Goal: Information Seeking & Learning: Learn about a topic

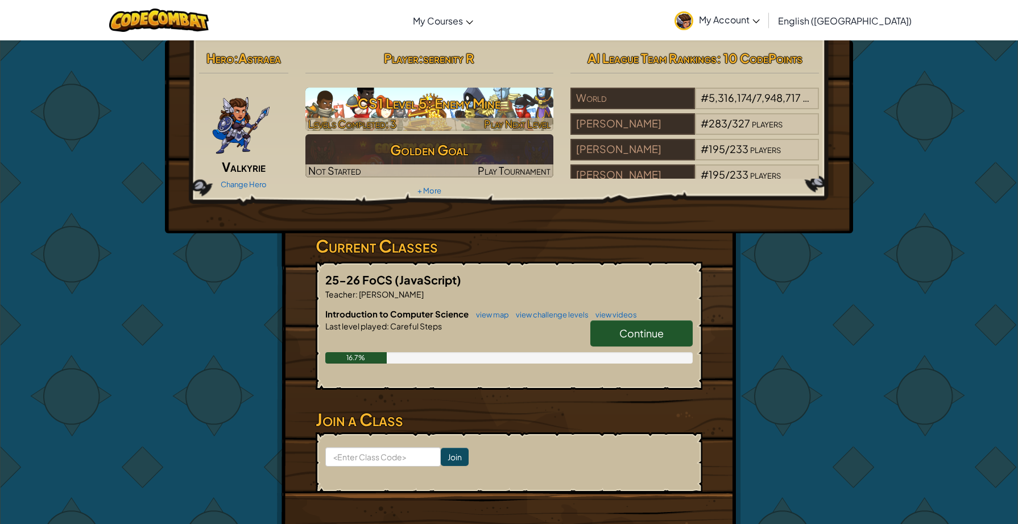
click at [422, 113] on h3 "CS1 Level 5: Enemy Mine" at bounding box center [430, 103] width 249 height 26
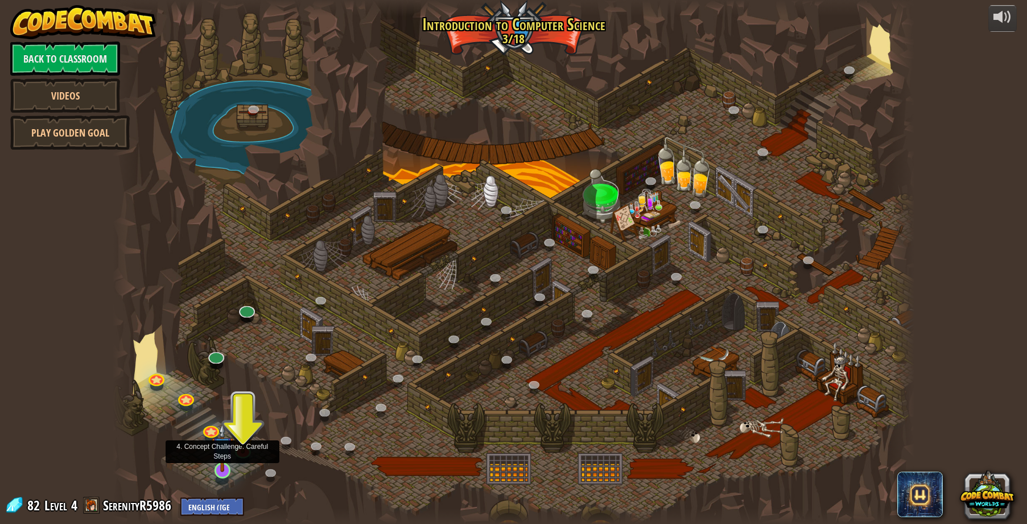
click at [221, 468] on img at bounding box center [223, 447] width 22 height 49
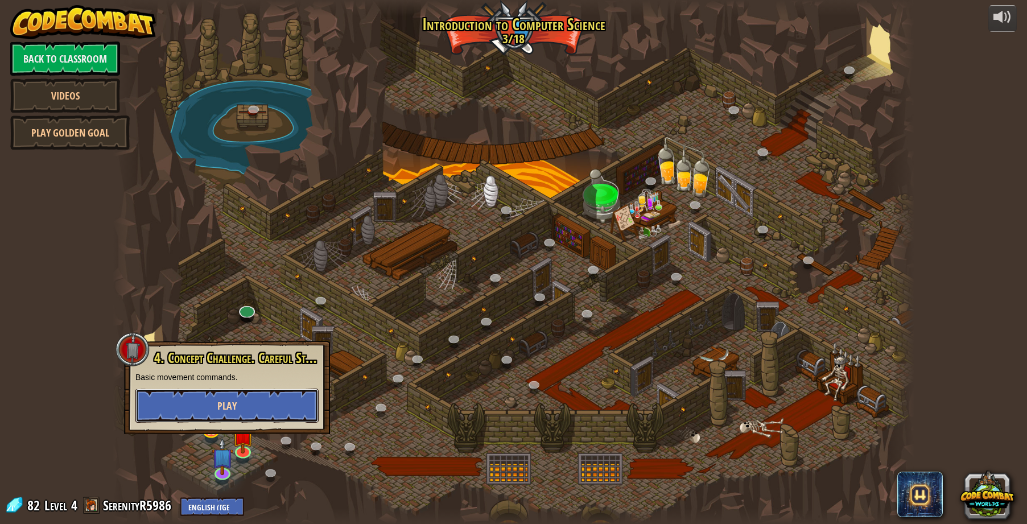
click at [220, 406] on span "Play" at bounding box center [226, 406] width 19 height 14
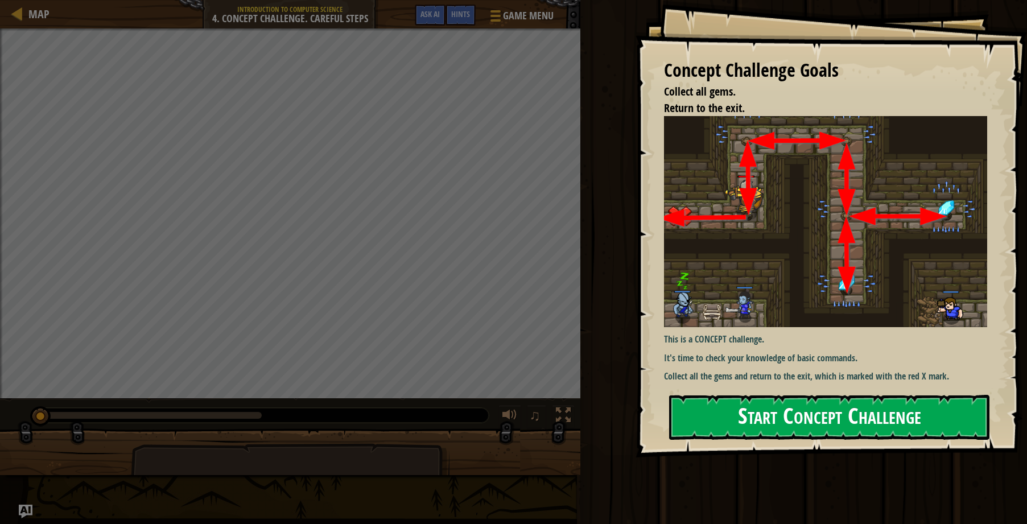
click at [893, 416] on button "Start Concept Challenge" at bounding box center [829, 417] width 320 height 45
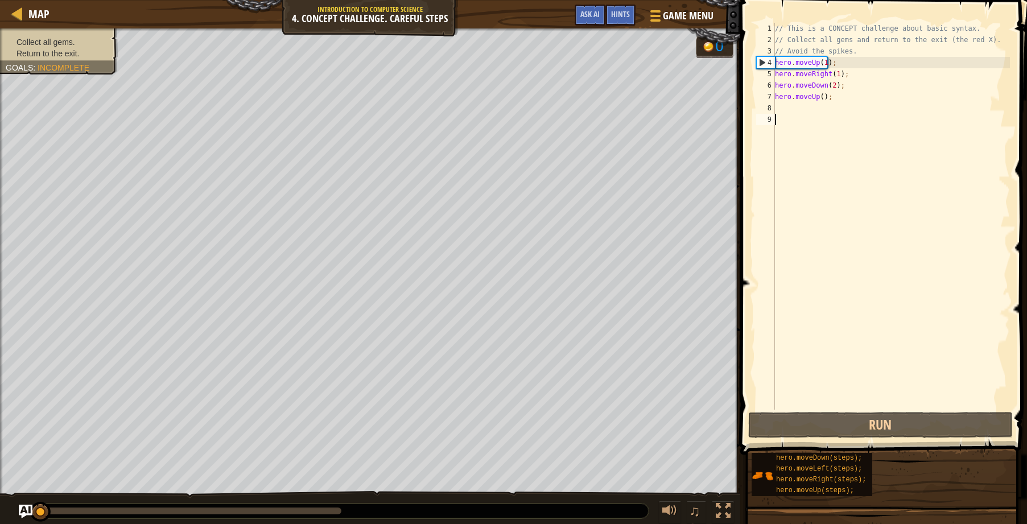
click at [820, 97] on div "// This is a CONCEPT challenge about basic syntax. // Collect all gems and retu…" at bounding box center [891, 228] width 237 height 410
type textarea "hero.moveUp(1);"
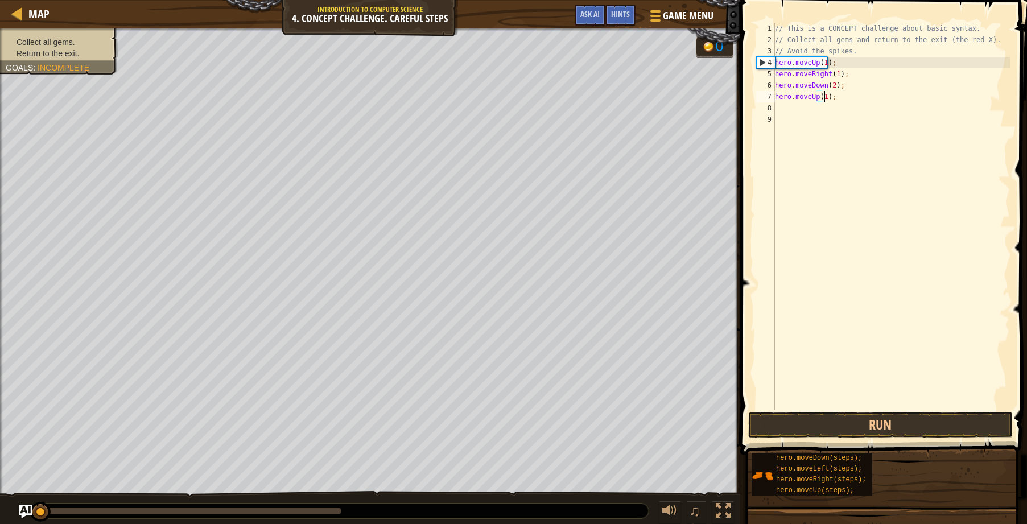
scroll to position [5, 4]
click at [781, 110] on div "// This is a CONCEPT challenge about basic syntax. // Collect all gems and retu…" at bounding box center [891, 228] width 237 height 410
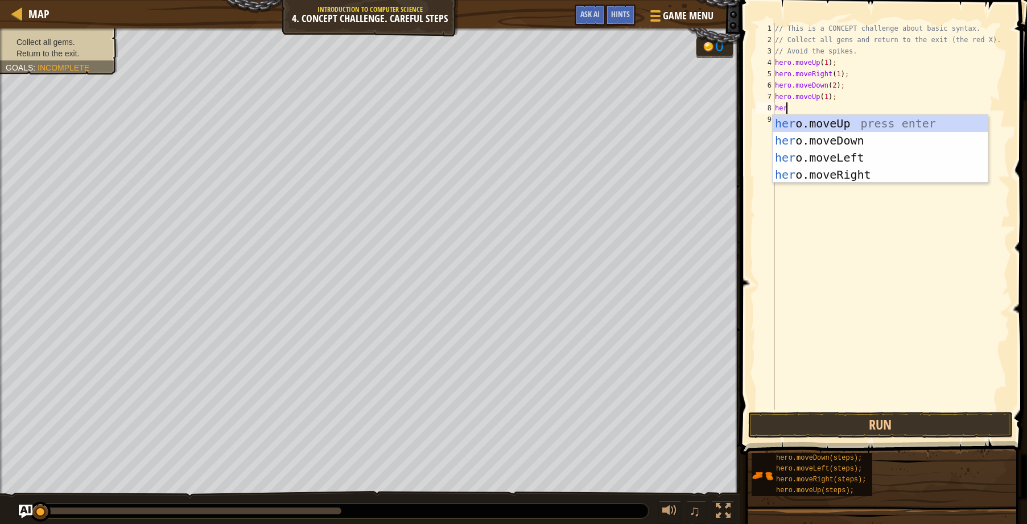
scroll to position [5, 1]
type textarea "hero"
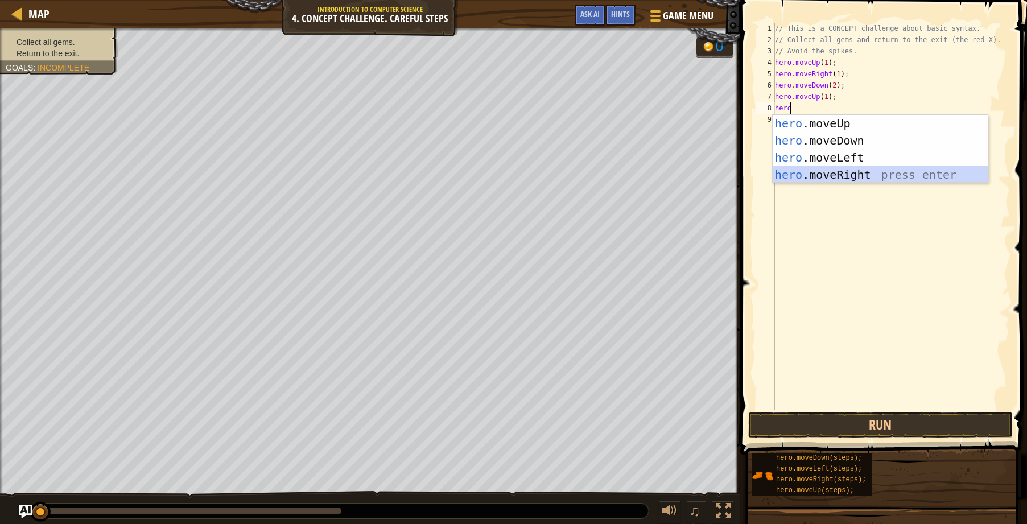
click at [835, 167] on div "hero .moveUp press enter hero .moveDown press enter hero .moveLeft press enter …" at bounding box center [880, 166] width 215 height 102
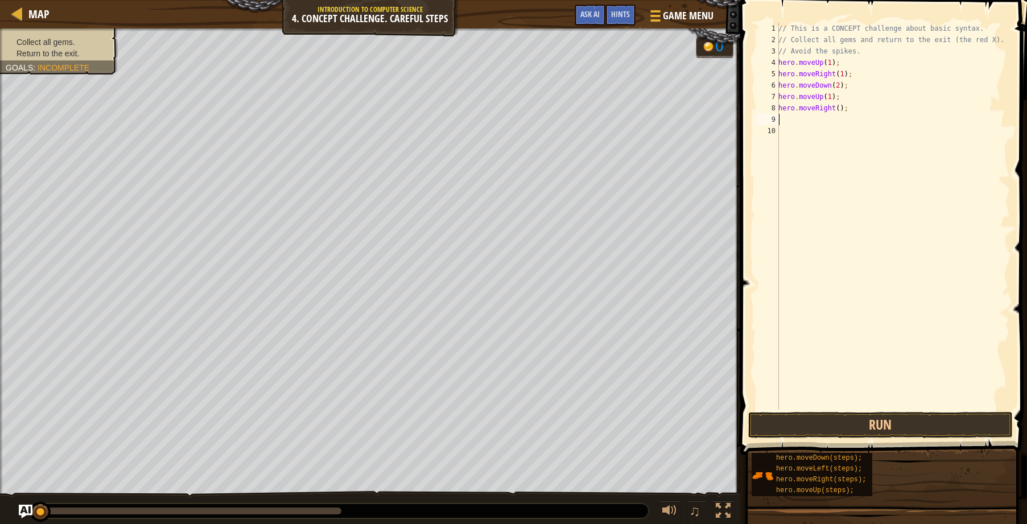
click at [833, 109] on div "// This is a CONCEPT challenge about basic syntax. // Collect all gems and retu…" at bounding box center [893, 228] width 234 height 410
type textarea "hero.moveRight(1);"
drag, startPoint x: 955, startPoint y: 425, endPoint x: 950, endPoint y: 411, distance: 15.3
click at [954, 425] on button "Run" at bounding box center [880, 425] width 265 height 26
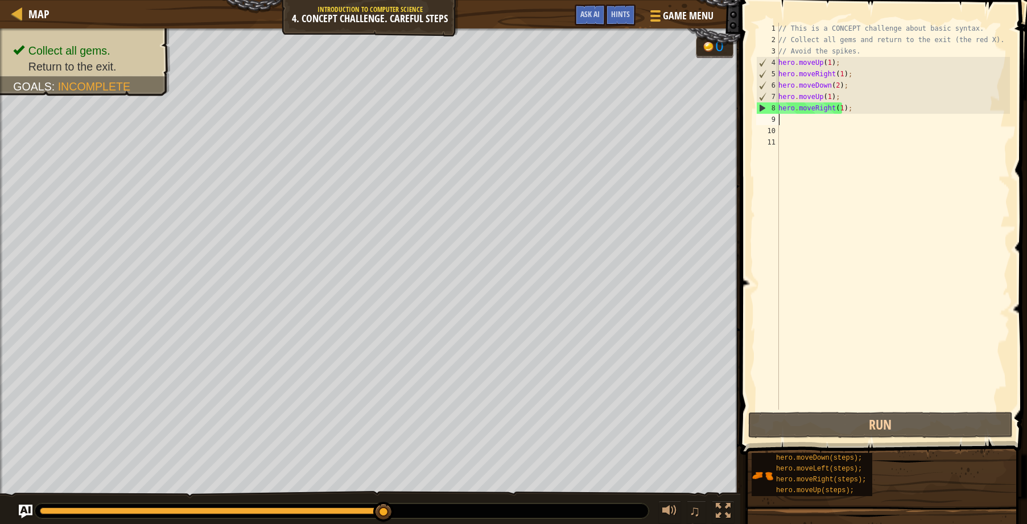
click at [802, 120] on div "// This is a CONCEPT challenge about basic syntax. // Collect all gems and retu…" at bounding box center [893, 228] width 234 height 410
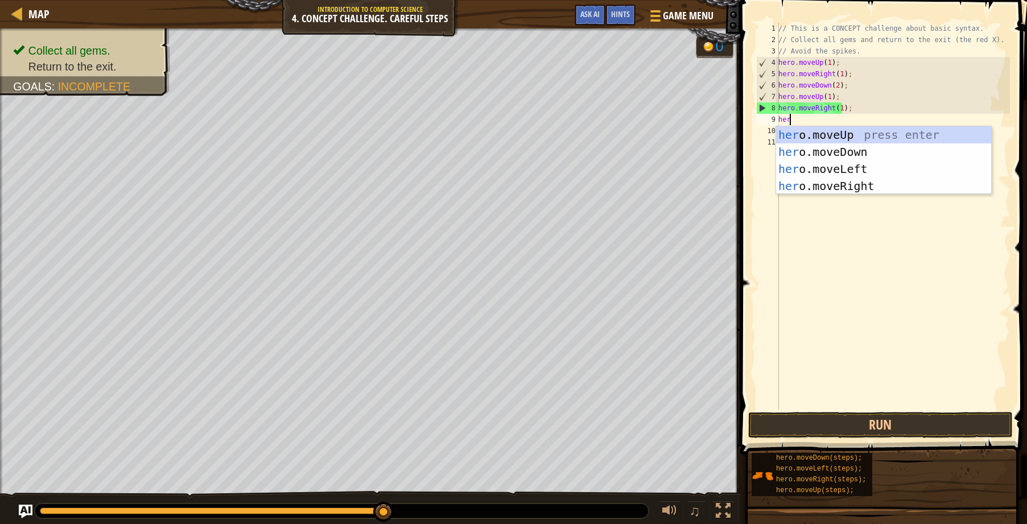
type textarea "here"
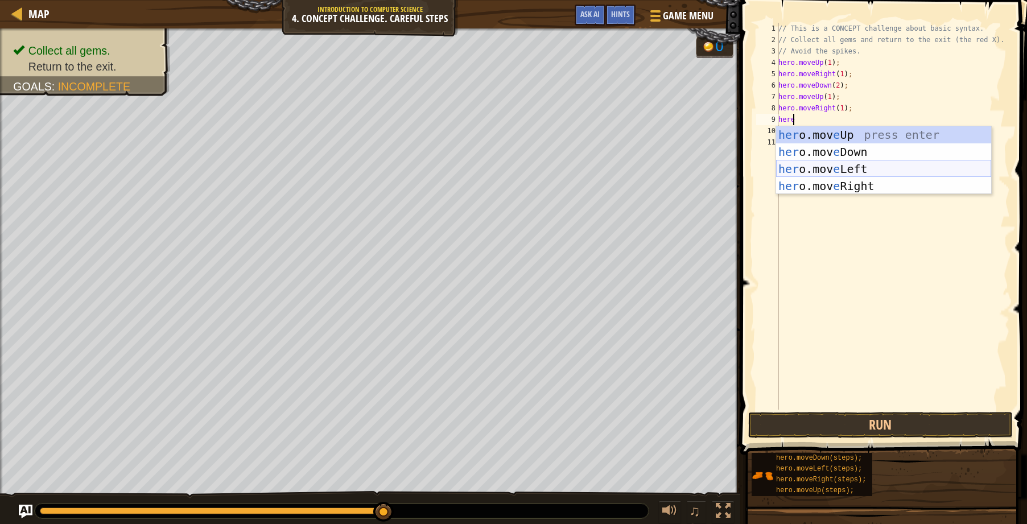
click at [840, 163] on div "her o.mov e Up press enter her o.mov e Down press enter her o.mov e Left press …" at bounding box center [883, 177] width 215 height 102
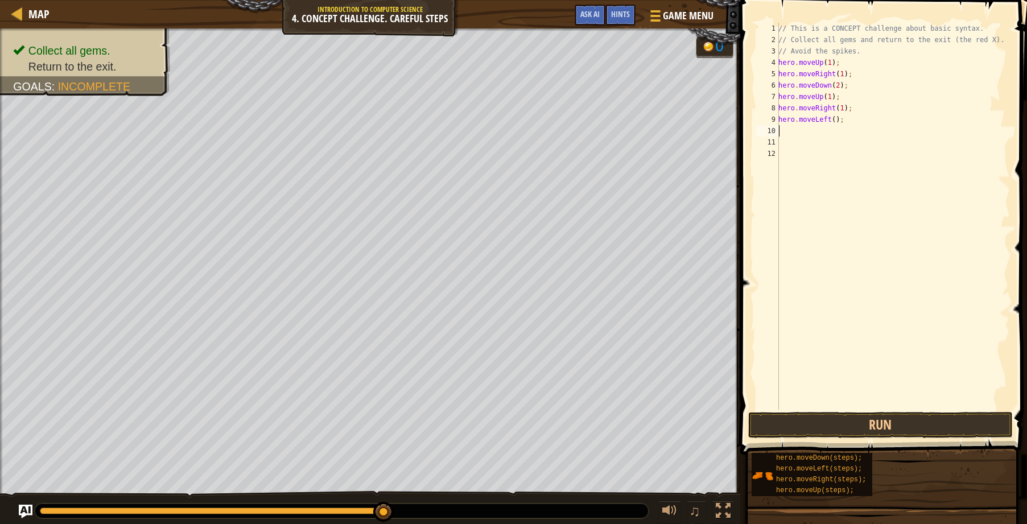
scroll to position [5, 0]
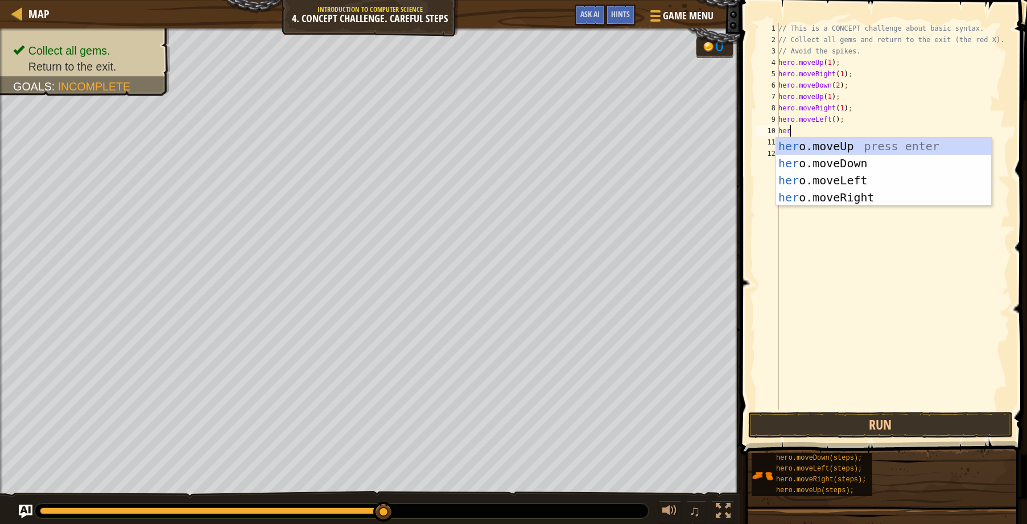
type textarea "hero"
click at [803, 145] on div "hero .moveUp press enter hero .moveDown press enter hero .moveLeft press enter …" at bounding box center [883, 189] width 215 height 102
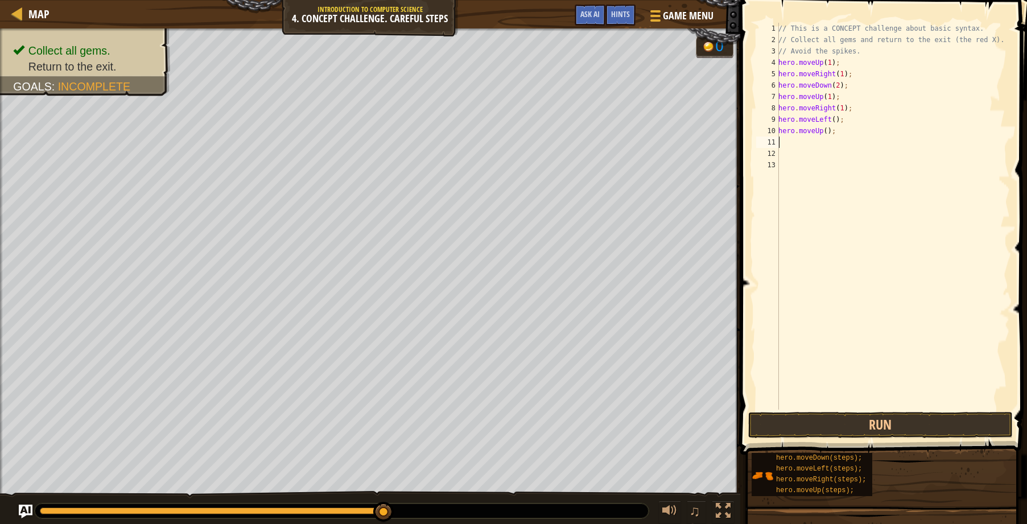
scroll to position [5, 0]
click at [821, 132] on div "// This is a CONCEPT challenge about basic syntax. // Collect all gems and retu…" at bounding box center [893, 228] width 234 height 410
click at [822, 132] on div "// This is a CONCEPT challenge about basic syntax. // Collect all gems and retu…" at bounding box center [893, 228] width 234 height 410
click at [830, 119] on div "// This is a CONCEPT challenge about basic syntax. // Collect all gems and retu…" at bounding box center [893, 228] width 234 height 410
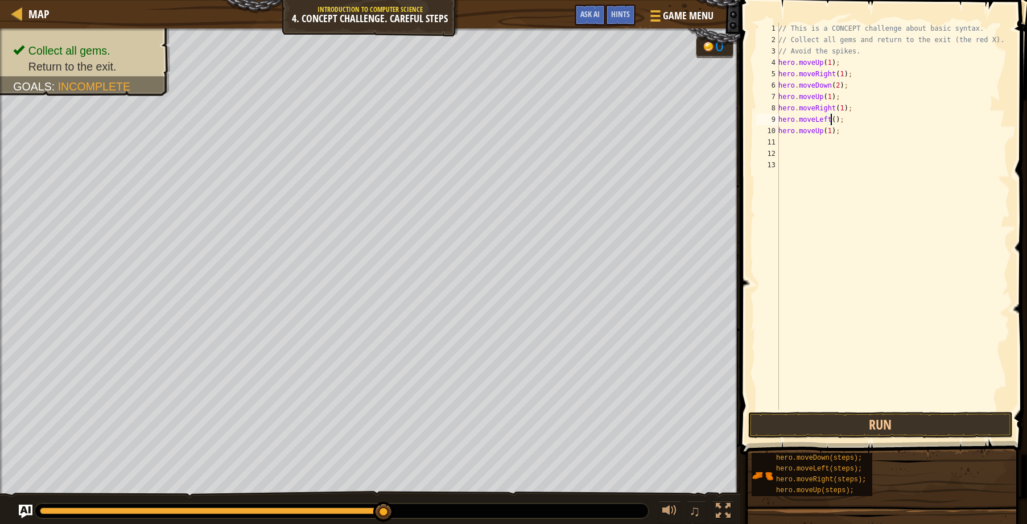
type textarea "hero.moveLeft(1);"
click at [792, 145] on div "// This is a CONCEPT challenge about basic syntax. // Collect all gems and retu…" at bounding box center [893, 228] width 234 height 410
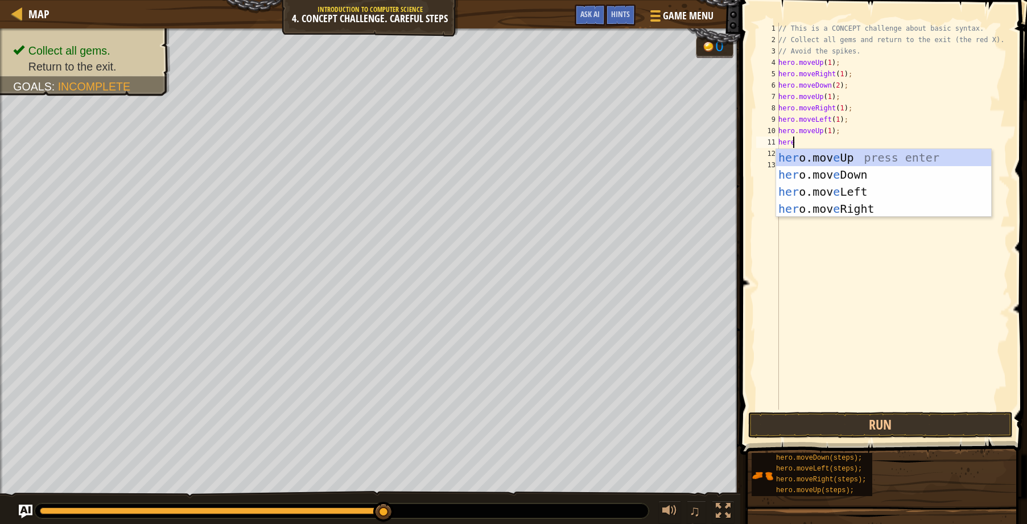
scroll to position [5, 1]
type textarea "hero"
click at [848, 183] on div "hero .moveUp press enter hero .moveDown press enter hero .moveLeft press enter …" at bounding box center [883, 200] width 215 height 102
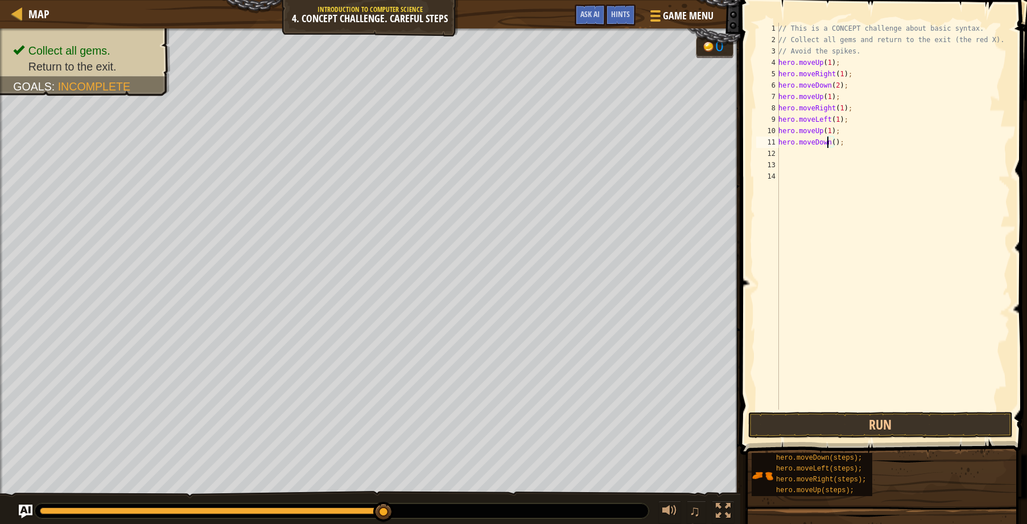
click at [826, 142] on div "// This is a CONCEPT challenge about basic syntax. // Collect all gems and retu…" at bounding box center [893, 228] width 234 height 410
click at [829, 143] on div "// This is a CONCEPT challenge about basic syntax. // Collect all gems and retu…" at bounding box center [893, 228] width 234 height 410
type textarea "hero.moveleft(1);"
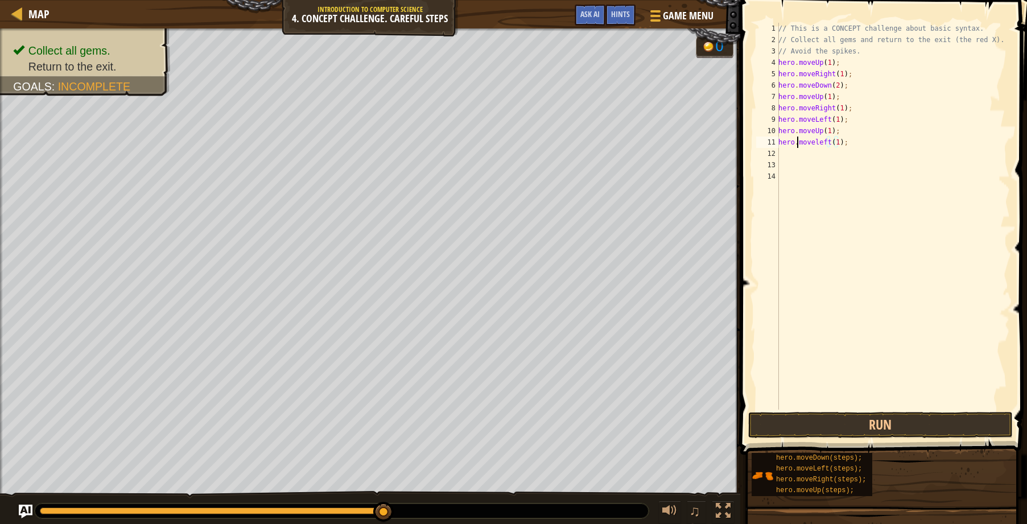
click at [796, 147] on div "// This is a CONCEPT challenge about basic syntax. // Collect all gems and retu…" at bounding box center [893, 228] width 234 height 410
click at [790, 154] on div "// This is a CONCEPT challenge about basic syntax. // Collect all gems and retu…" at bounding box center [893, 228] width 234 height 410
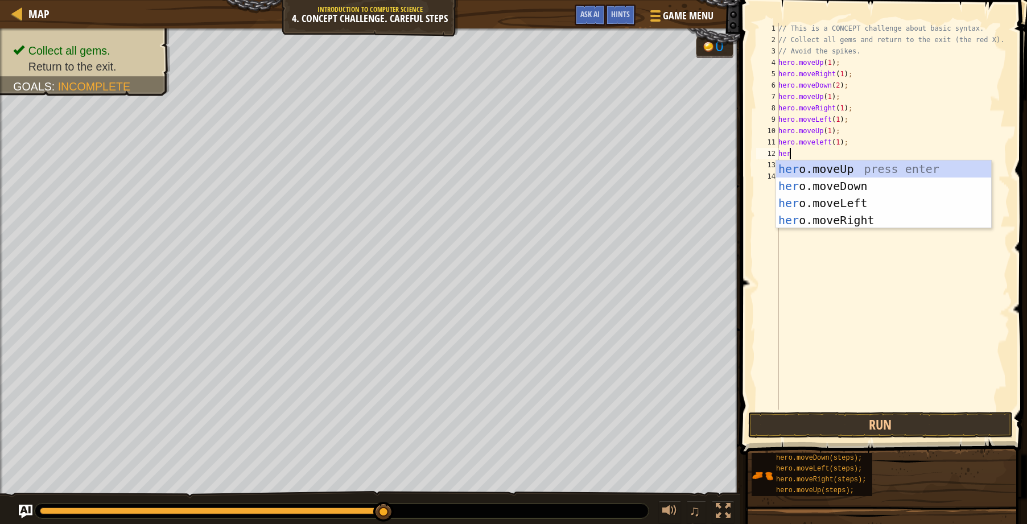
type textarea "hero"
click at [821, 179] on div "hero .moveUp press enter hero .moveDown press enter hero .moveLeft press enter …" at bounding box center [883, 211] width 215 height 102
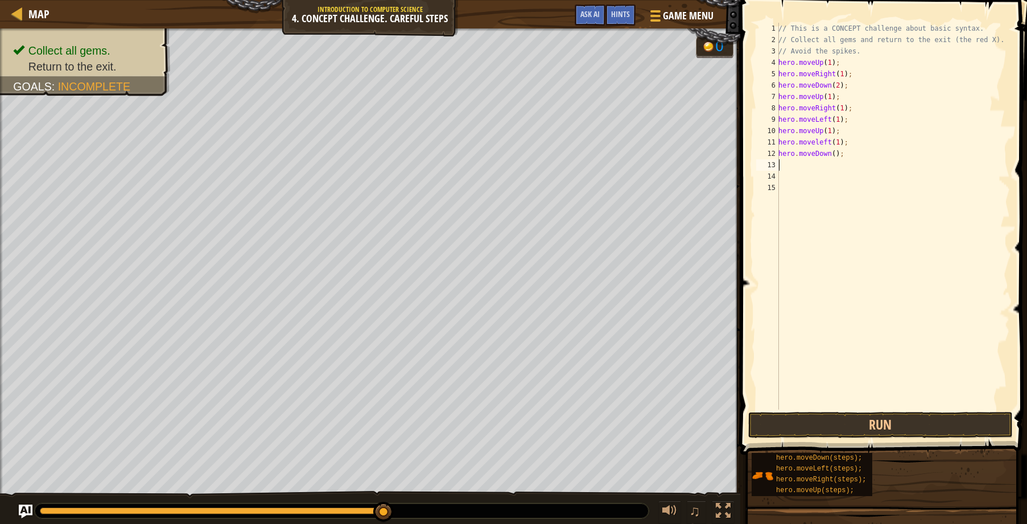
scroll to position [5, 0]
click at [830, 151] on div "// This is a CONCEPT challenge about basic syntax. // Collect all gems and retu…" at bounding box center [893, 228] width 234 height 410
type textarea "hero.moveDown(1);"
click at [798, 169] on div "// This is a CONCEPT challenge about basic syntax. // Collect all gems and retu…" at bounding box center [893, 228] width 234 height 410
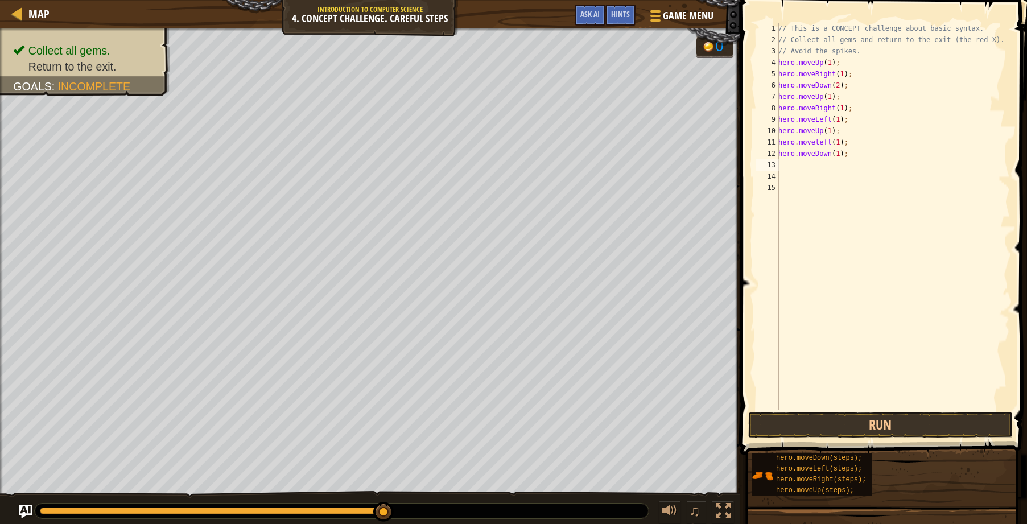
scroll to position [5, 0]
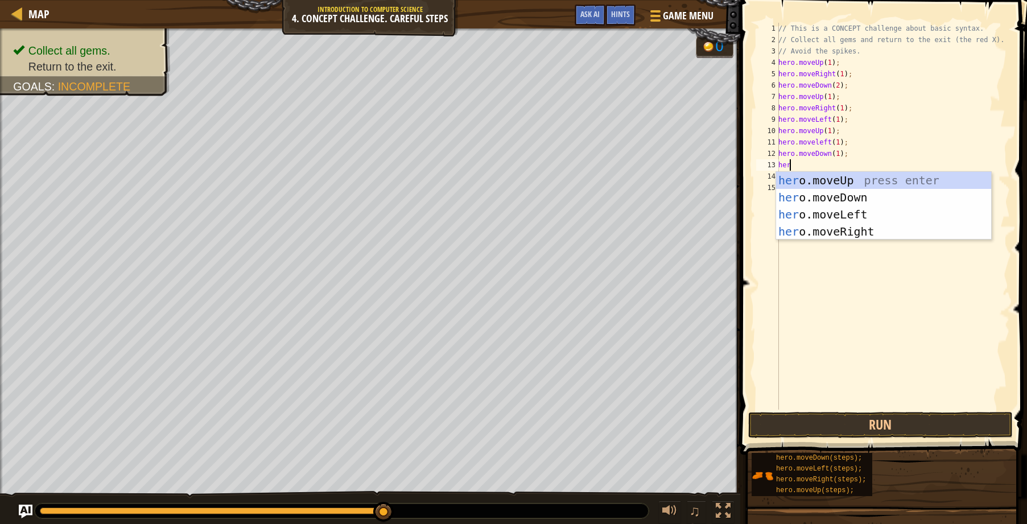
type textarea "hero"
click at [823, 207] on div "hero .moveUp press enter hero .moveDown press enter hero .moveLeft press enter …" at bounding box center [883, 223] width 215 height 102
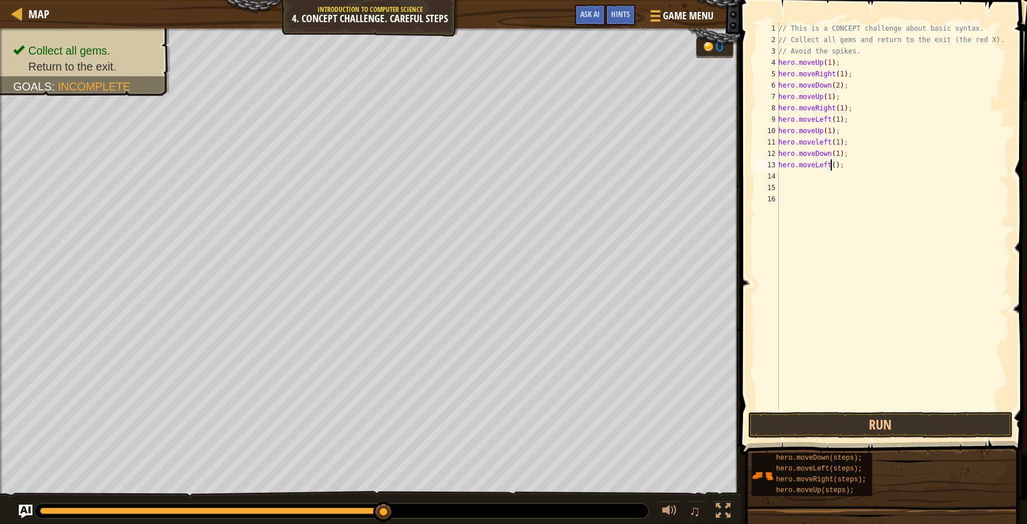
click at [829, 164] on div "// This is a CONCEPT challenge about basic syntax. // Collect all gems and retu…" at bounding box center [893, 228] width 234 height 410
type textarea "hero.moveLeft(1);"
click at [881, 418] on button "Run" at bounding box center [880, 425] width 265 height 26
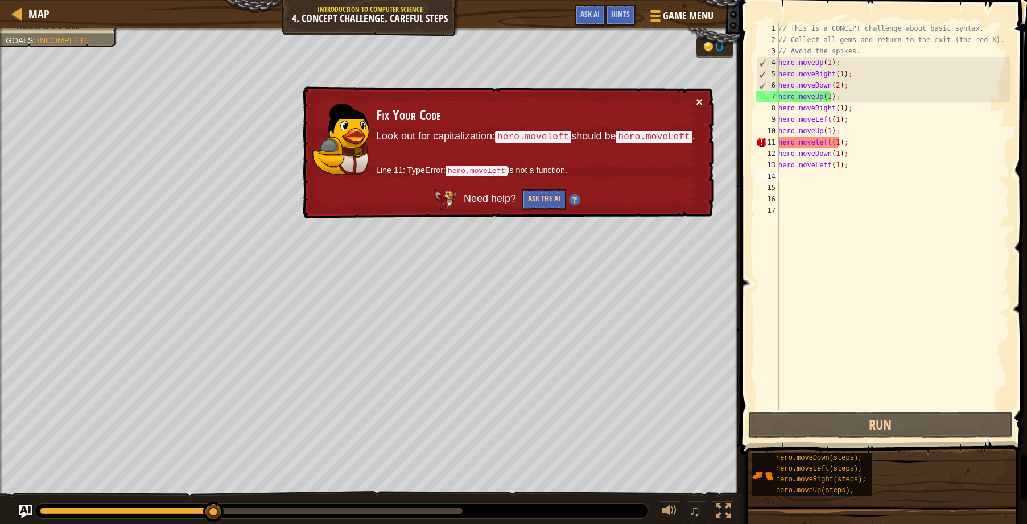
click at [699, 102] on button "×" at bounding box center [699, 102] width 7 height 12
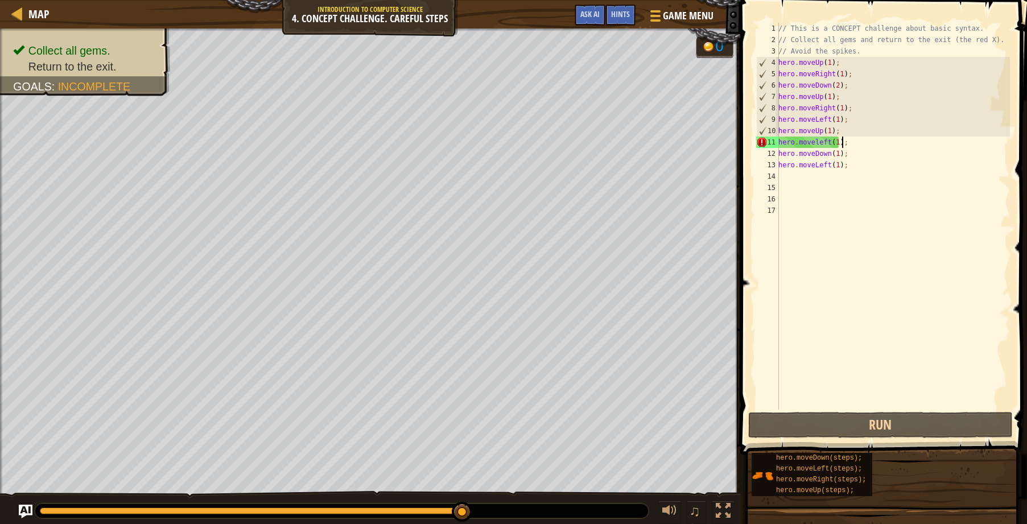
click at [842, 146] on div "// This is a CONCEPT challenge about basic syntax. // Collect all gems and retu…" at bounding box center [893, 228] width 234 height 410
click at [839, 142] on div "// This is a CONCEPT challenge about basic syntax. // Collect all gems and retu…" at bounding box center [893, 228] width 234 height 410
click at [834, 141] on div "// This is a CONCEPT challenge about basic syntax. // Collect all gems and retu…" at bounding box center [893, 228] width 234 height 410
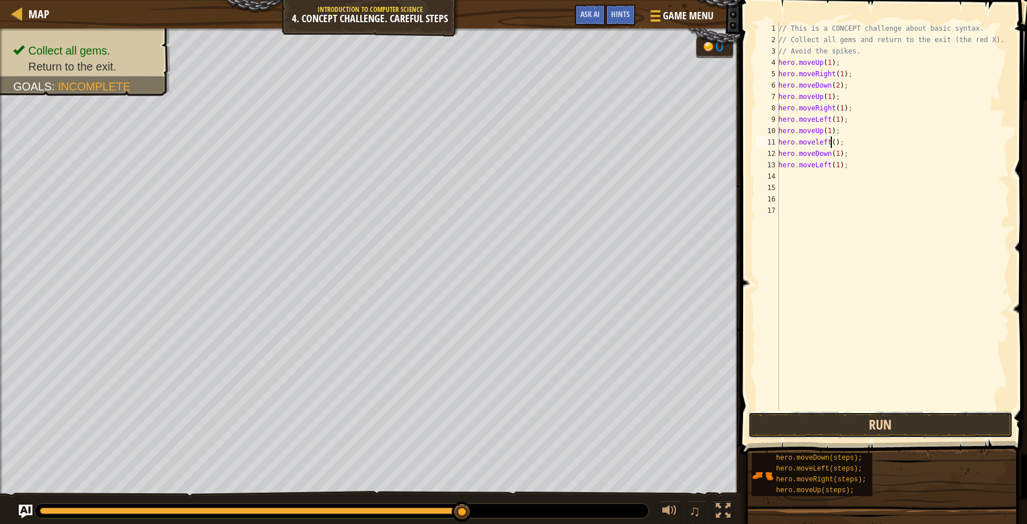
click at [884, 419] on button "Run" at bounding box center [880, 425] width 265 height 26
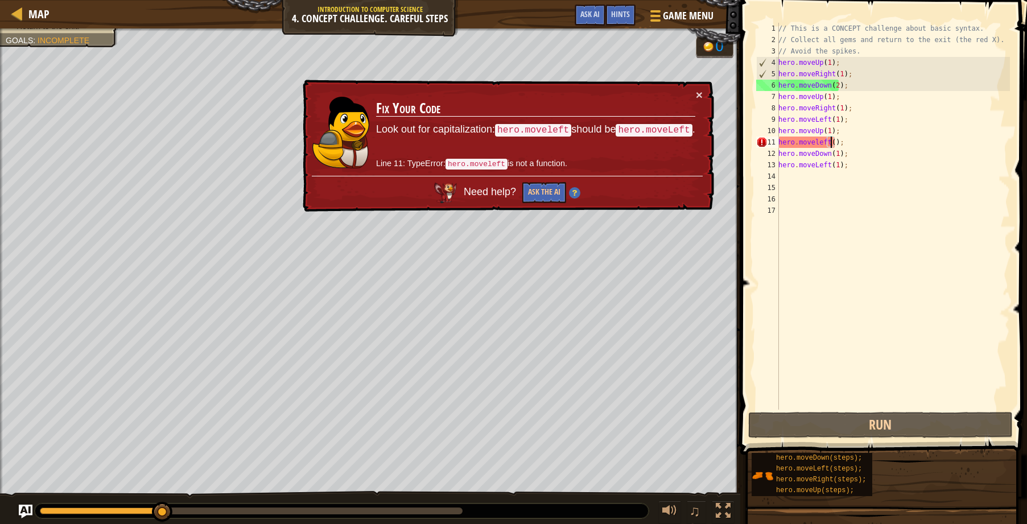
click at [692, 93] on td "Fix Your Code Look out for capitalization: hero.moveleft should be hero.moveLef…" at bounding box center [535, 132] width 321 height 93
click at [702, 92] on button "×" at bounding box center [699, 98] width 7 height 12
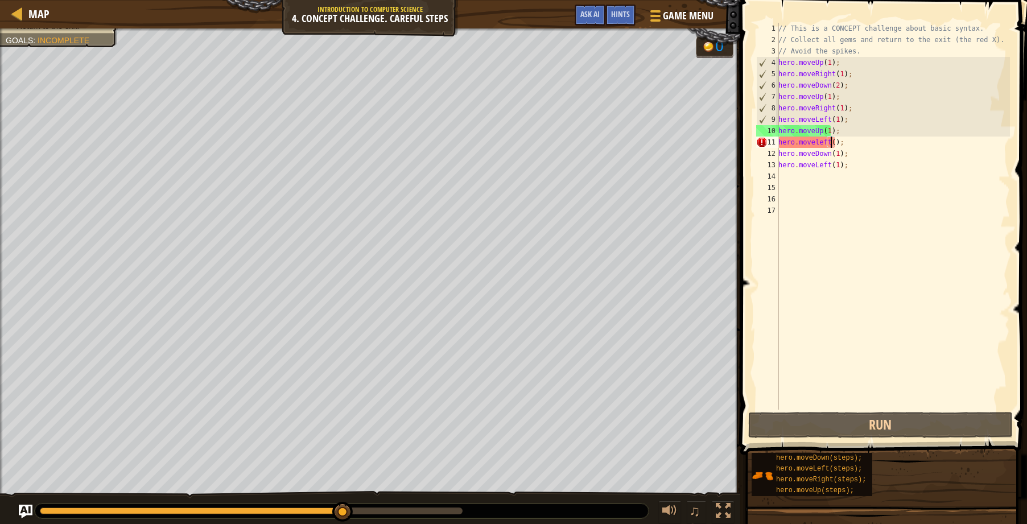
scroll to position [5, 5]
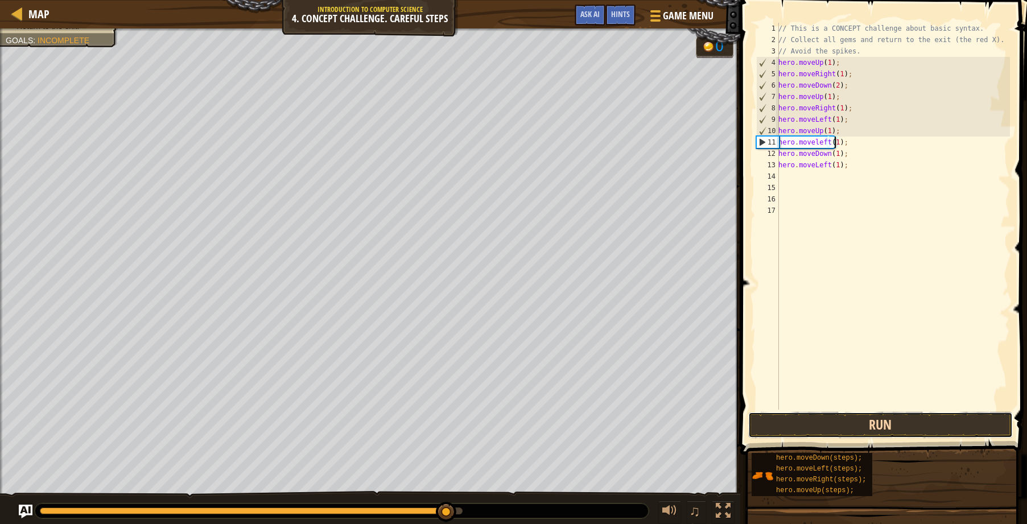
click at [823, 421] on button "Run" at bounding box center [880, 425] width 265 height 26
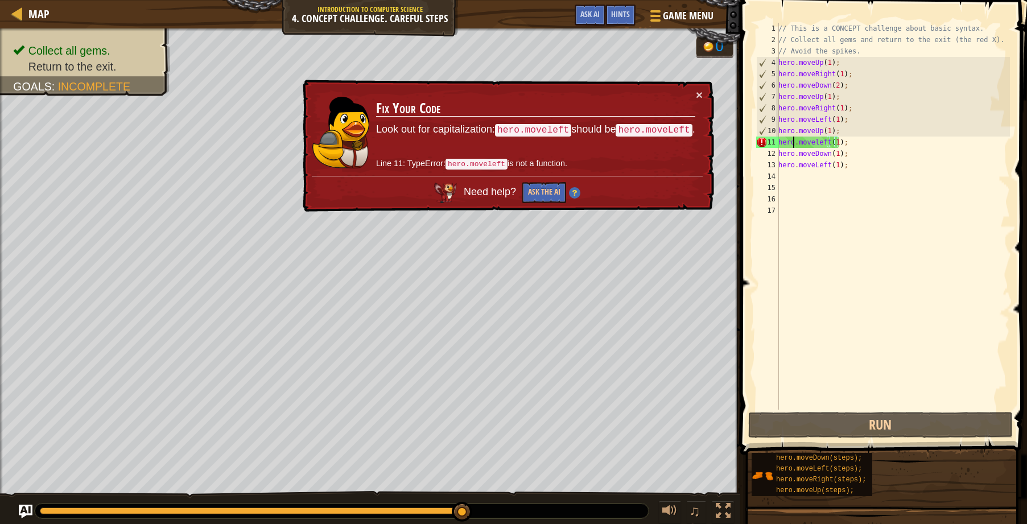
click at [795, 141] on div "// This is a CONCEPT challenge about basic syntax. // Collect all gems and retu…" at bounding box center [893, 228] width 234 height 410
click at [807, 143] on div "// This is a CONCEPT challenge about basic syntax. // Collect all gems and retu…" at bounding box center [893, 228] width 234 height 410
click at [816, 143] on div "// This is a CONCEPT challenge about basic syntax. // Collect all gems and retu…" at bounding box center [893, 228] width 234 height 410
click at [824, 142] on div "// This is a CONCEPT challenge about basic syntax. // Collect all gems and retu…" at bounding box center [893, 228] width 234 height 410
click at [828, 142] on div "// This is a CONCEPT challenge about basic syntax. // Collect all gems and retu…" at bounding box center [893, 228] width 234 height 410
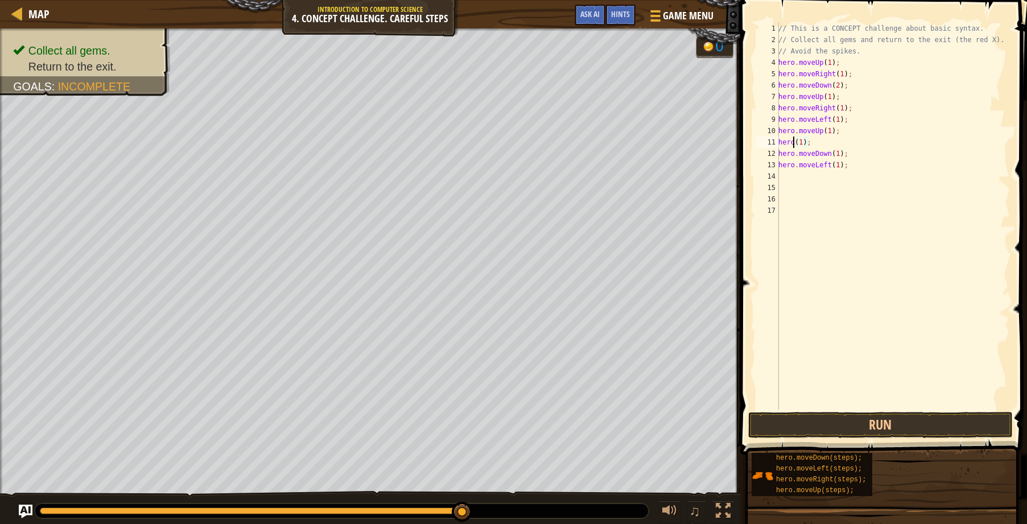
scroll to position [5, 2]
click at [818, 143] on div "// This is a CONCEPT challenge about basic syntax. // Collect all gems and retu…" at bounding box center [893, 228] width 234 height 410
type textarea "h"
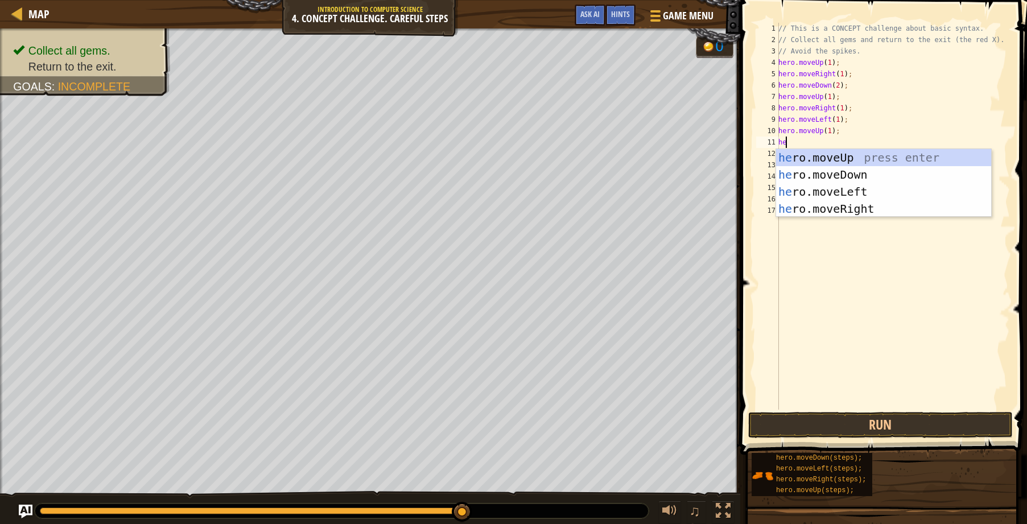
type textarea "her"
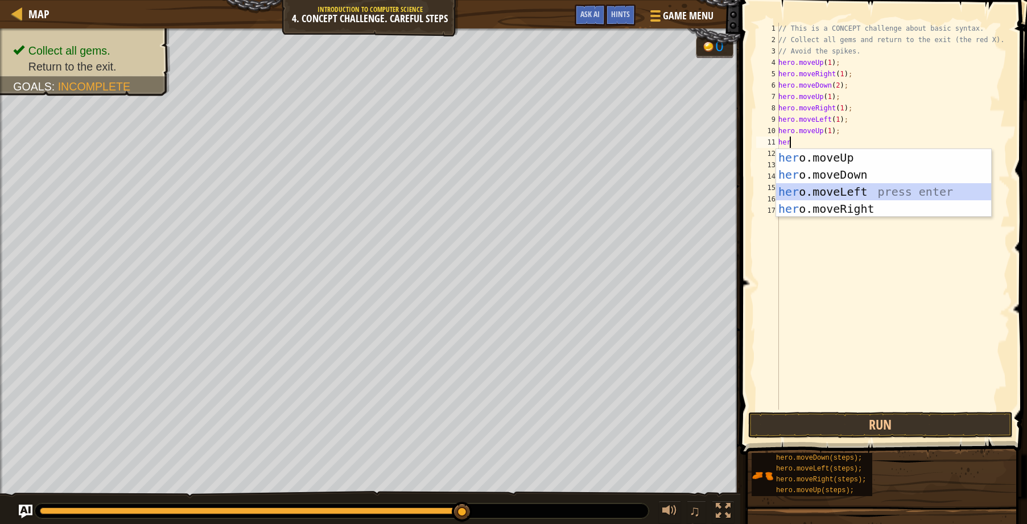
click at [844, 186] on div "her o.moveUp press enter her o.moveDown press enter her o.moveLeft press enter …" at bounding box center [883, 200] width 215 height 102
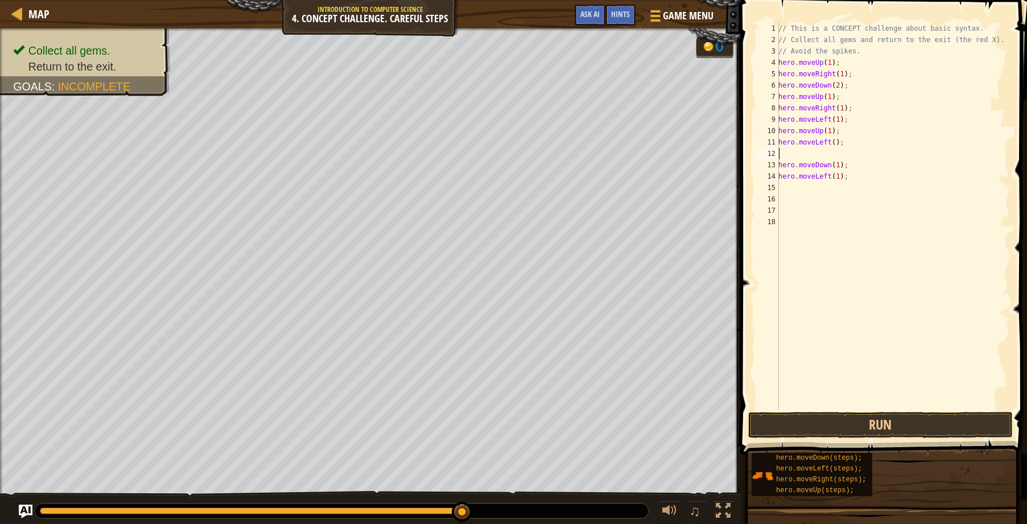
click at [831, 142] on div "// This is a CONCEPT challenge about basic syntax. // Collect all gems and retu…" at bounding box center [893, 228] width 234 height 410
click at [781, 164] on div "// This is a CONCEPT challenge about basic syntax. // Collect all gems and retu…" at bounding box center [893, 228] width 234 height 410
click at [779, 164] on div "// This is a CONCEPT challenge about basic syntax. // Collect all gems and retu…" at bounding box center [893, 228] width 234 height 410
type textarea "hero.moveDown(1);"
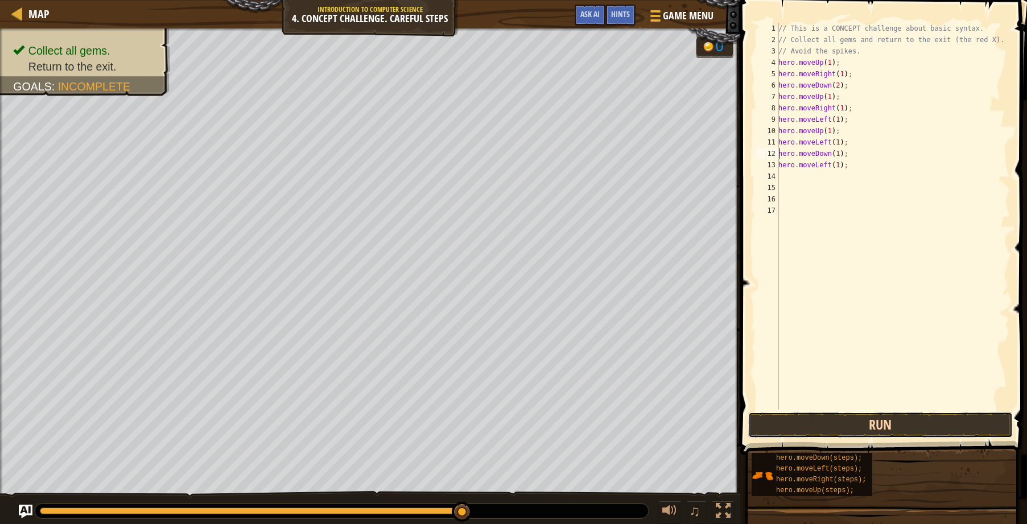
click at [827, 423] on button "Run" at bounding box center [880, 425] width 265 height 26
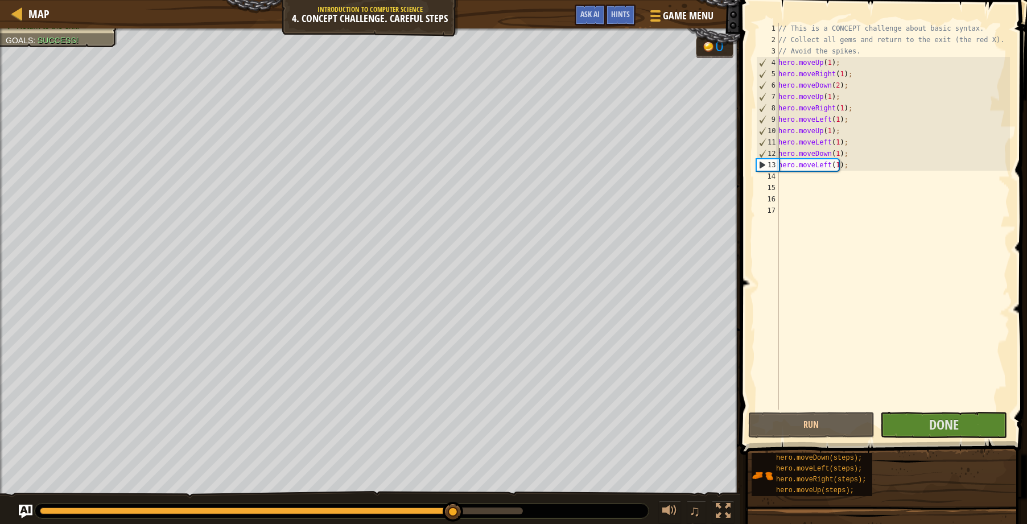
click at [855, 215] on div "// This is a CONCEPT challenge about basic syntax. // Collect all gems and retu…" at bounding box center [893, 228] width 234 height 410
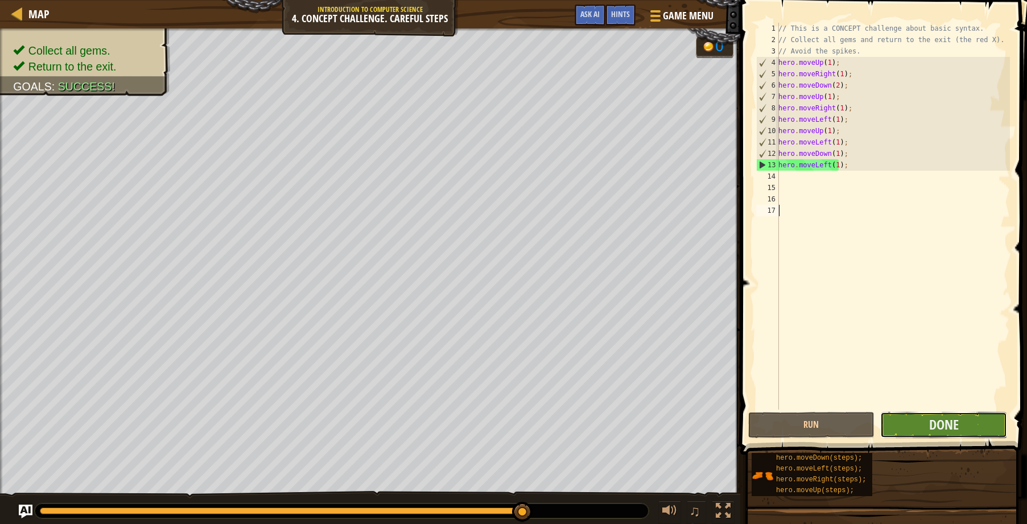
click at [922, 428] on button "Done" at bounding box center [943, 425] width 127 height 26
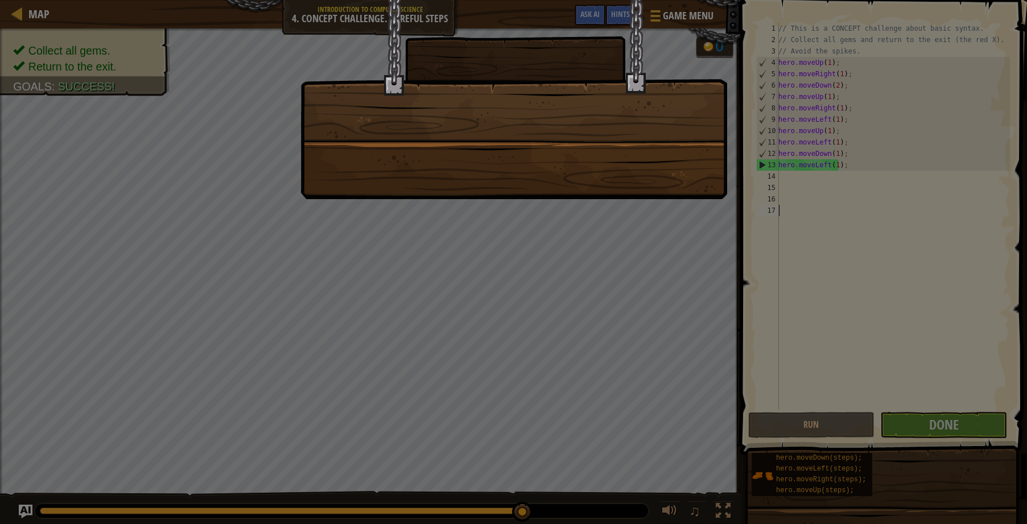
click at [588, 149] on div at bounding box center [513, 99] width 427 height 199
drag, startPoint x: 551, startPoint y: 180, endPoint x: 945, endPoint y: 270, distance: 404.6
click at [626, 184] on div at bounding box center [513, 99] width 427 height 199
drag, startPoint x: 570, startPoint y: 263, endPoint x: 605, endPoint y: 270, distance: 35.9
click at [570, 264] on div at bounding box center [513, 262] width 1027 height 524
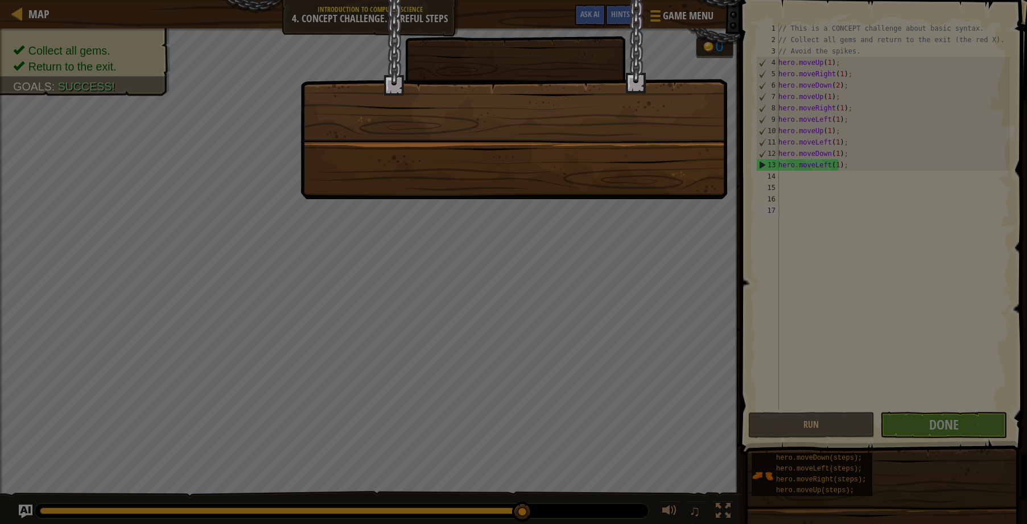
drag, startPoint x: 886, startPoint y: 316, endPoint x: 947, endPoint y: 339, distance: 65.0
click at [946, 343] on div at bounding box center [513, 262] width 1027 height 524
drag, startPoint x: 949, startPoint y: 310, endPoint x: 1025, endPoint y: 324, distance: 77.6
click at [1024, 325] on div at bounding box center [513, 262] width 1027 height 524
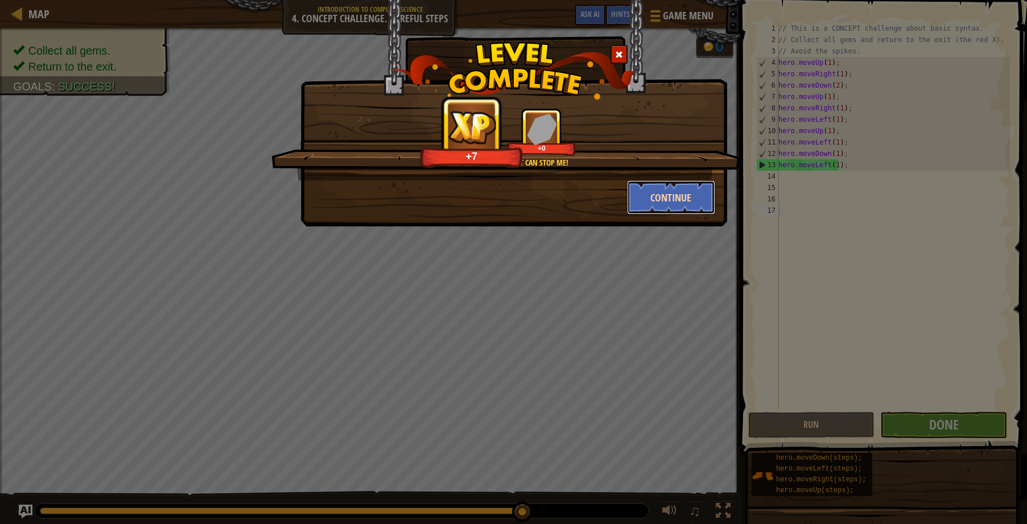
click at [646, 191] on button "Continue" at bounding box center [671, 197] width 88 height 34
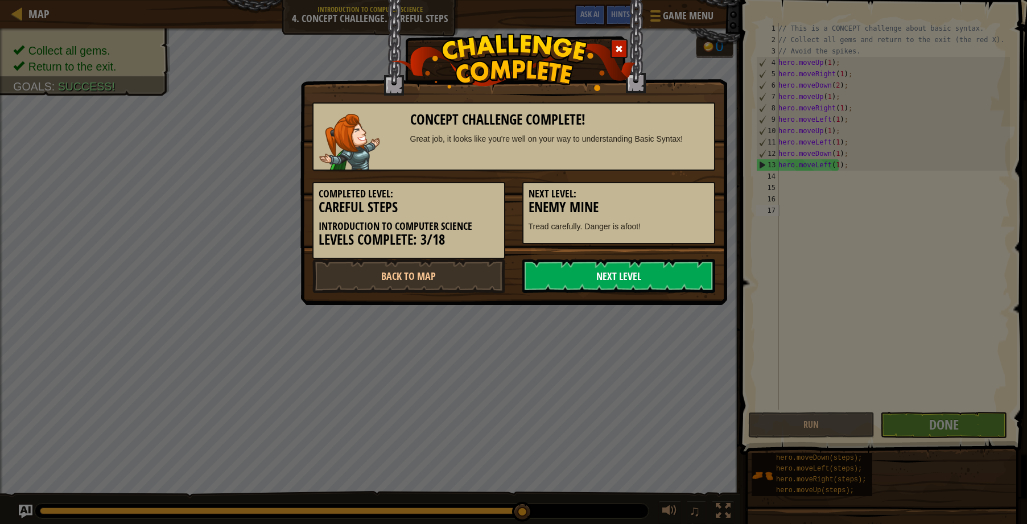
click at [624, 265] on link "Next Level" at bounding box center [618, 276] width 193 height 34
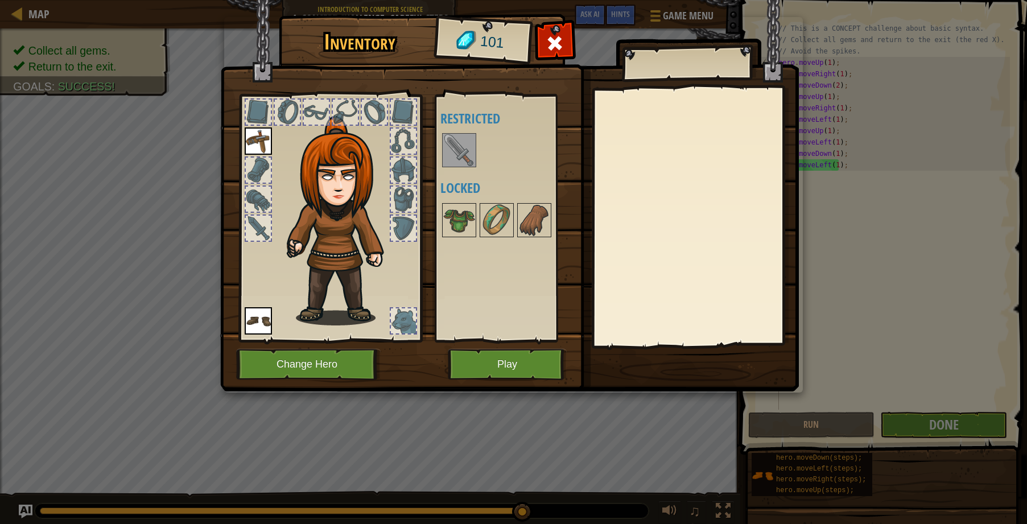
click at [262, 144] on img at bounding box center [258, 140] width 27 height 27
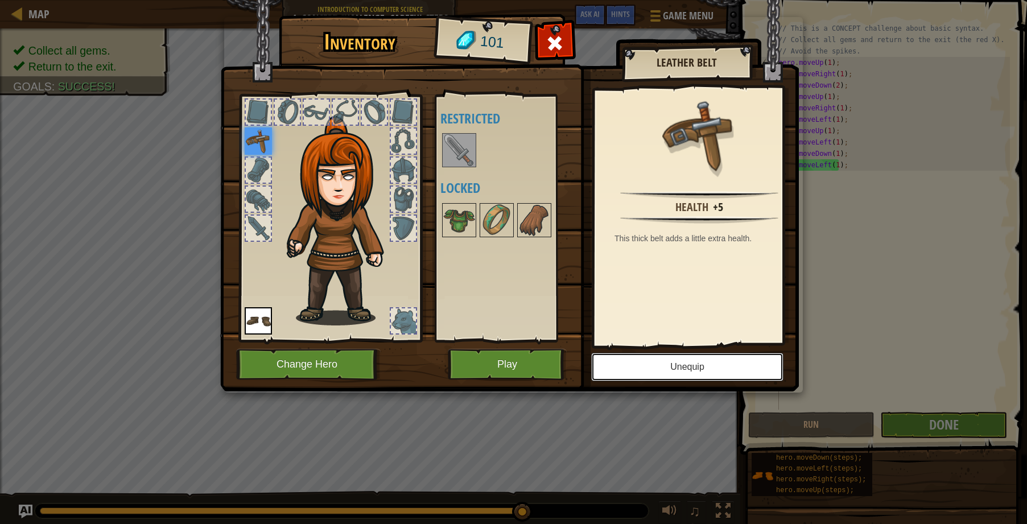
click at [726, 369] on button "Unequip" at bounding box center [687, 367] width 192 height 28
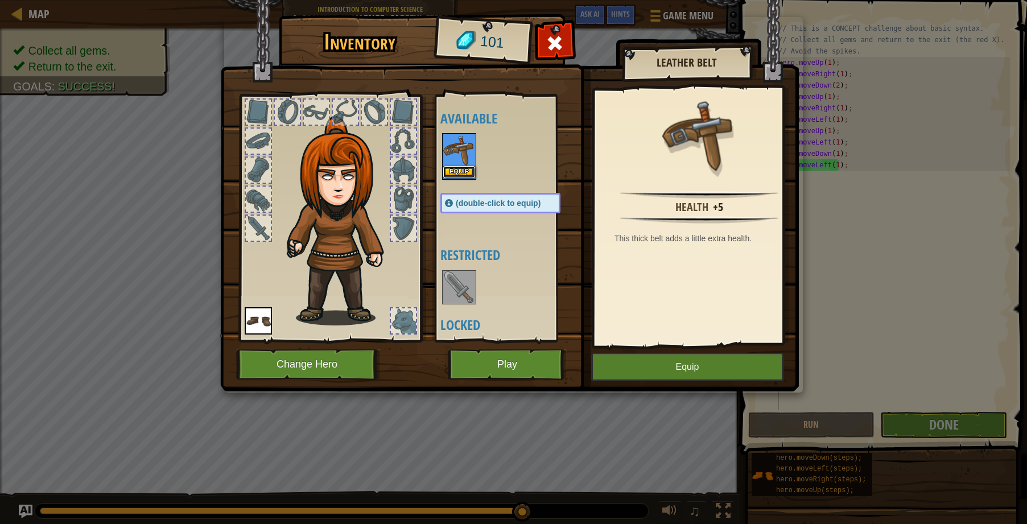
click at [461, 170] on button "Equip" at bounding box center [459, 172] width 32 height 12
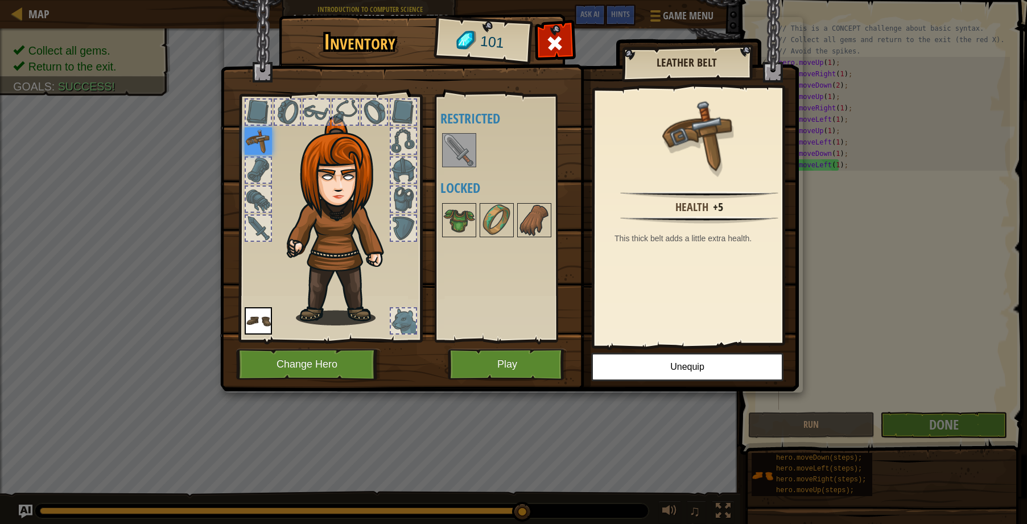
drag, startPoint x: 440, startPoint y: 151, endPoint x: 495, endPoint y: 199, distance: 72.2
click at [443, 152] on div "Available Equip Equip (double-click to equip) Restricted Locked" at bounding box center [511, 218] width 143 height 237
click at [498, 208] on img at bounding box center [497, 220] width 32 height 32
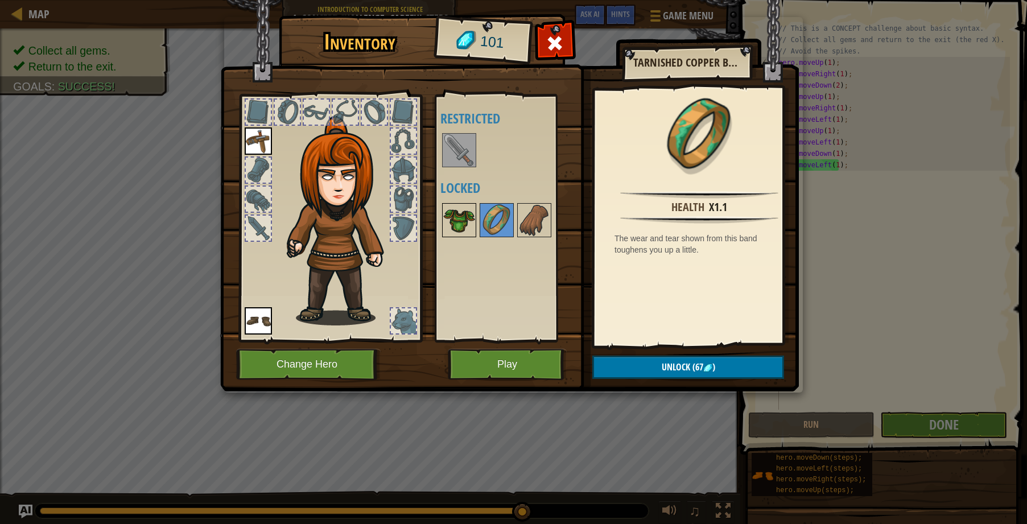
click at [462, 227] on img at bounding box center [459, 220] width 32 height 32
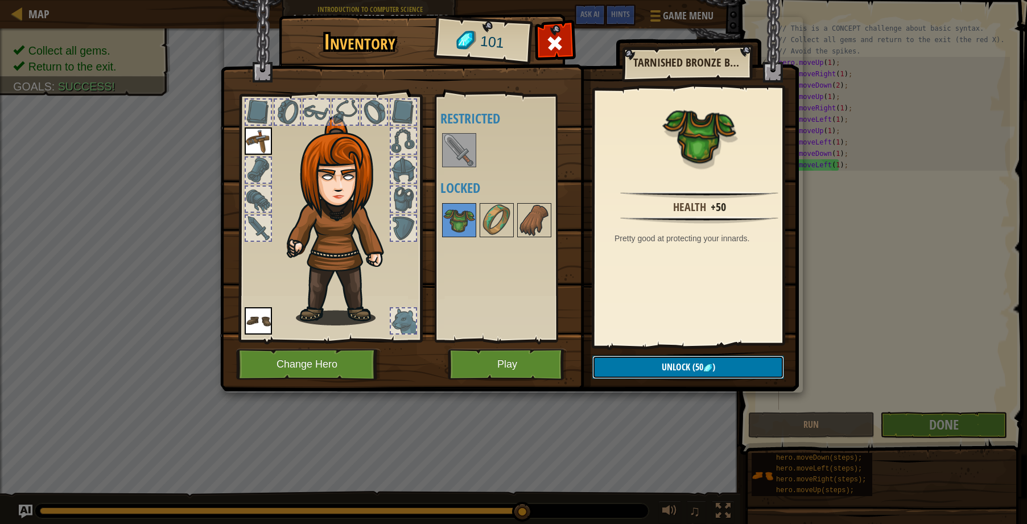
click at [662, 362] on span "Unlock" at bounding box center [676, 367] width 28 height 13
click at [663, 369] on button "Confirm" at bounding box center [688, 367] width 192 height 23
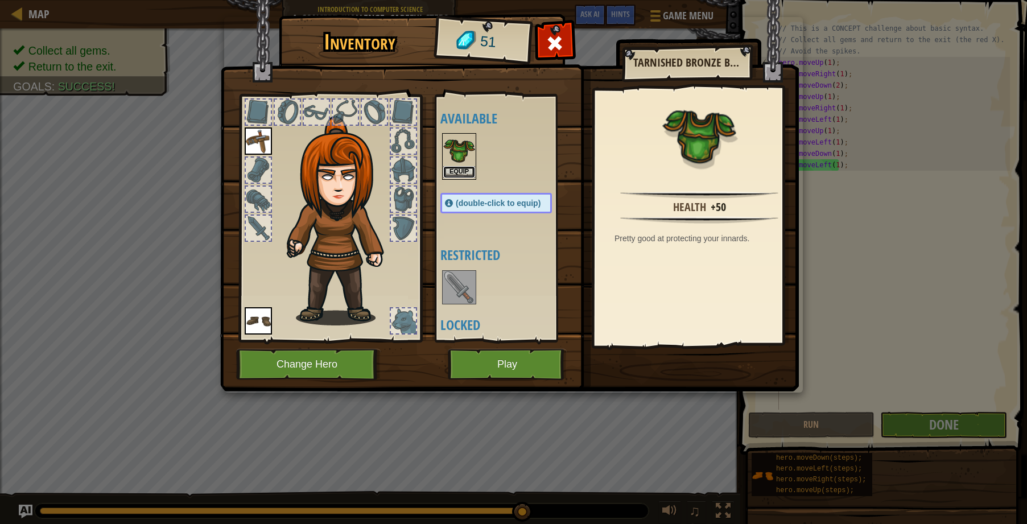
click at [461, 170] on button "Equip" at bounding box center [459, 172] width 32 height 12
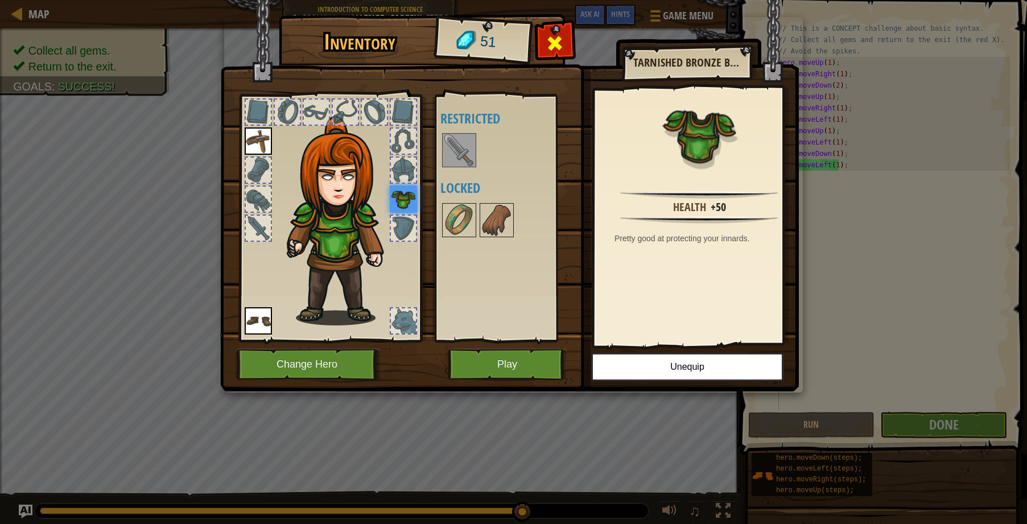
click at [569, 41] on div at bounding box center [555, 46] width 36 height 36
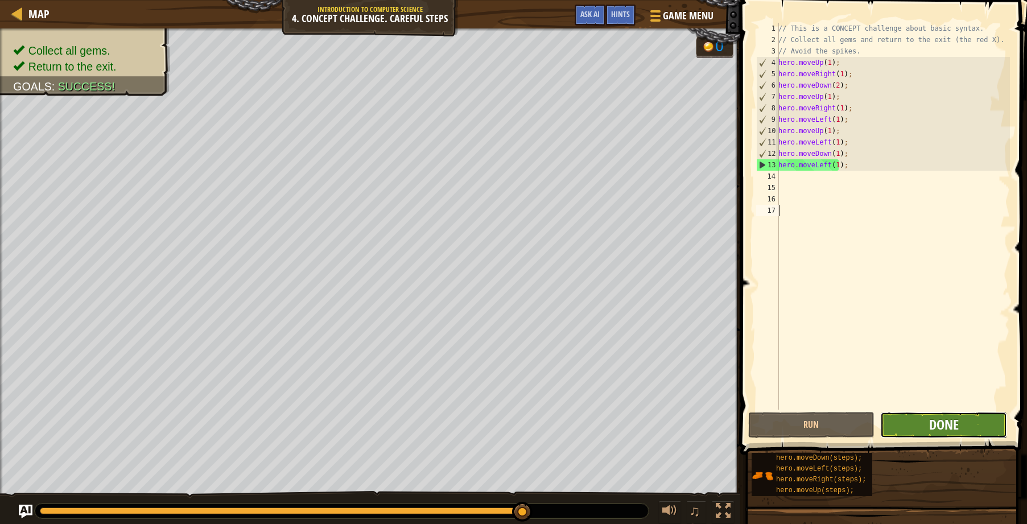
click at [938, 426] on span "Done" at bounding box center [944, 424] width 30 height 18
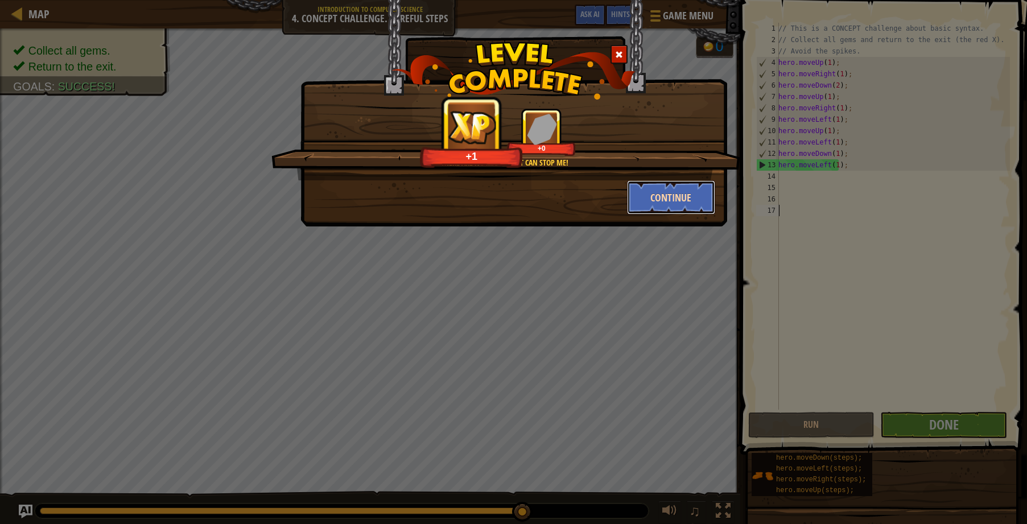
click at [663, 190] on button "Continue" at bounding box center [671, 197] width 88 height 34
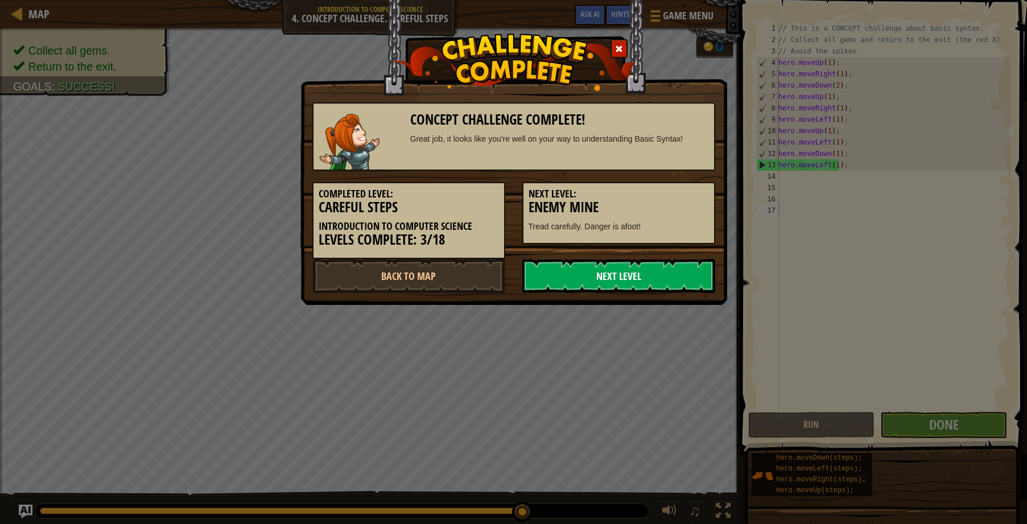
click at [652, 273] on link "Next Level" at bounding box center [618, 276] width 193 height 34
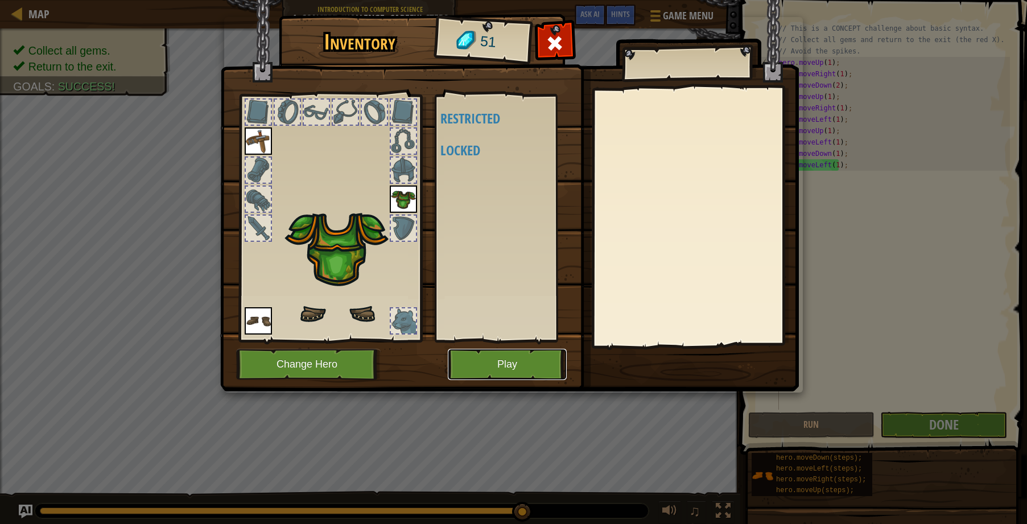
click at [541, 369] on button "Play" at bounding box center [507, 364] width 119 height 31
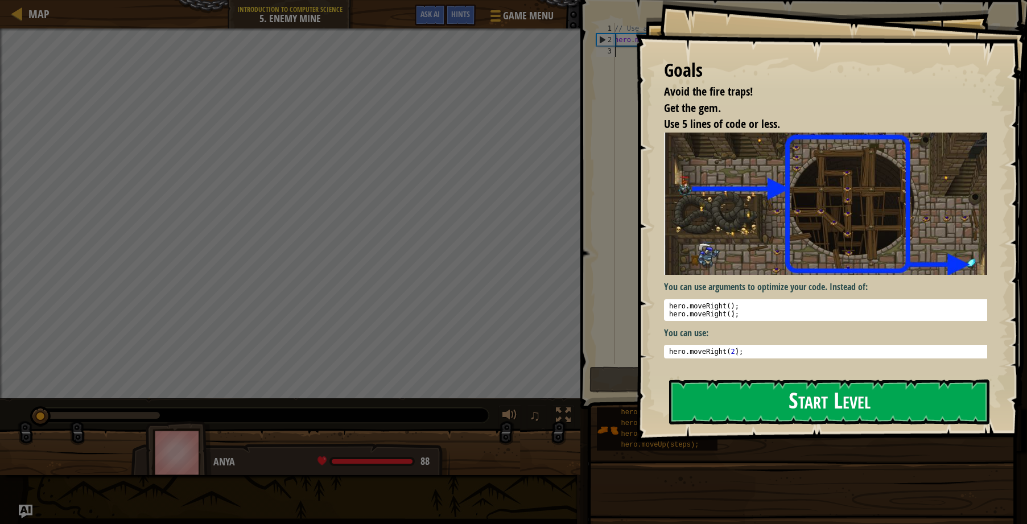
click at [745, 393] on button "Start Level" at bounding box center [829, 402] width 320 height 45
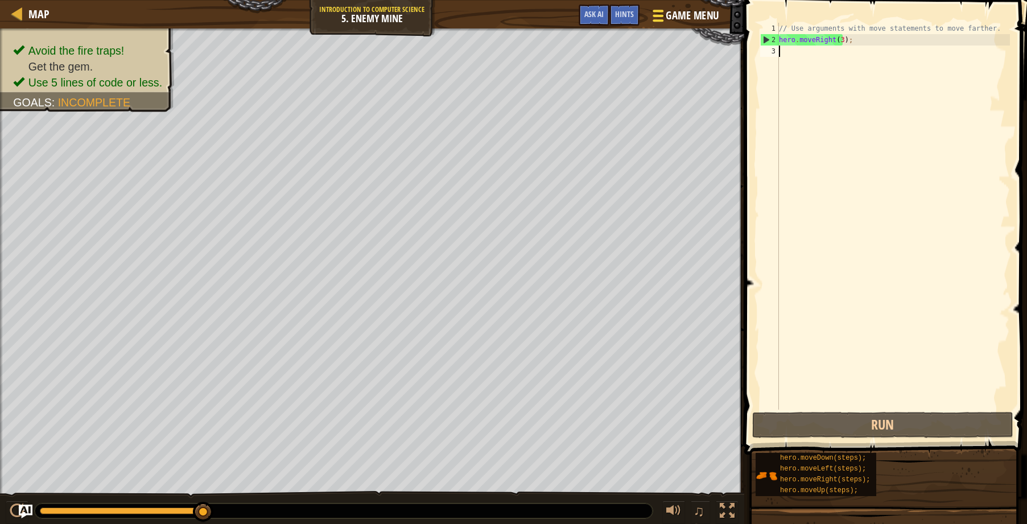
type textarea "u"
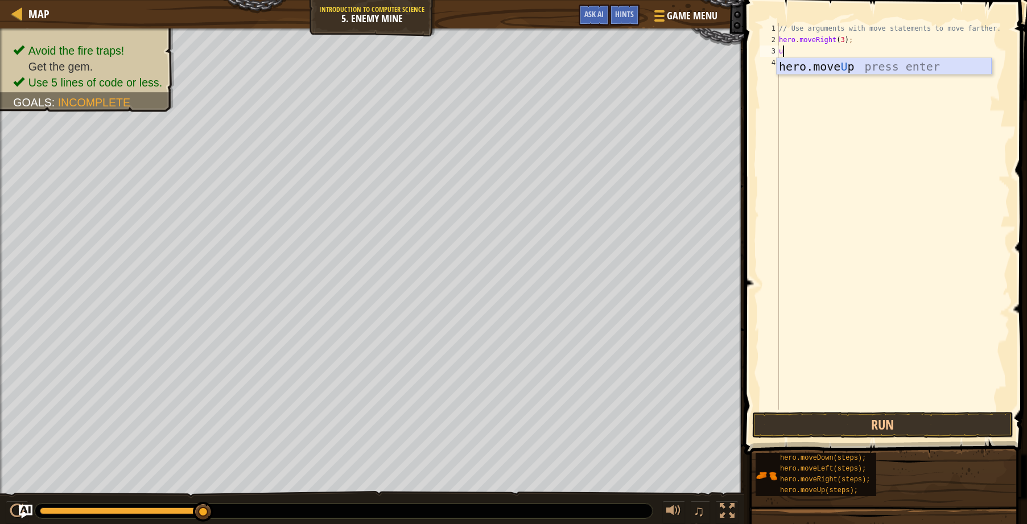
click at [892, 63] on div "hero.move U p press enter" at bounding box center [884, 83] width 215 height 51
type textarea "r"
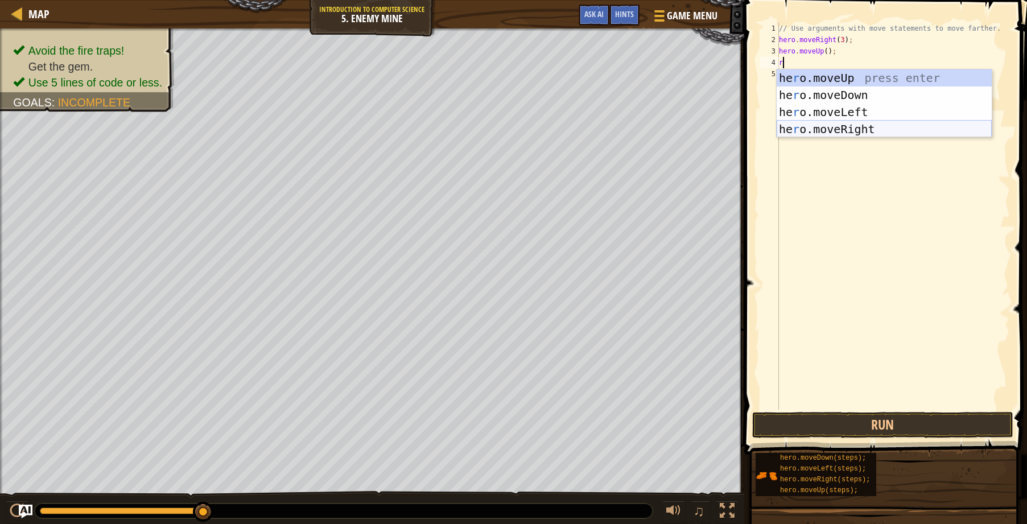
click at [852, 124] on div "he r o.moveUp press enter he r o.moveDown press enter he r o.moveLeft press ent…" at bounding box center [884, 120] width 215 height 102
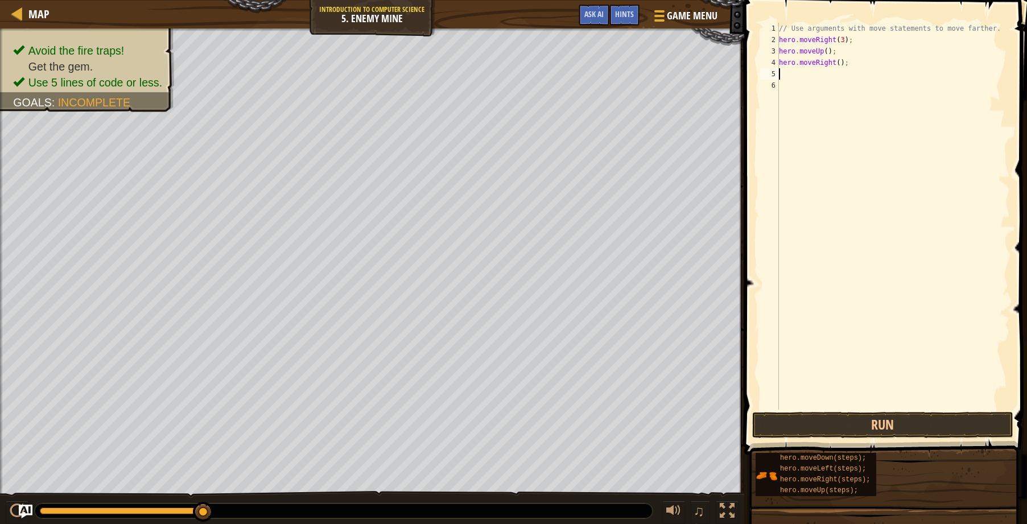
type textarea "d"
click at [859, 81] on div "hero.[PERSON_NAME] own press enter" at bounding box center [884, 106] width 215 height 51
click at [832, 74] on div "// Use arguments with move statements to move farther. hero . moveRight ( 3 ) ;…" at bounding box center [893, 228] width 233 height 410
type textarea "hero.moveDown(3);"
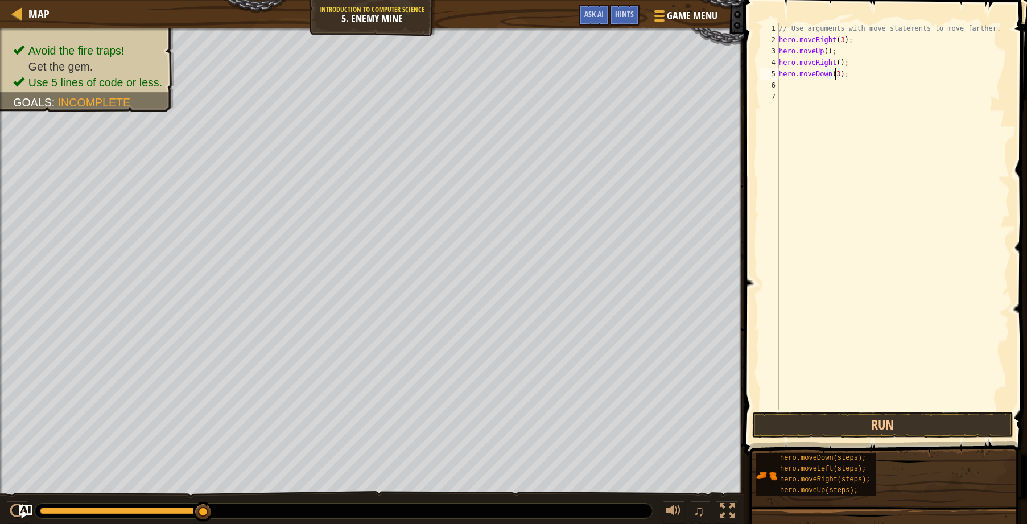
click at [793, 88] on div "// Use arguments with move statements to move farther. hero . moveRight ( 3 ) ;…" at bounding box center [893, 228] width 233 height 410
type textarea "r"
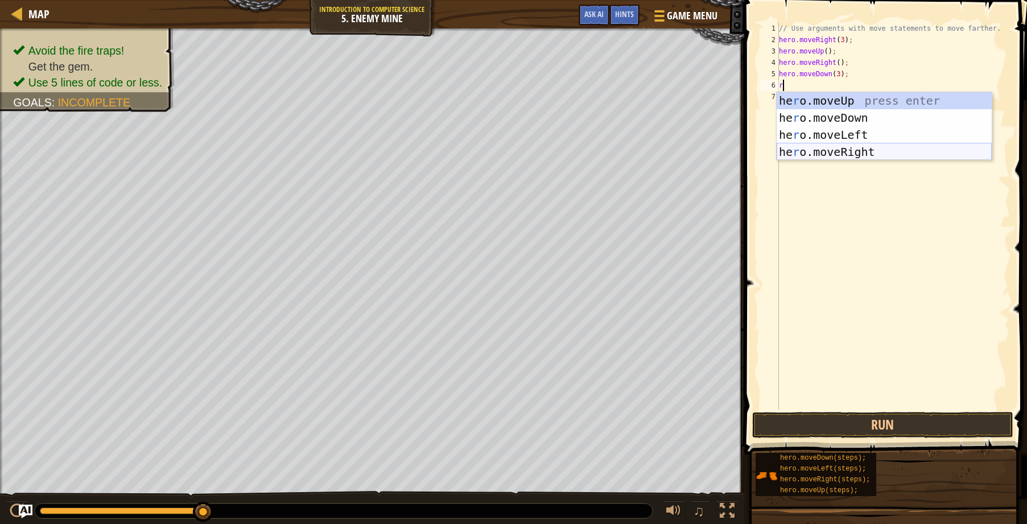
click at [818, 145] on div "he r o.moveUp press enter he r o.moveDown press enter he r o.moveLeft press ent…" at bounding box center [884, 143] width 215 height 102
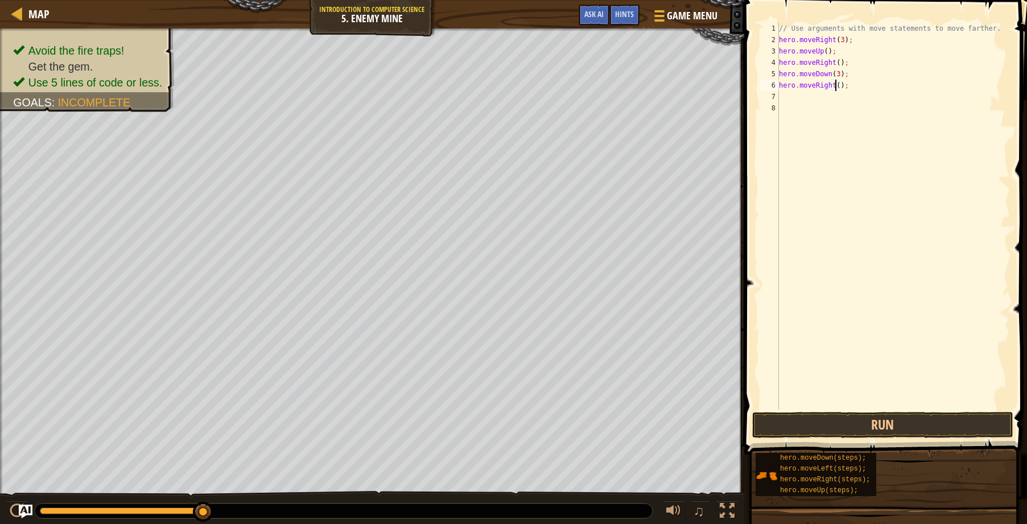
click at [834, 85] on div "// Use arguments with move statements to move farther. hero . moveRight ( 3 ) ;…" at bounding box center [893, 228] width 233 height 410
type textarea "hero.moveRight(3);"
click at [954, 422] on button "Run" at bounding box center [882, 425] width 261 height 26
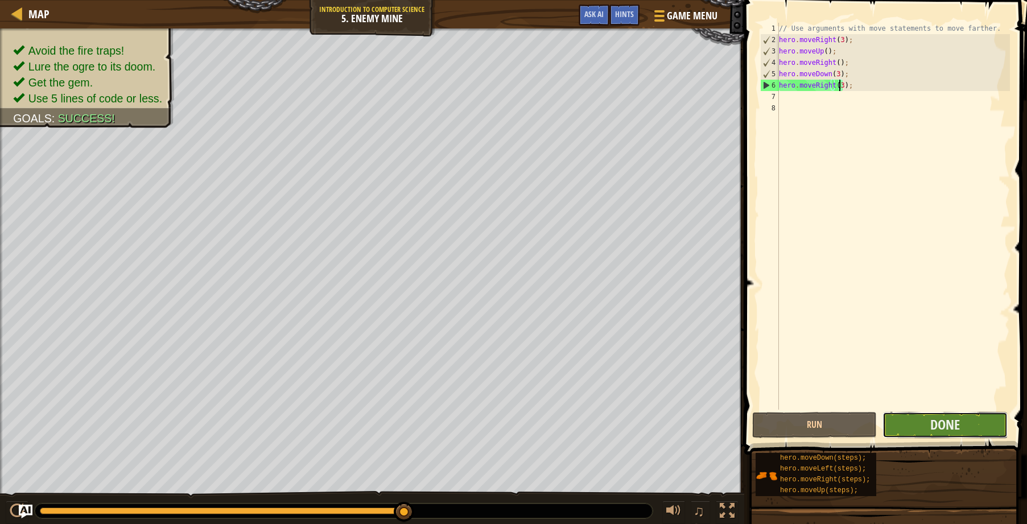
click at [926, 424] on button "Done" at bounding box center [944, 425] width 125 height 26
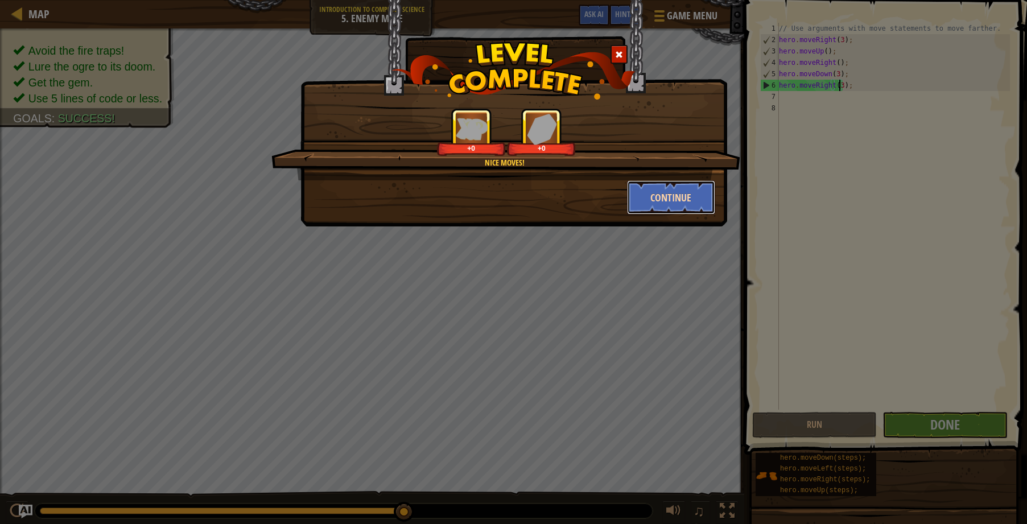
click at [642, 187] on button "Continue" at bounding box center [671, 197] width 88 height 34
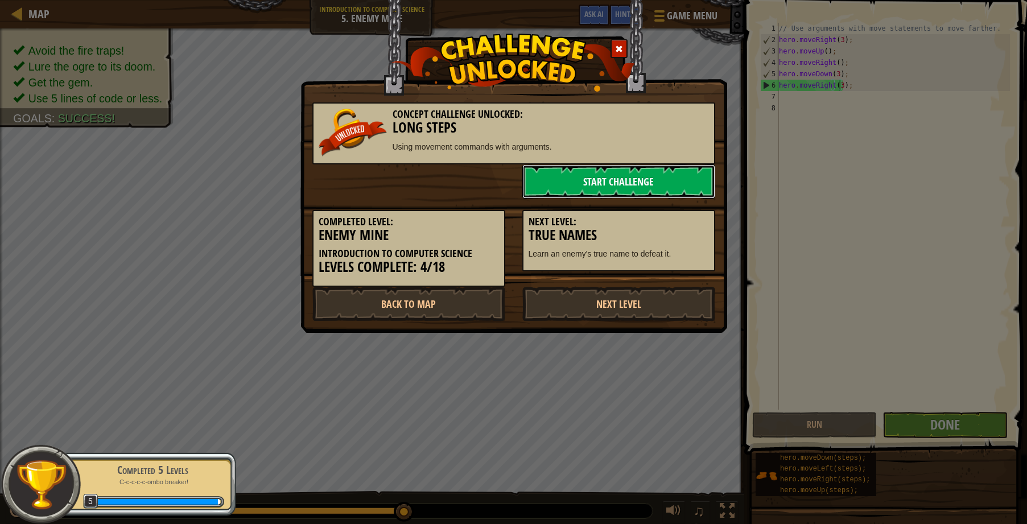
click at [634, 183] on link "Start Challenge" at bounding box center [618, 181] width 193 height 34
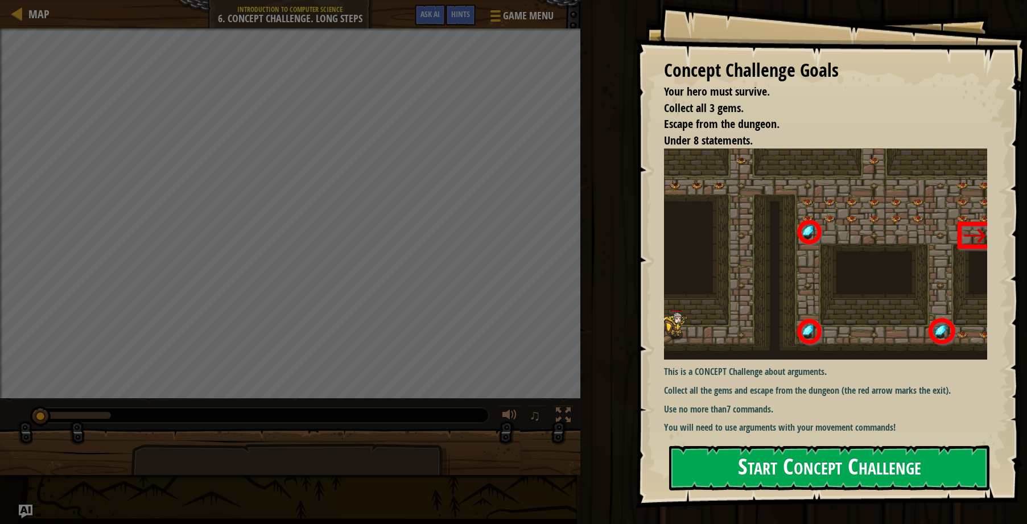
click at [737, 463] on button "Start Concept Challenge" at bounding box center [829, 468] width 320 height 45
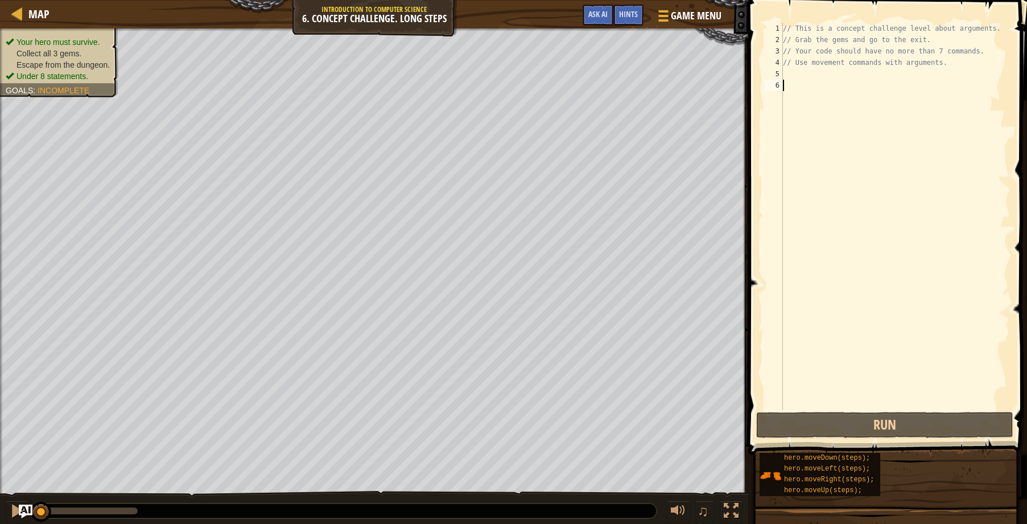
type textarea "r"
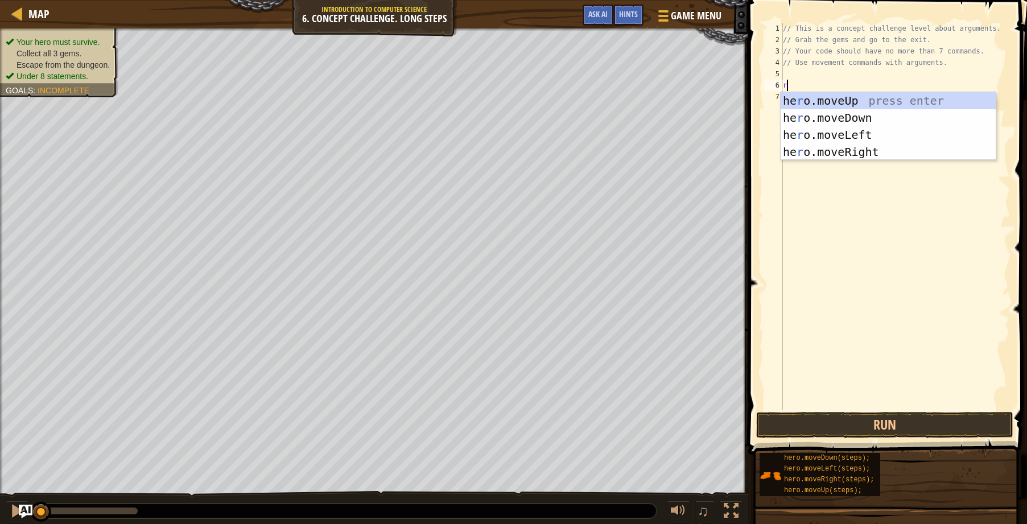
scroll to position [5, 0]
click at [822, 150] on div "he r o.moveUp press enter he r o.moveDown press enter he r o.moveLeft press ent…" at bounding box center [888, 143] width 215 height 102
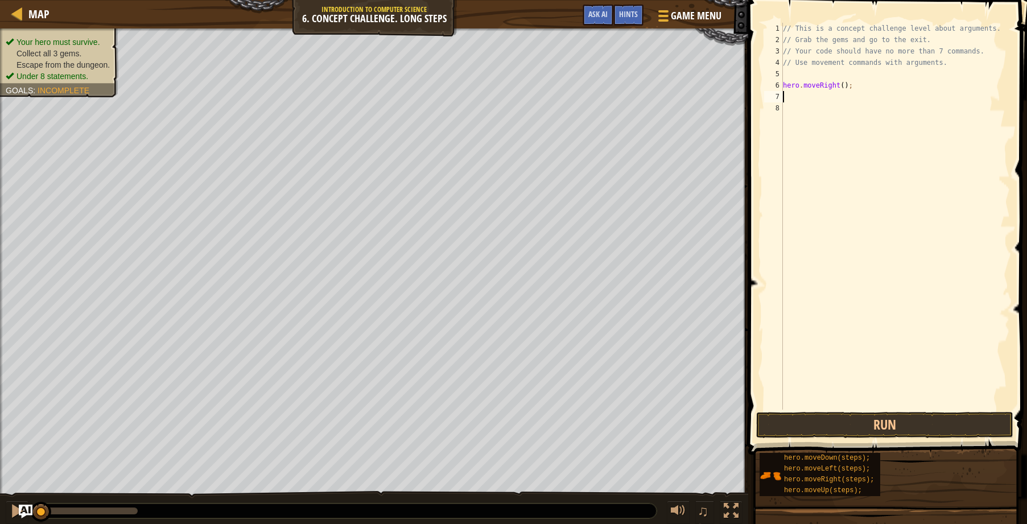
type textarea "u"
click at [813, 108] on div "hero.move U p press enter" at bounding box center [888, 129] width 215 height 51
click at [826, 96] on div "// This is a concept challenge level about arguments. // Grab the gems and go t…" at bounding box center [895, 228] width 229 height 410
click at [827, 96] on div "// This is a concept challenge level about arguments. // Grab the gems and go t…" at bounding box center [895, 228] width 229 height 410
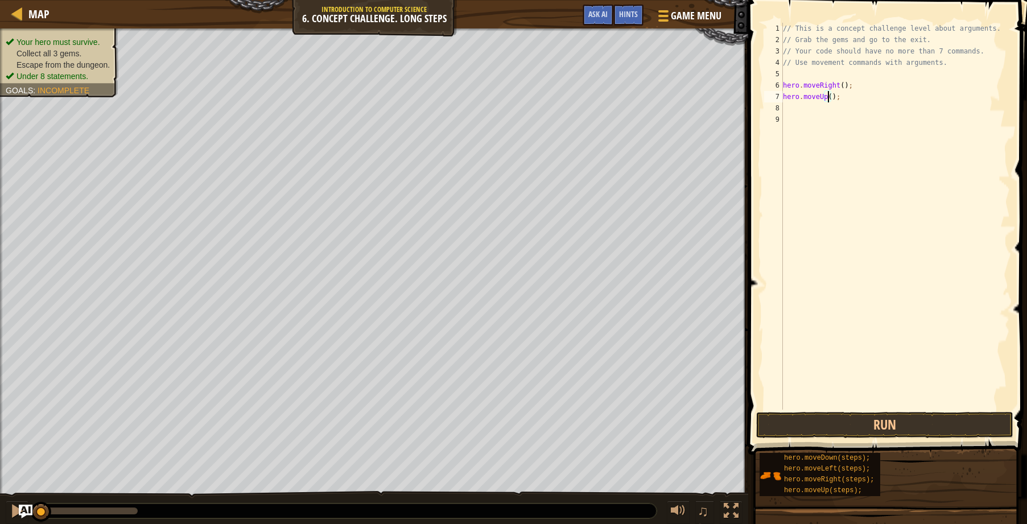
type textarea "hero.moveUp(3);"
click at [819, 106] on div "// This is a concept challenge level about arguments. // Grab the gems and go t…" at bounding box center [895, 228] width 229 height 410
type textarea "r"
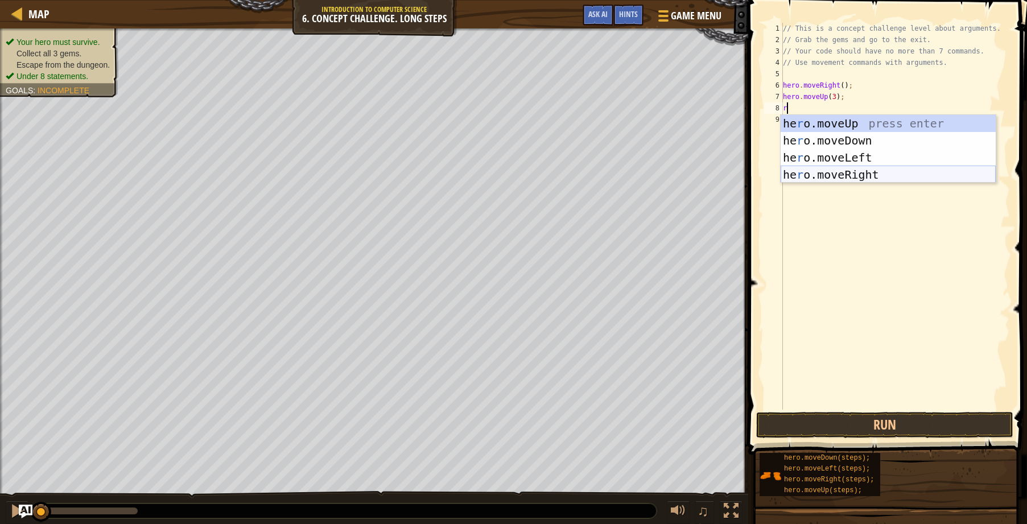
click at [810, 170] on div "he r o.moveUp press enter he r o.moveDown press enter he r o.moveLeft press ent…" at bounding box center [888, 166] width 215 height 102
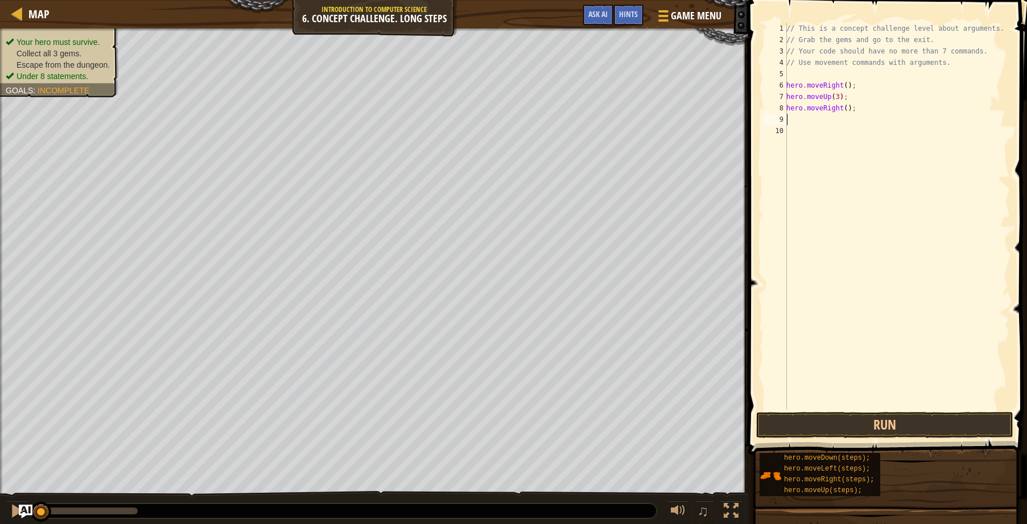
click at [842, 109] on div "// This is a concept challenge level about arguments. // Grab the gems and go t…" at bounding box center [897, 228] width 226 height 410
click at [842, 109] on div "// This is a concept challenge level about arguments. // Grab the gems and go t…" at bounding box center [897, 216] width 226 height 387
type textarea "hero.moveRight(2);"
click at [791, 120] on div "// This is a concept challenge level about arguments. // Grab the gems and go t…" at bounding box center [897, 228] width 226 height 410
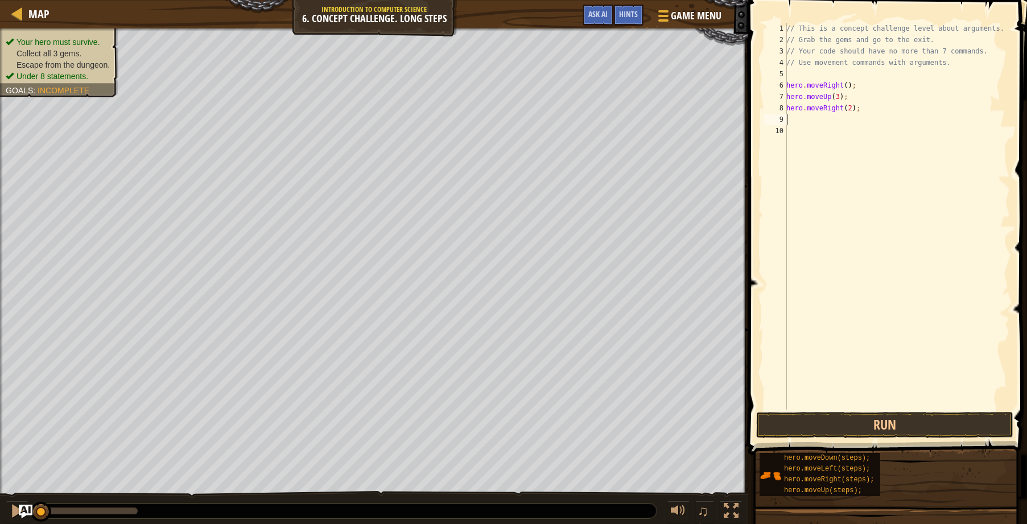
scroll to position [5, 0]
click at [787, 86] on div "// This is a concept challenge level about arguments. // Grab the gems and go t…" at bounding box center [897, 228] width 226 height 410
type textarea "hero.moveRight();"
click at [787, 109] on div "// This is a concept challenge level about arguments. // Grab the gems and go t…" at bounding box center [895, 228] width 229 height 410
type textarea "d"
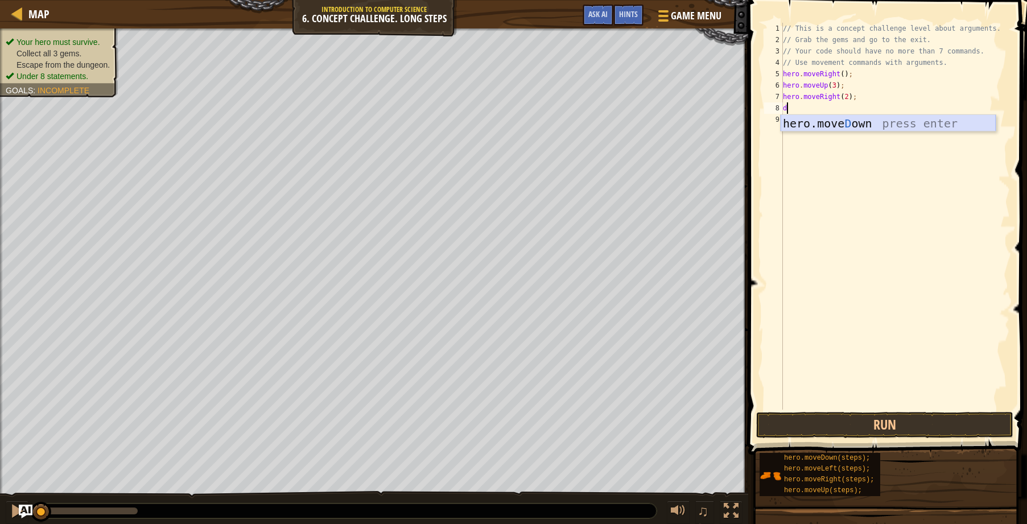
click at [809, 128] on div "hero.[PERSON_NAME] own press enter" at bounding box center [888, 140] width 215 height 51
click at [838, 108] on div "// This is a concept challenge level about arguments. // Grab the gems and go t…" at bounding box center [897, 228] width 226 height 410
type textarea "hero.moveDown(1);"
click at [804, 118] on div "// This is a concept challenge level about arguments. // Grab the gems and go t…" at bounding box center [897, 228] width 226 height 410
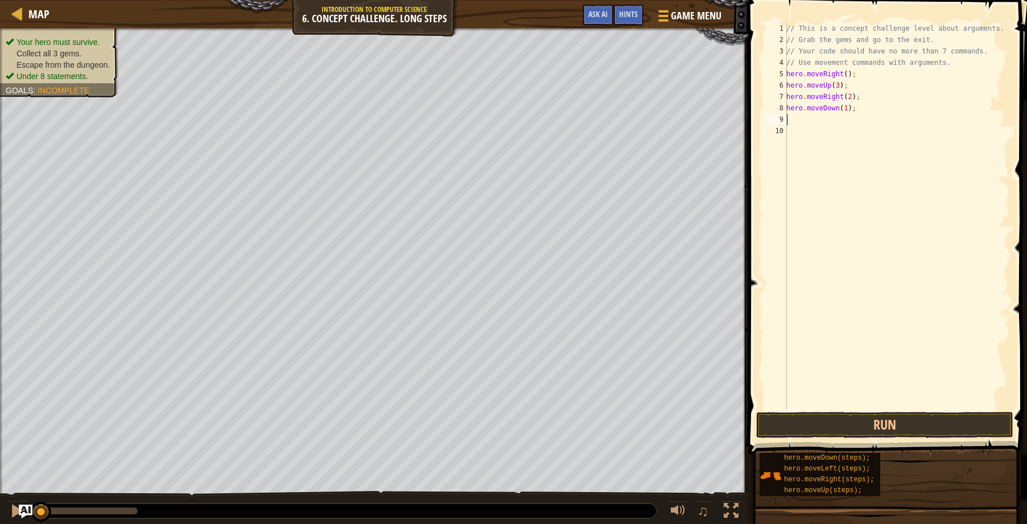
scroll to position [5, 0]
type textarea "l"
click at [813, 133] on div "hero.move L eft press enter" at bounding box center [891, 151] width 215 height 51
click at [838, 122] on div "// This is a concept challenge level about arguments. // Grab the gems and go t…" at bounding box center [897, 228] width 226 height 410
type textarea "hero.moveLeft(1);"
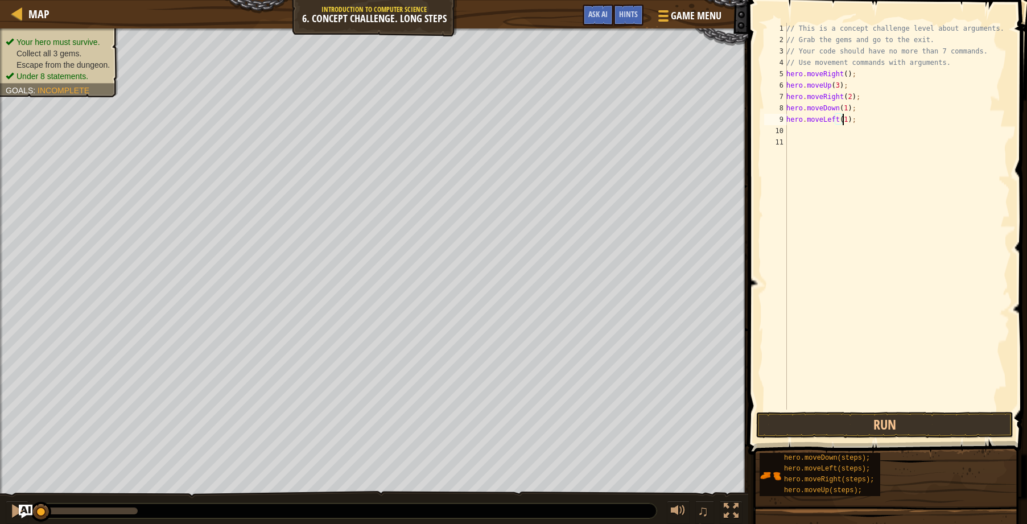
scroll to position [5, 5]
click at [810, 127] on div "// This is a concept challenge level about arguments. // Grab the gems and go t…" at bounding box center [897, 228] width 226 height 410
type textarea "d"
click at [851, 150] on div "hero.[PERSON_NAME] own press enter" at bounding box center [891, 163] width 215 height 51
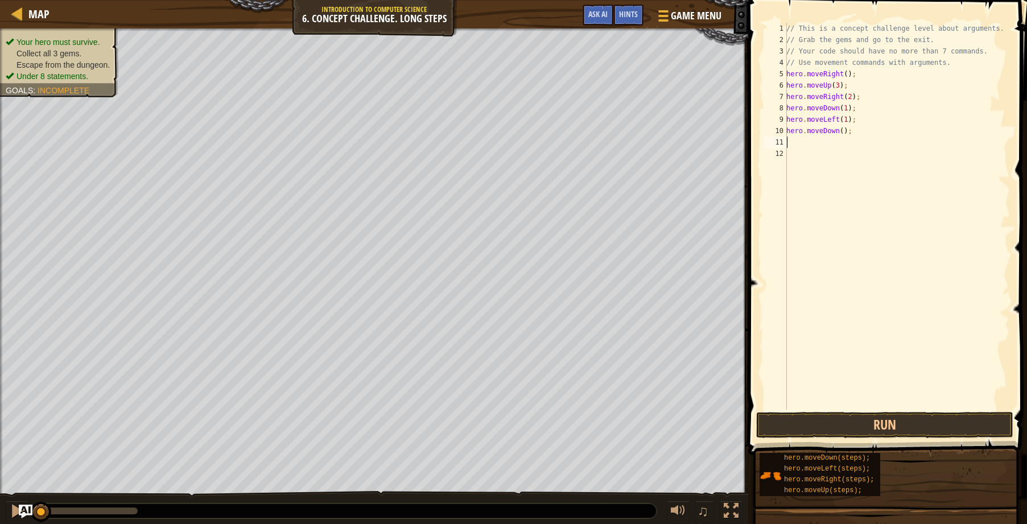
click at [837, 130] on div "// This is a concept challenge level about arguments. // Grab the gems and go t…" at bounding box center [897, 228] width 226 height 410
click at [840, 131] on div "// This is a concept challenge level about arguments. // Grab the gems and go t…" at bounding box center [897, 228] width 226 height 410
type textarea "hero.moveDown(2);"
click at [802, 144] on div "// This is a concept challenge level about arguments. // Grab the gems and go t…" at bounding box center [897, 228] width 226 height 410
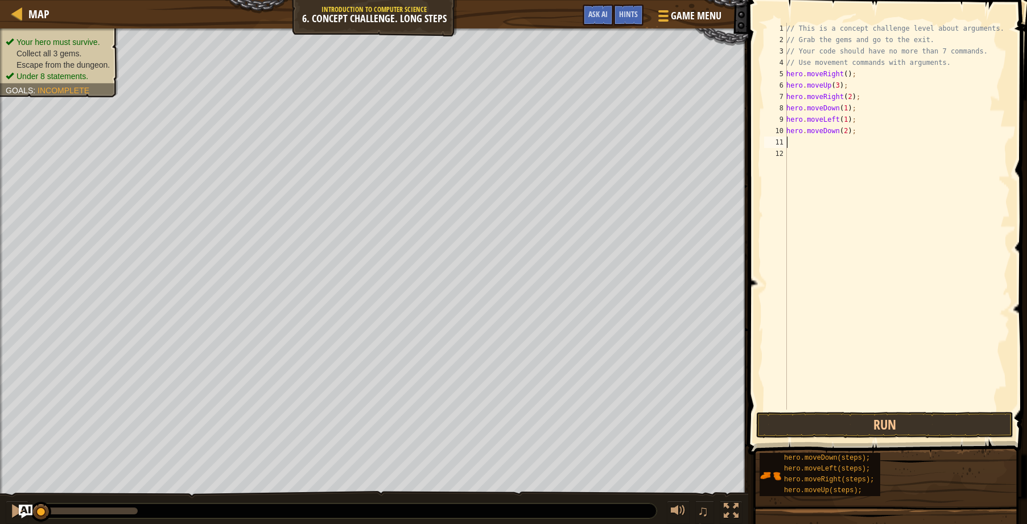
scroll to position [5, 0]
type textarea "r"
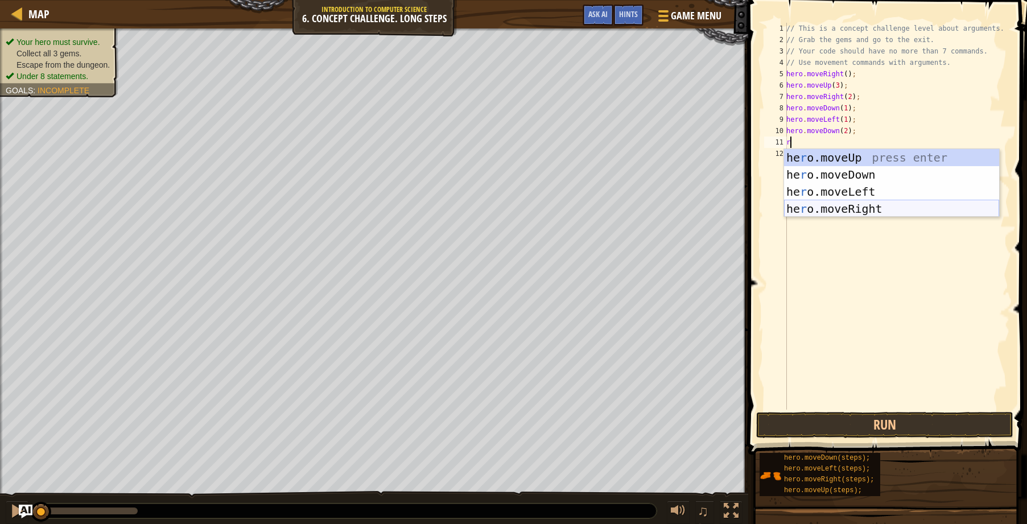
click at [856, 204] on div "he r o.moveUp press enter he r o.moveDown press enter he r o.moveLeft press ent…" at bounding box center [891, 200] width 215 height 102
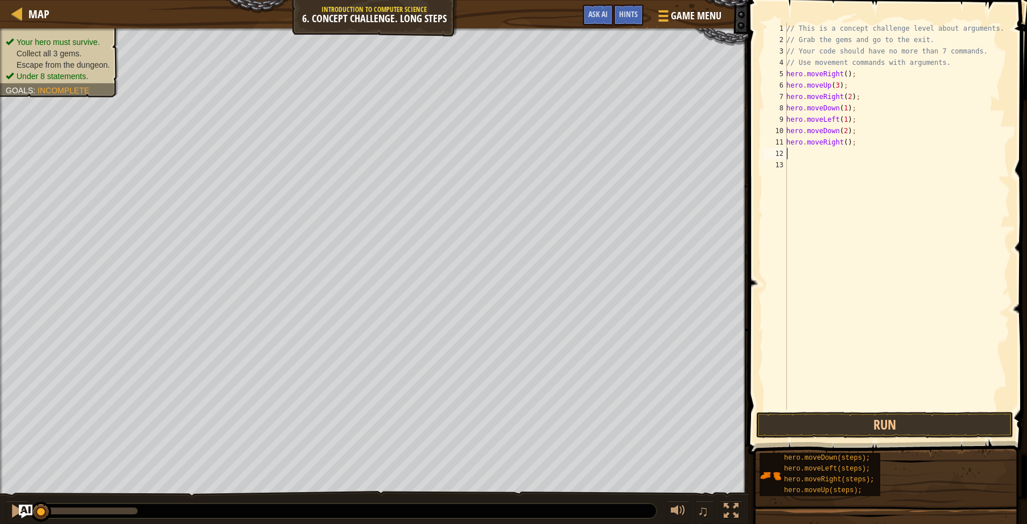
click at [841, 142] on div "// This is a concept challenge level about arguments. // Grab the gems and go t…" at bounding box center [897, 228] width 226 height 410
type textarea "hero.moveRight(2);"
click at [816, 154] on div "// This is a concept challenge level about arguments. // Grab the gems and go t…" at bounding box center [897, 228] width 226 height 410
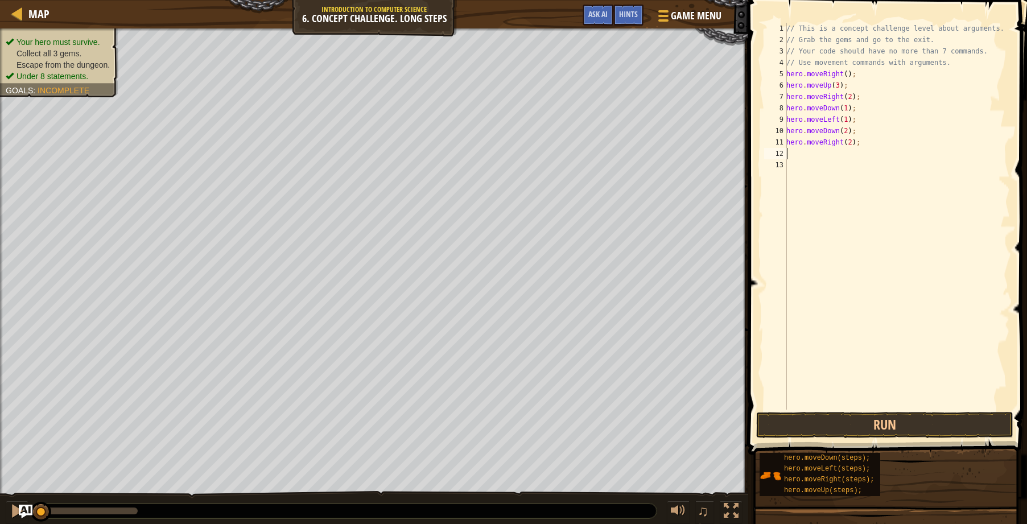
type textarea "u"
click at [822, 167] on div "hero.move U p press enter" at bounding box center [891, 185] width 215 height 51
click at [830, 154] on div "// This is a concept challenge level about arguments. // Grab the gems and go t…" at bounding box center [897, 228] width 226 height 410
click at [831, 149] on div "// This is a concept challenge level about arguments. // Grab the gems and go t…" at bounding box center [897, 228] width 226 height 410
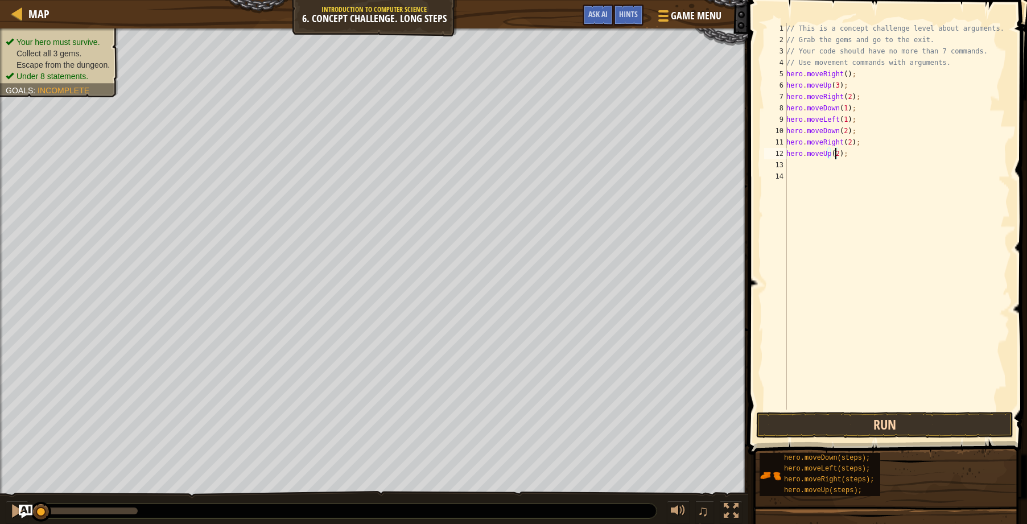
type textarea "hero.moveUp(2);"
click at [859, 428] on button "Run" at bounding box center [884, 425] width 257 height 26
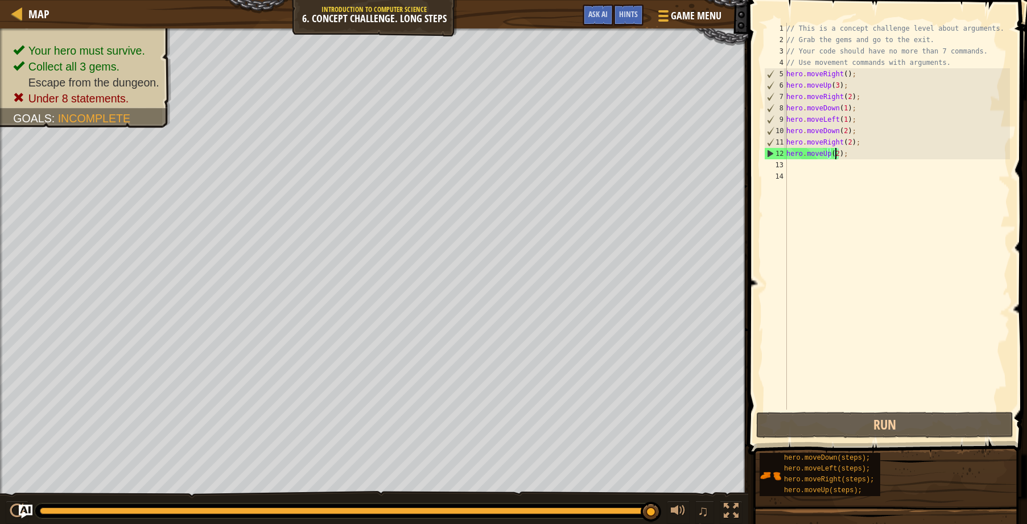
click at [789, 164] on div "// This is a concept challenge level about arguments. // Grab the gems and go t…" at bounding box center [897, 228] width 226 height 410
type textarea "r"
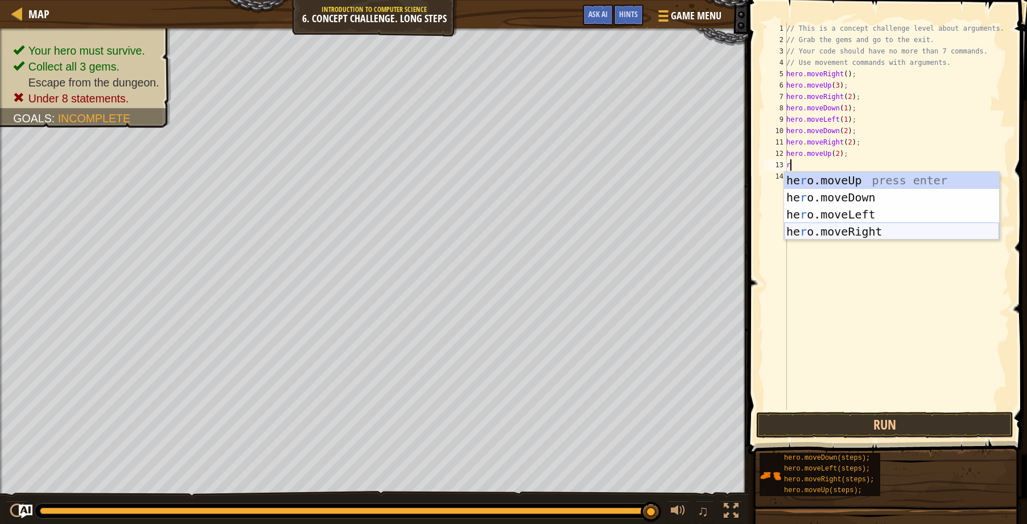
click at [823, 233] on div "he r o.moveUp press enter he r o.moveDown press enter he r o.moveLeft press ent…" at bounding box center [891, 223] width 215 height 102
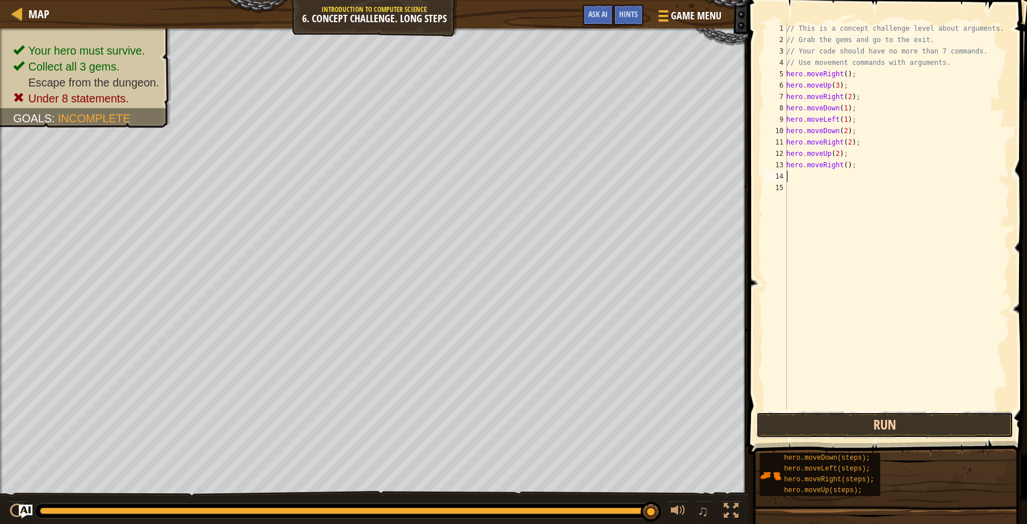
click at [853, 435] on button "Run" at bounding box center [884, 425] width 257 height 26
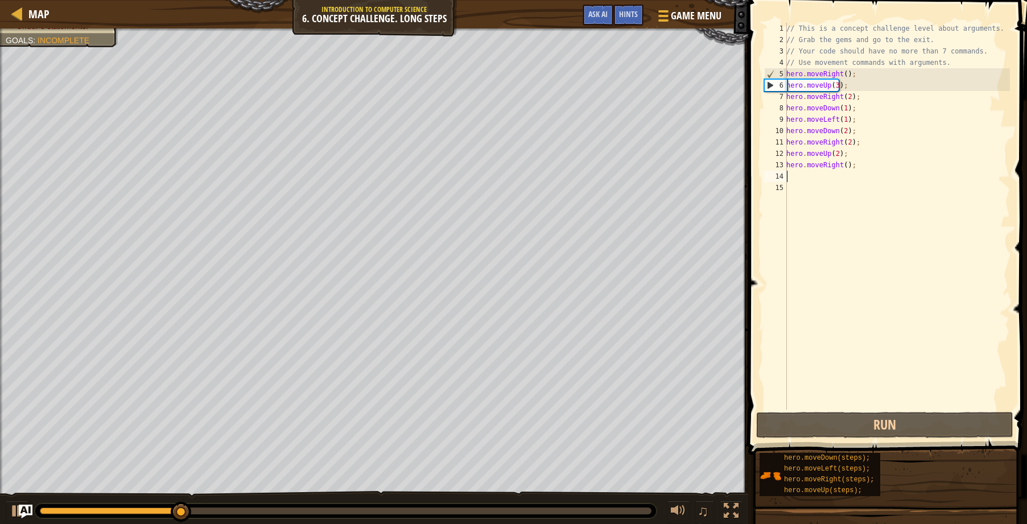
click at [894, 323] on div "// This is a concept challenge level about arguments. // Grab the gems and go t…" at bounding box center [897, 228] width 226 height 410
click at [893, 324] on div "// This is a concept challenge level about arguments. // Grab the gems and go t…" at bounding box center [897, 228] width 226 height 410
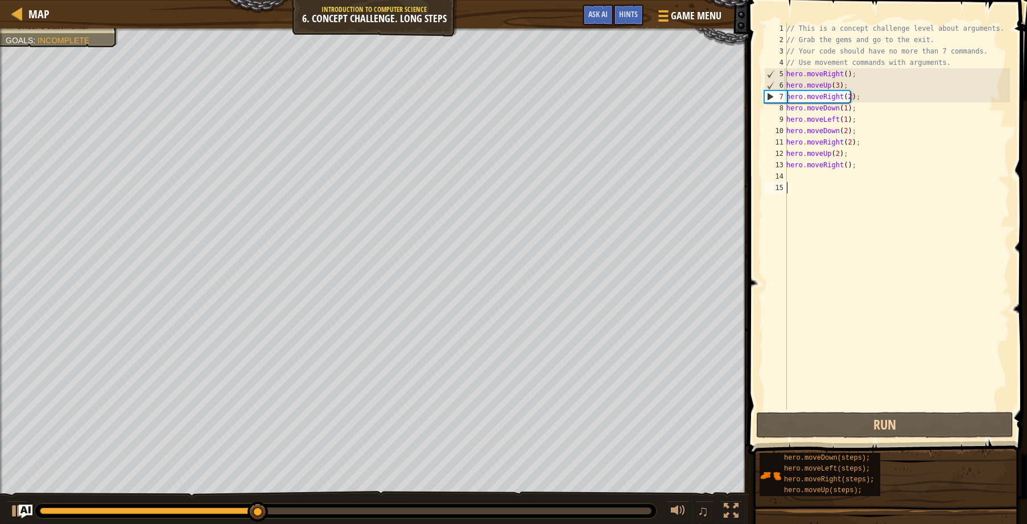
click at [893, 324] on div "// This is a concept challenge level about arguments. // Grab the gems and go t…" at bounding box center [897, 228] width 226 height 410
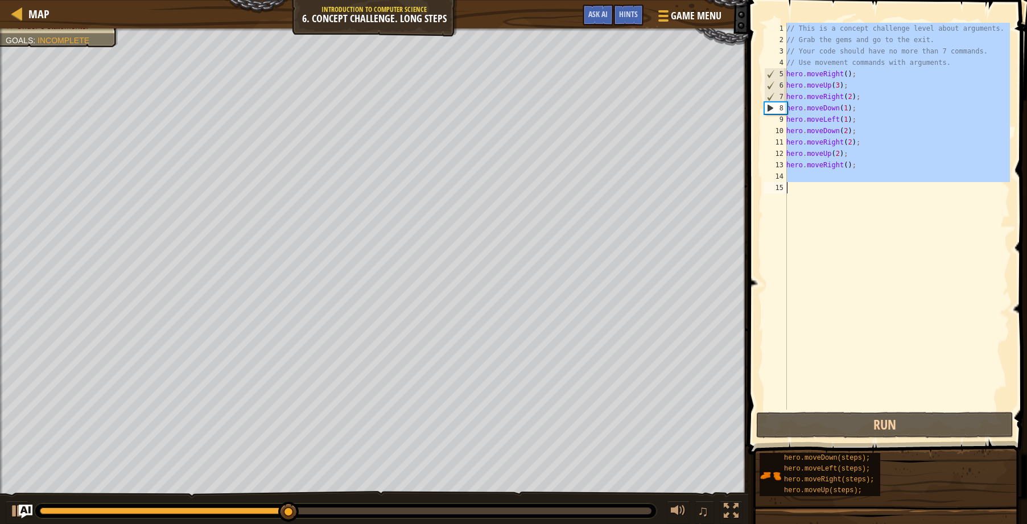
click at [893, 324] on div "// This is a concept challenge level about arguments. // Grab the gems and go t…" at bounding box center [897, 228] width 226 height 410
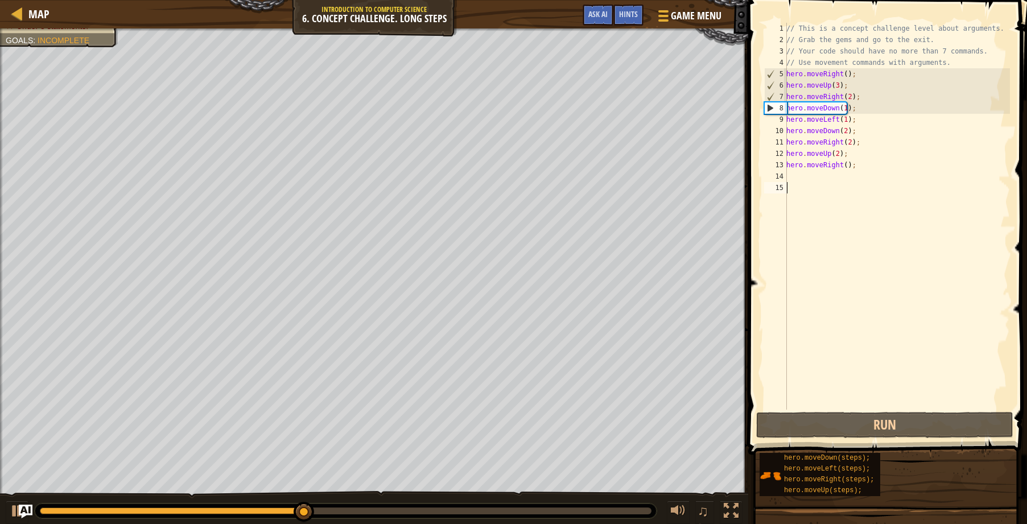
click at [893, 324] on div "// This is a concept challenge level about arguments. // Grab the gems and go t…" at bounding box center [897, 228] width 226 height 410
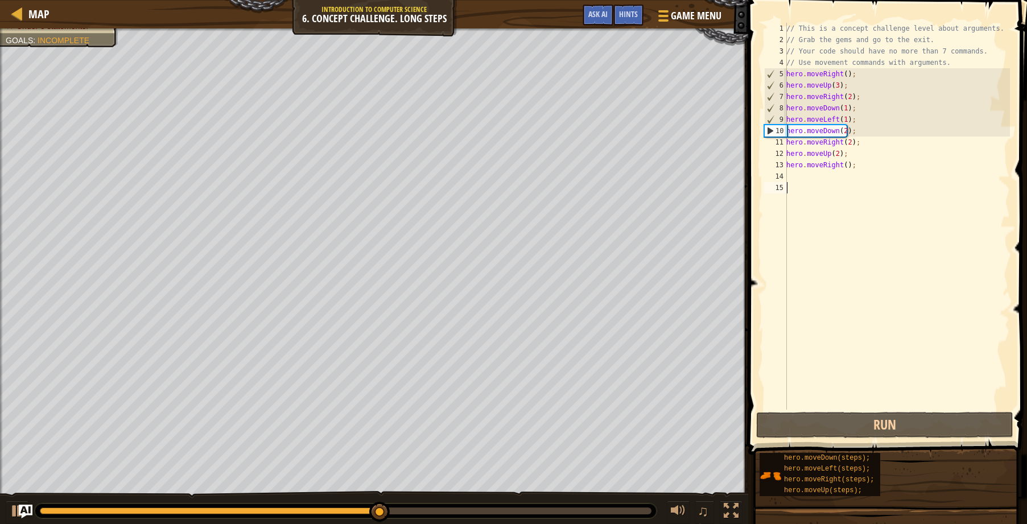
click at [893, 324] on div "// This is a concept challenge level about arguments. // Grab the gems and go t…" at bounding box center [897, 228] width 226 height 410
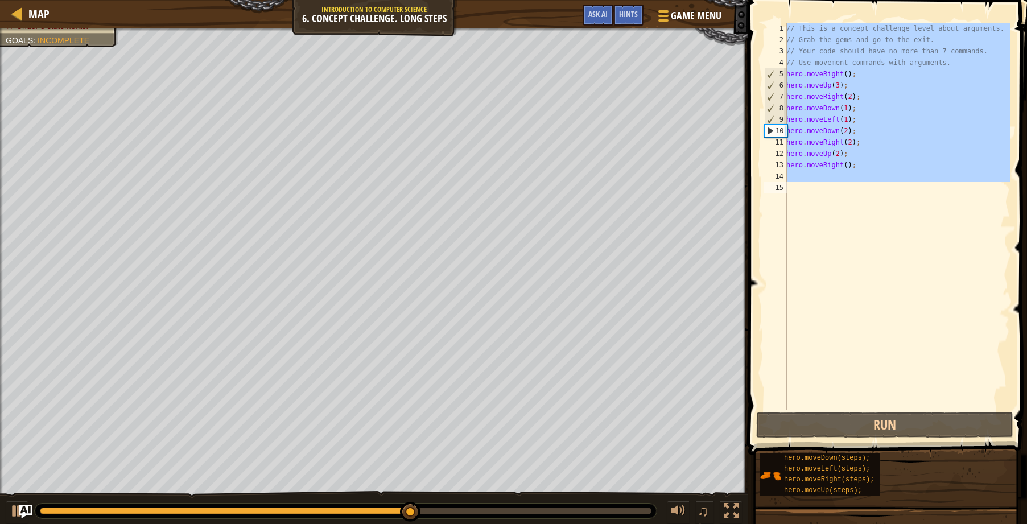
click at [893, 324] on div "// This is a concept challenge level about arguments. // Grab the gems and go t…" at bounding box center [897, 228] width 226 height 410
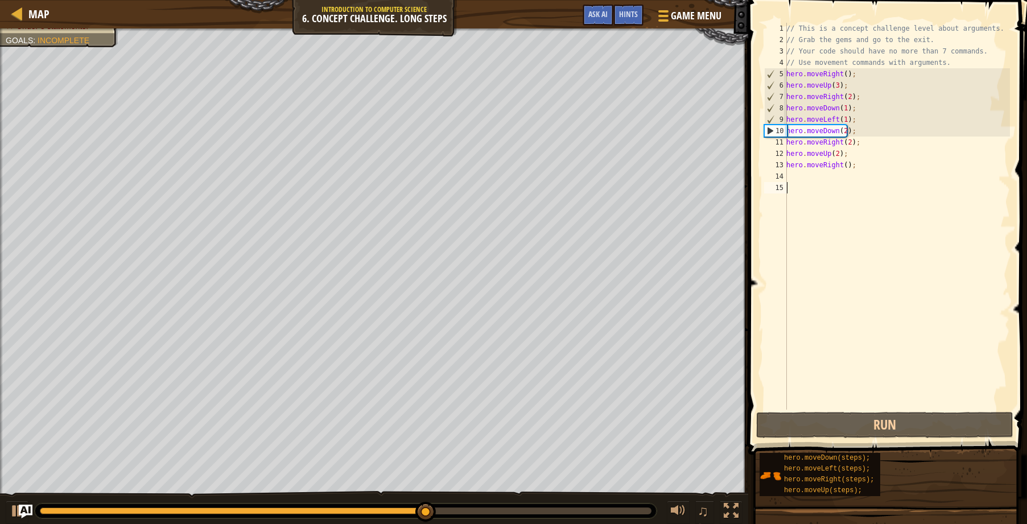
click at [893, 324] on div "// This is a concept challenge level about arguments. // Grab the gems and go t…" at bounding box center [897, 228] width 226 height 410
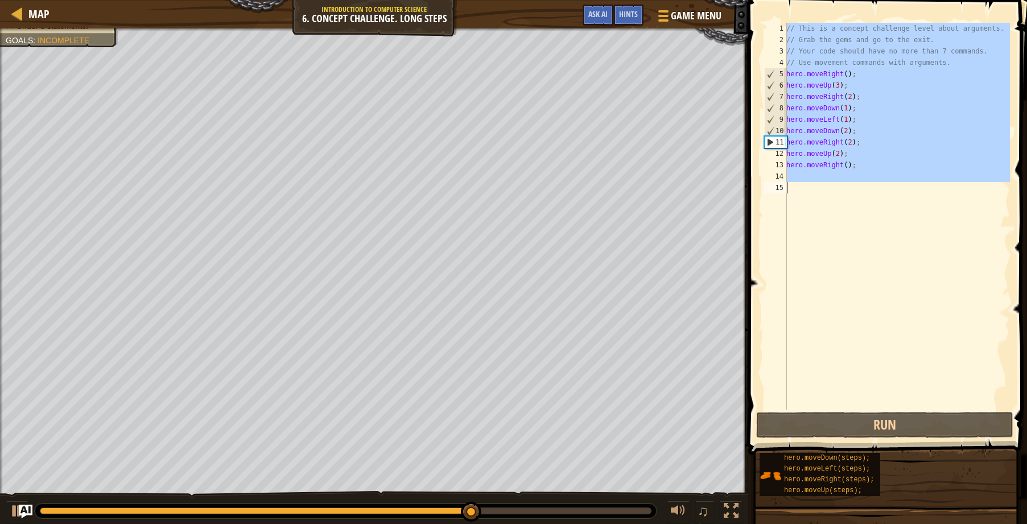
click at [893, 324] on div "// This is a concept challenge level about arguments. // Grab the gems and go t…" at bounding box center [897, 228] width 226 height 410
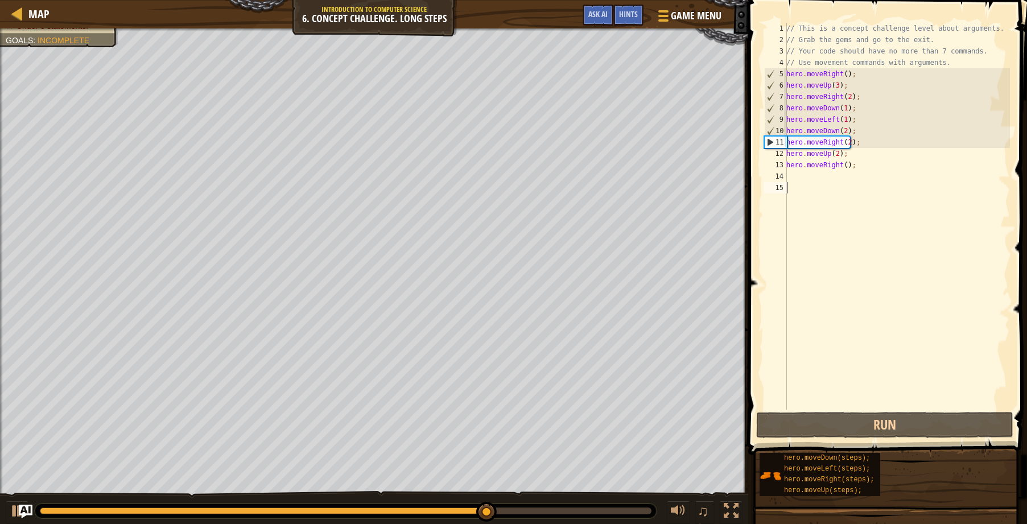
click at [893, 324] on div "// This is a concept challenge level about arguments. // Grab the gems and go t…" at bounding box center [897, 228] width 226 height 410
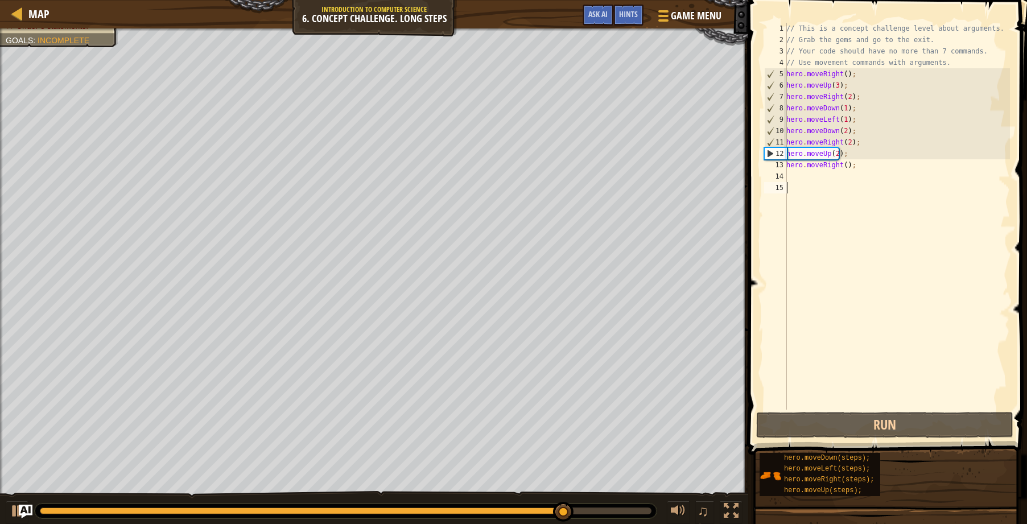
click at [893, 324] on div "// This is a concept challenge level about arguments. // Grab the gems and go t…" at bounding box center [897, 228] width 226 height 410
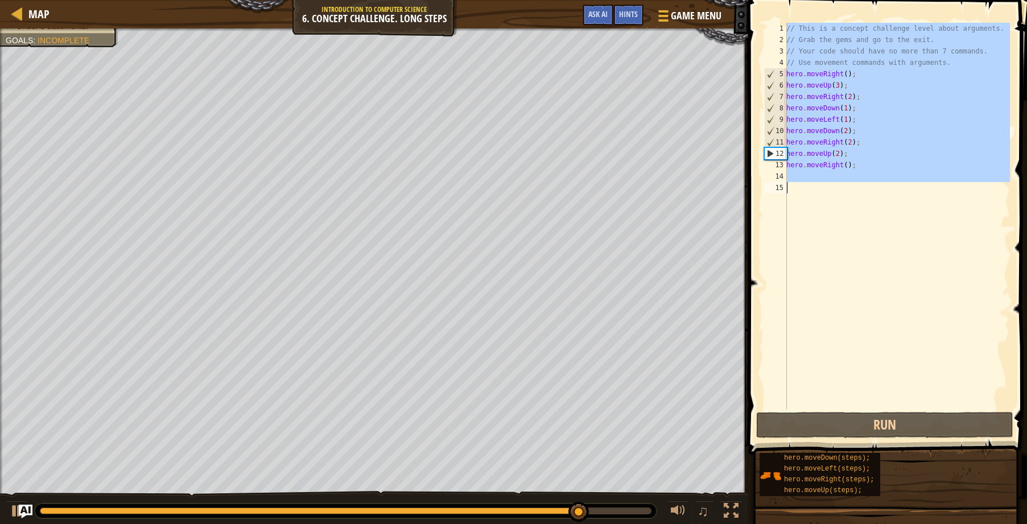
click at [893, 324] on div "// This is a concept challenge level about arguments. // Grab the gems and go t…" at bounding box center [897, 228] width 226 height 410
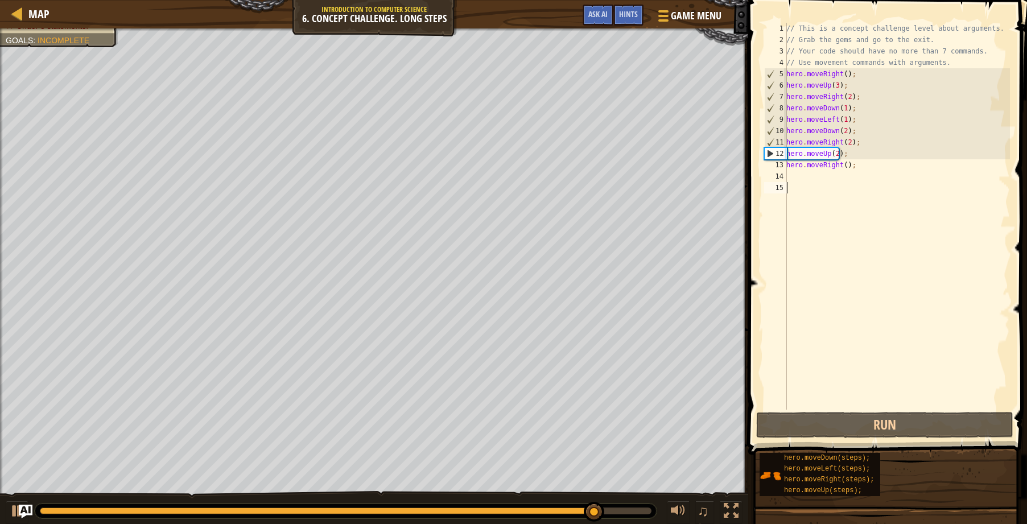
click at [893, 324] on div "// This is a concept challenge level about arguments. // Grab the gems and go t…" at bounding box center [897, 228] width 226 height 410
click at [802, 180] on div "// This is a concept challenge level about arguments. // Grab the gems and go t…" at bounding box center [897, 228] width 226 height 410
click at [796, 207] on div "// This is a concept challenge level about arguments. // Grab the gems and go t…" at bounding box center [897, 228] width 226 height 410
click at [840, 175] on div "// This is a concept challenge level about arguments. // Grab the gems and go t…" at bounding box center [897, 228] width 226 height 410
click at [837, 185] on div "// This is a concept challenge level about arguments. // Grab the gems and go t…" at bounding box center [897, 228] width 226 height 410
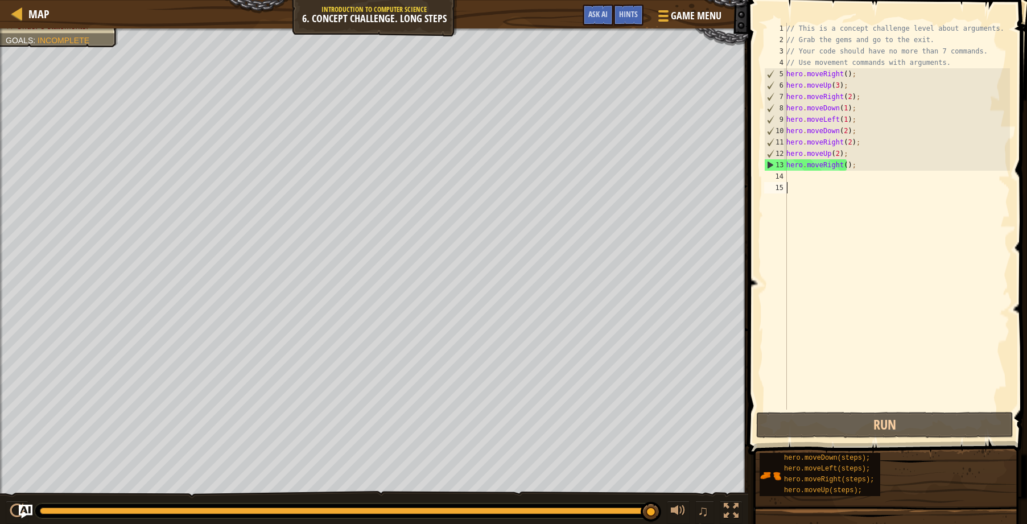
click at [837, 174] on div "// This is a concept challenge level about arguments. // Grab the gems and go t…" at bounding box center [897, 228] width 226 height 410
click at [837, 184] on div "// This is a concept challenge level about arguments. // Grab the gems and go t…" at bounding box center [897, 228] width 226 height 410
click at [837, 174] on div "// This is a concept challenge level about arguments. // Grab the gems and go t…" at bounding box center [897, 228] width 226 height 410
click at [834, 188] on div "// This is a concept challenge level about arguments. // Grab the gems and go t…" at bounding box center [897, 228] width 226 height 410
click at [831, 173] on div "// This is a concept challenge level about arguments. // Grab the gems and go t…" at bounding box center [897, 228] width 226 height 410
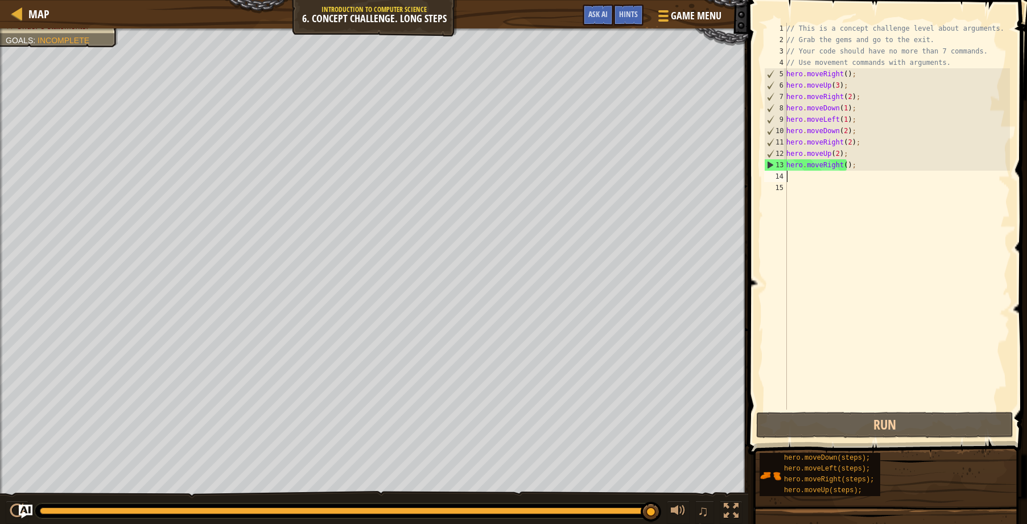
click at [829, 181] on div "// This is a concept challenge level about arguments. // Grab the gems and go t…" at bounding box center [897, 228] width 226 height 410
click at [823, 187] on div "// This is a concept challenge level about arguments. // Grab the gems and go t…" at bounding box center [897, 228] width 226 height 410
click at [821, 170] on div "// This is a concept challenge level about arguments. // Grab the gems and go t…" at bounding box center [897, 228] width 226 height 410
type textarea "hero.moveRight();"
click at [815, 185] on div "// This is a concept challenge level about arguments. // Grab the gems and go t…" at bounding box center [897, 228] width 226 height 410
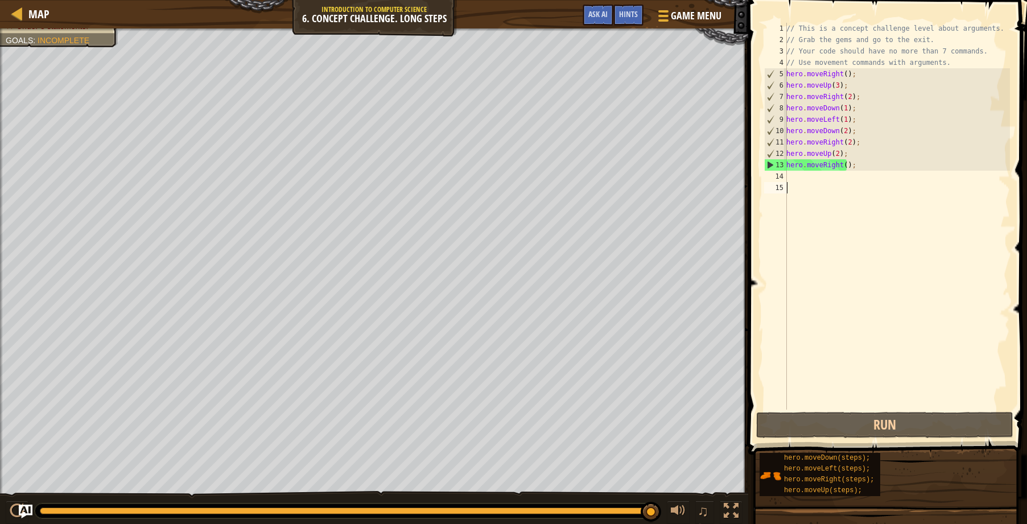
click at [848, 165] on div "// This is a concept challenge level about arguments. // Grab the gems and go t…" at bounding box center [897, 228] width 226 height 410
click at [849, 165] on div "// This is a concept challenge level about arguments. // Grab the gems and go t…" at bounding box center [897, 228] width 226 height 410
click at [849, 165] on div "// This is a concept challenge level about arguments. // Grab the gems and go t…" at bounding box center [897, 216] width 226 height 387
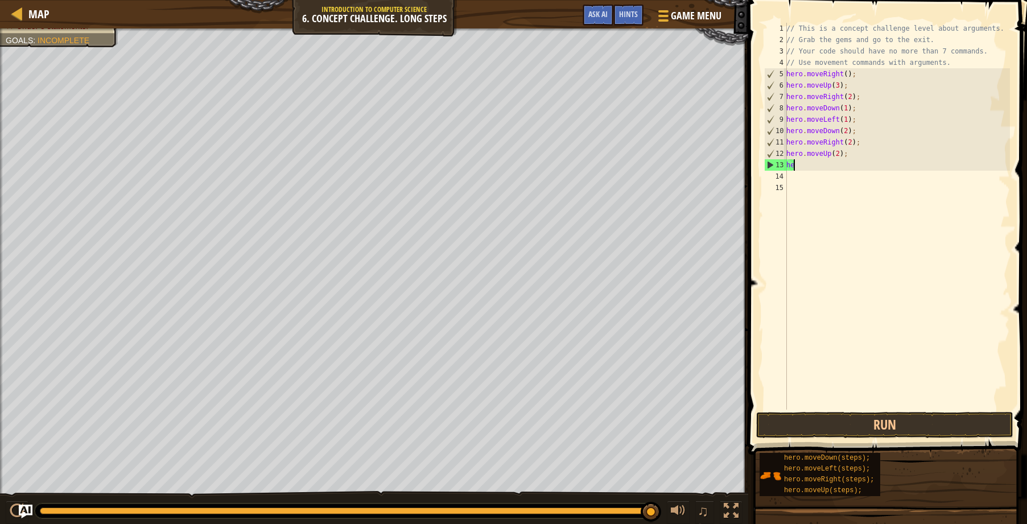
type textarea "h"
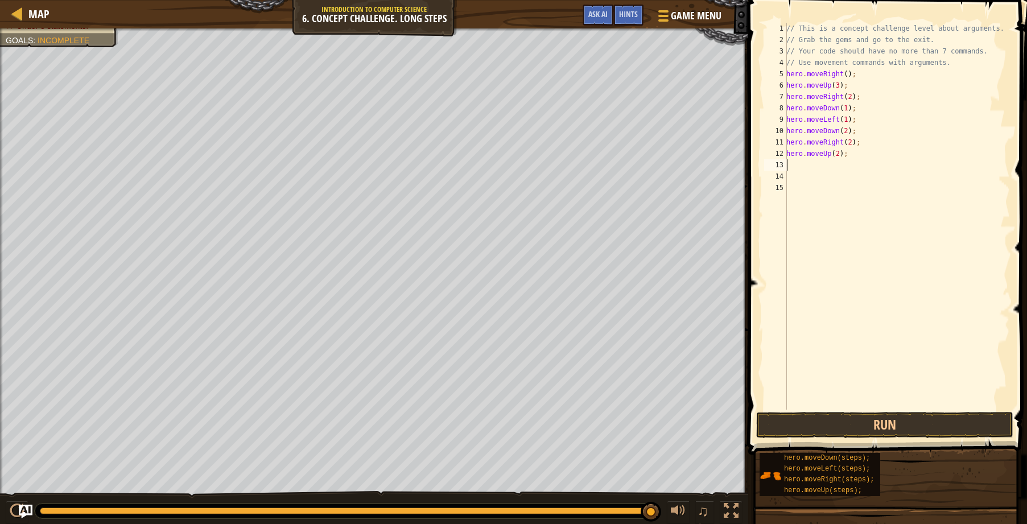
click at [843, 141] on div "// This is a concept challenge level about arguments. // Grab the gems and go t…" at bounding box center [897, 228] width 226 height 410
click at [846, 141] on div "// This is a concept challenge level about arguments. // Grab the gems and go t…" at bounding box center [897, 228] width 226 height 410
type textarea "hero.moveRight(1);"
click at [789, 166] on div "// This is a concept challenge level about arguments. // Grab the gems and go t…" at bounding box center [897, 228] width 226 height 410
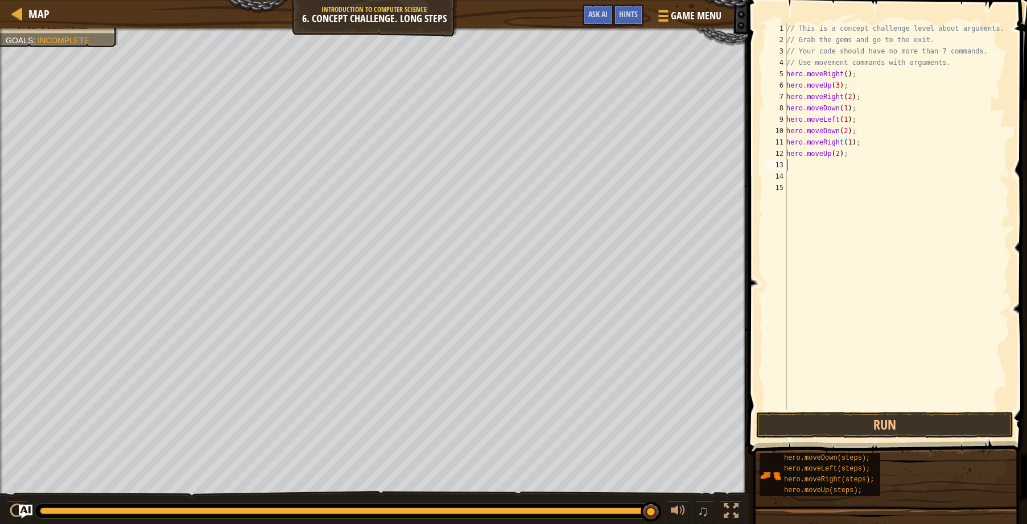
scroll to position [5, 0]
type textarea "r"
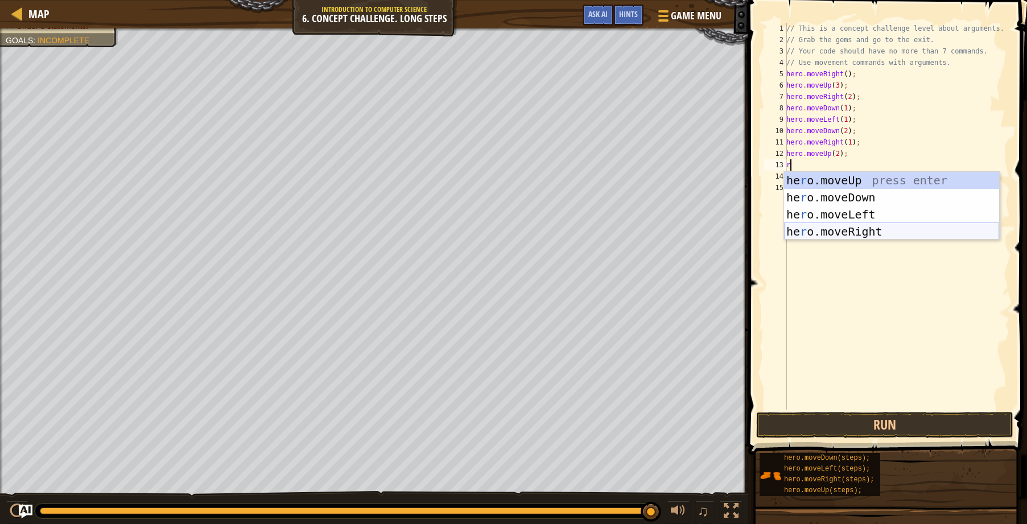
click at [846, 224] on div "he r o.moveUp press enter he r o.moveDown press enter he r o.moveLeft press ent…" at bounding box center [891, 223] width 215 height 102
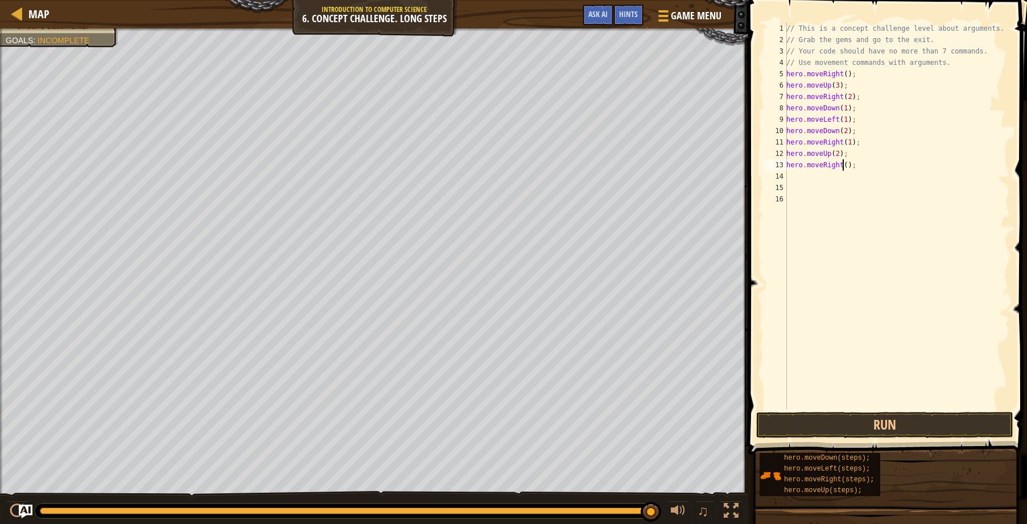
click at [843, 167] on div "// This is a concept challenge level about arguments. // Grab the gems and go t…" at bounding box center [897, 228] width 226 height 410
type textarea "hero.moveRight(2);"
click at [894, 427] on button "Run" at bounding box center [884, 425] width 257 height 26
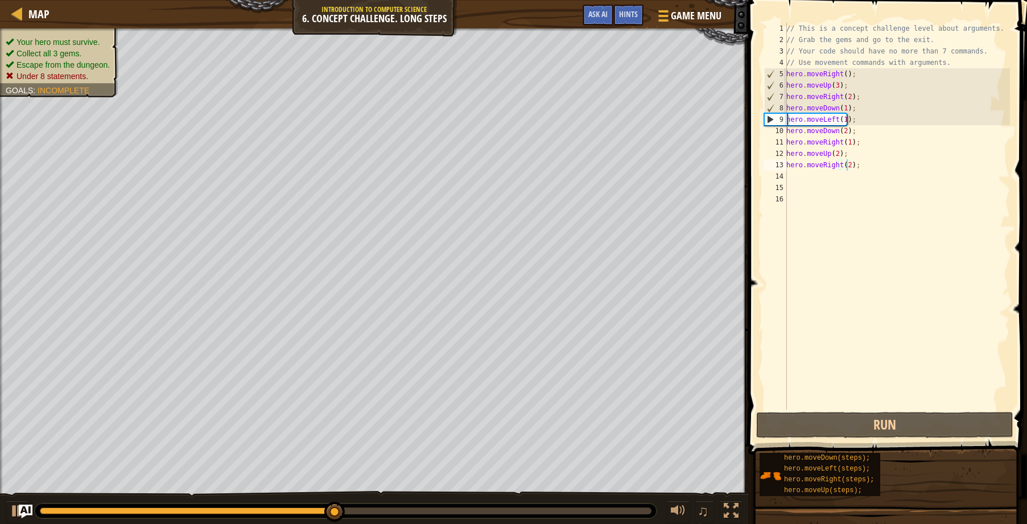
click at [106, 36] on ul "Your hero must survive. Collect all 3 gems. Escape from the dungeon. Under 8 st…" at bounding box center [59, 59] width 107 height 46
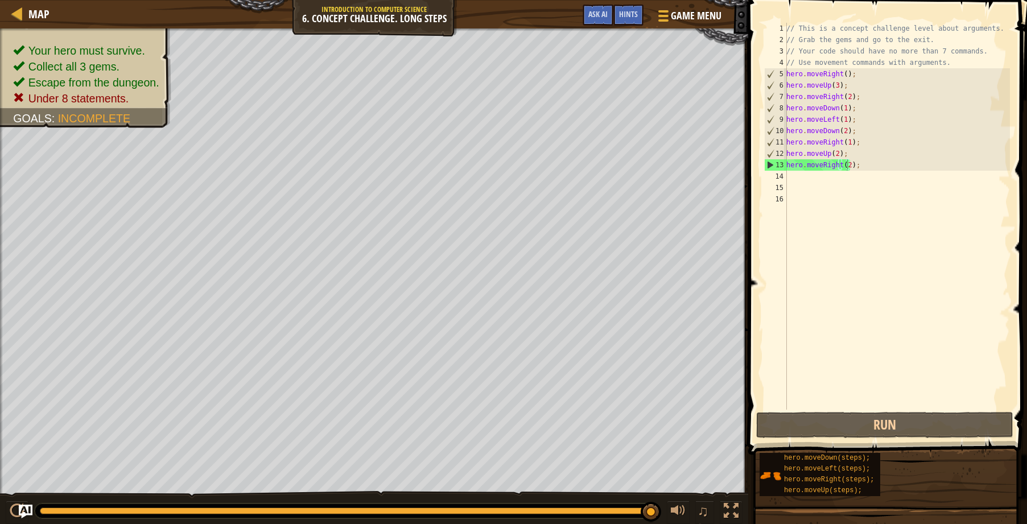
scroll to position [5, 0]
click at [860, 172] on div "// This is a concept challenge level about arguments. // Grab the gems and go t…" at bounding box center [897, 228] width 226 height 410
click at [860, 163] on div "// This is a concept challenge level about arguments. // Grab the gems and go t…" at bounding box center [897, 228] width 226 height 410
type textarea "hero.moveRight(2);"
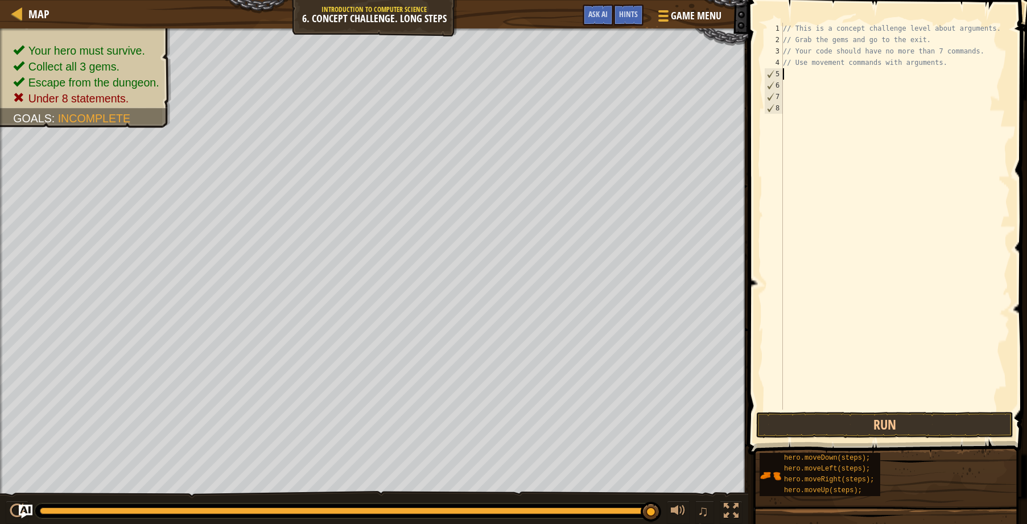
drag, startPoint x: 860, startPoint y: 163, endPoint x: 785, endPoint y: 77, distance: 114.9
click at [785, 77] on div "// This is a concept challenge level about arguments. // Grab the gems and go t…" at bounding box center [895, 228] width 229 height 410
click at [631, 27] on div "Game Menu Done Hints Ask AI" at bounding box center [652, 18] width 151 height 27
click at [629, 23] on div "Hints" at bounding box center [628, 15] width 30 height 21
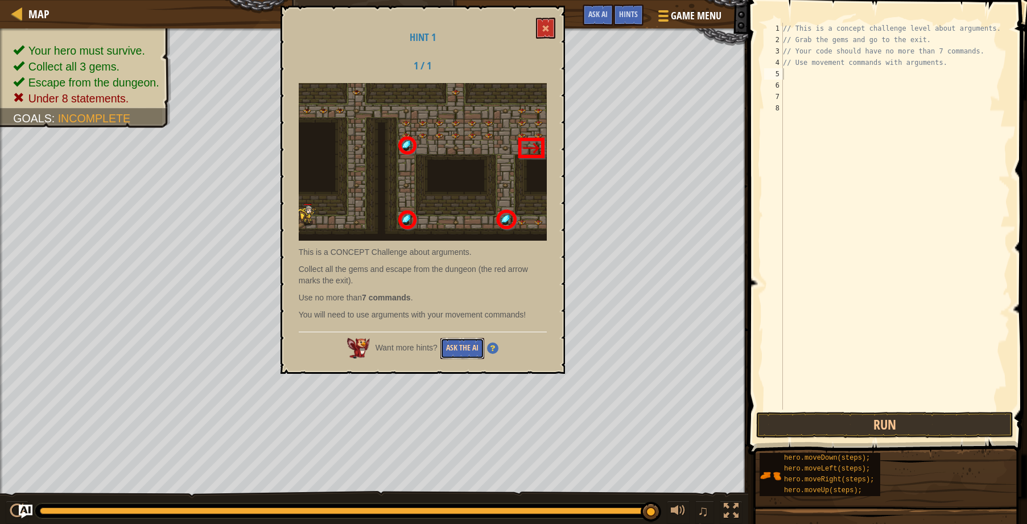
click at [449, 347] on button "Ask the AI" at bounding box center [462, 348] width 44 height 21
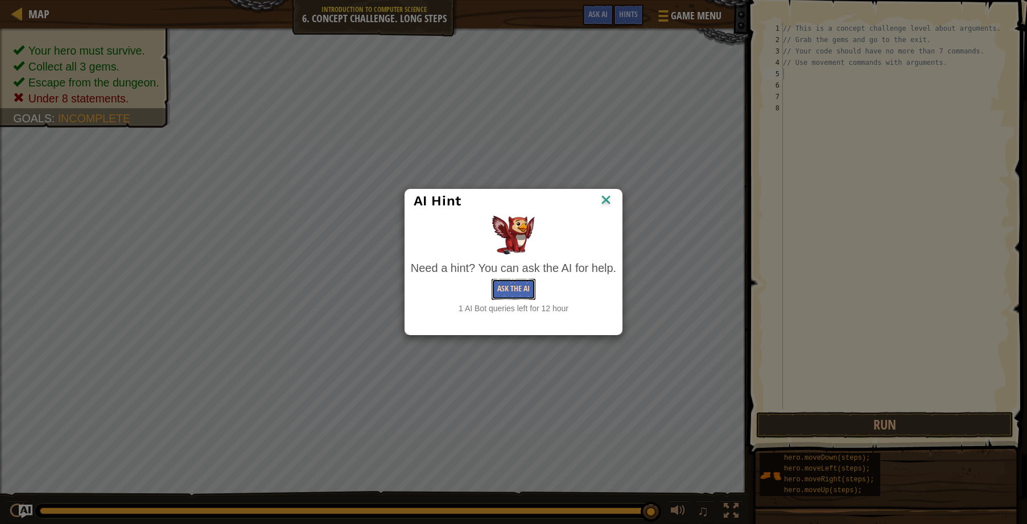
click at [528, 292] on button "Ask the AI" at bounding box center [514, 289] width 44 height 21
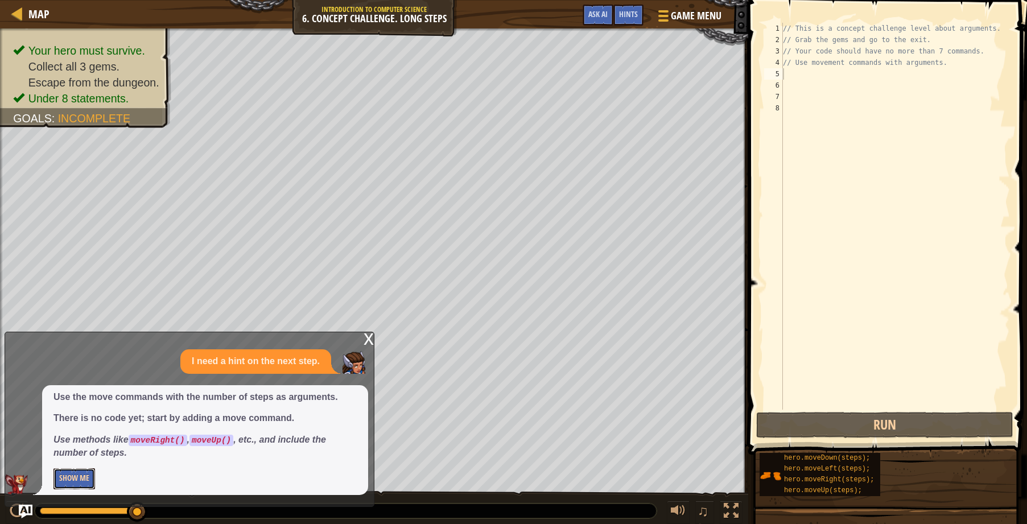
click at [86, 471] on button "Show Me" at bounding box center [74, 478] width 42 height 21
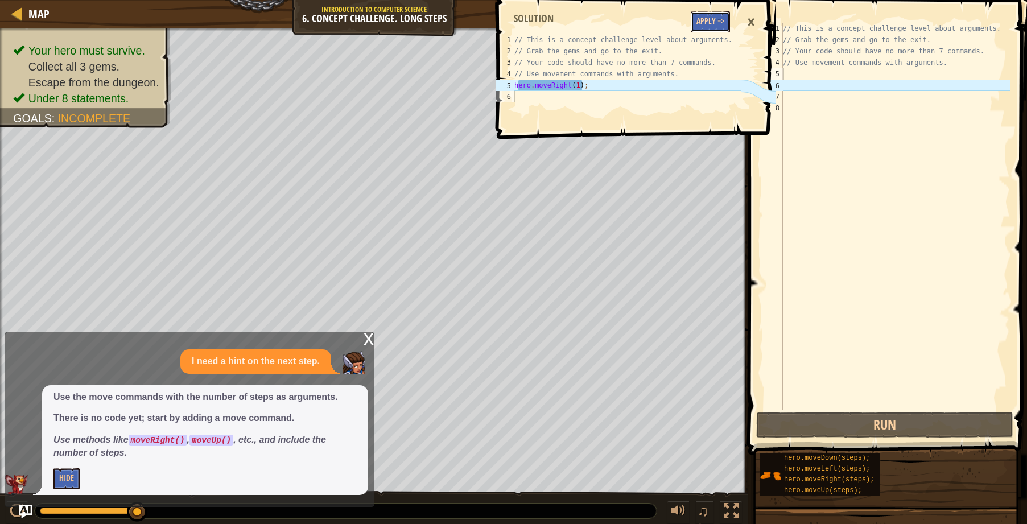
click at [710, 20] on button "Apply =>" at bounding box center [710, 21] width 39 height 21
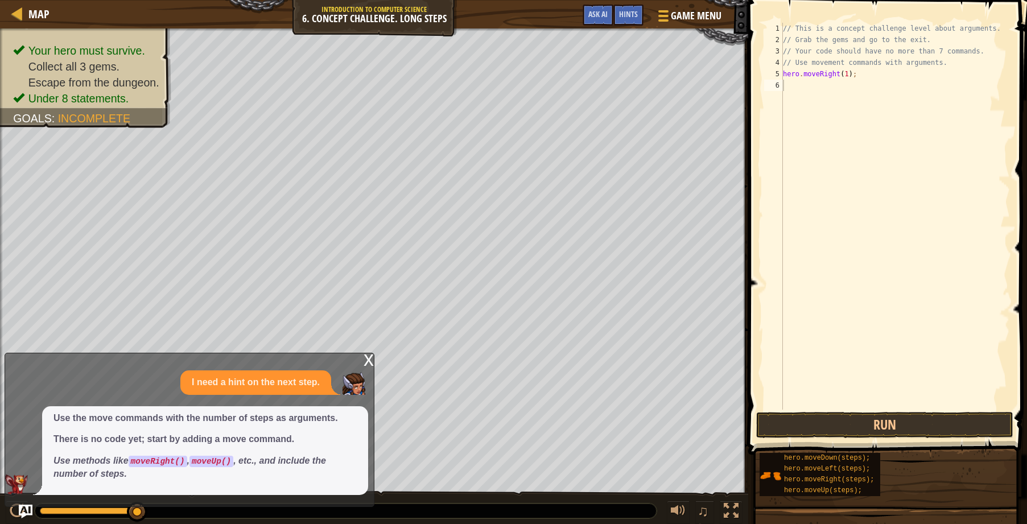
click at [306, 378] on p "I need a hint on the next step." at bounding box center [256, 382] width 128 height 13
click at [810, 81] on div "// This is a concept challenge level about arguments. // Grab the gems and go t…" at bounding box center [895, 228] width 229 height 410
click at [369, 359] on div "x" at bounding box center [369, 358] width 10 height 11
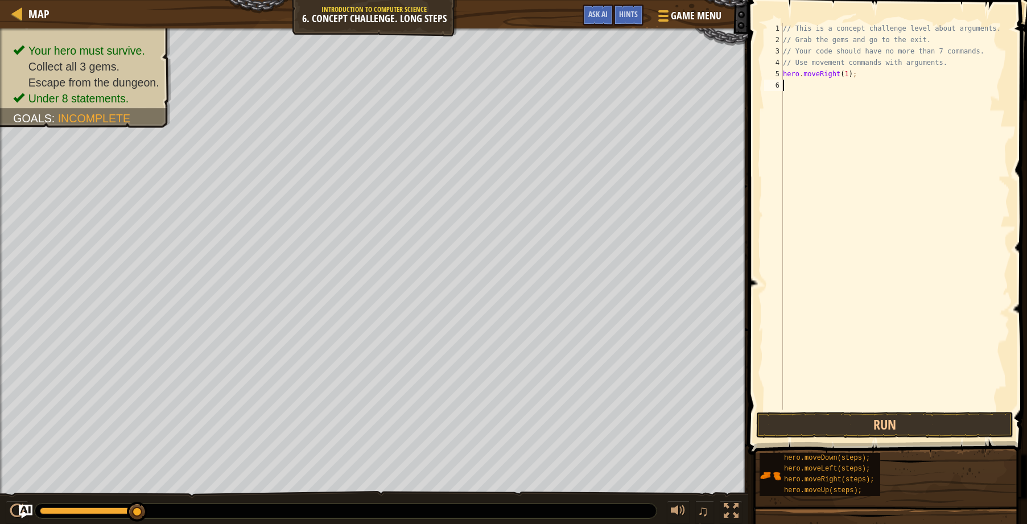
click at [813, 93] on div "// This is a concept challenge level about arguments. // Grab the gems and go t…" at bounding box center [895, 228] width 229 height 410
type textarea "u"
click at [813, 93] on div "hero.move U p press enter" at bounding box center [888, 117] width 215 height 51
click at [827, 81] on div "// This is a concept challenge level about arguments. // Grab the gems and go t…" at bounding box center [895, 228] width 229 height 410
type textarea "hero.moveUp(3);"
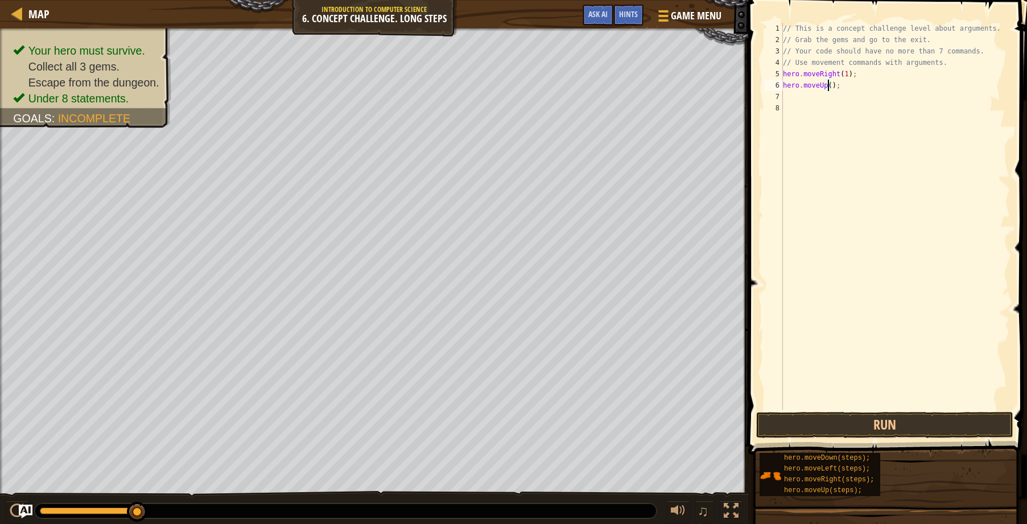
scroll to position [5, 4]
click at [809, 94] on div "// This is a concept challenge level about arguments. // Grab the gems and go t…" at bounding box center [895, 228] width 229 height 410
type textarea "r"
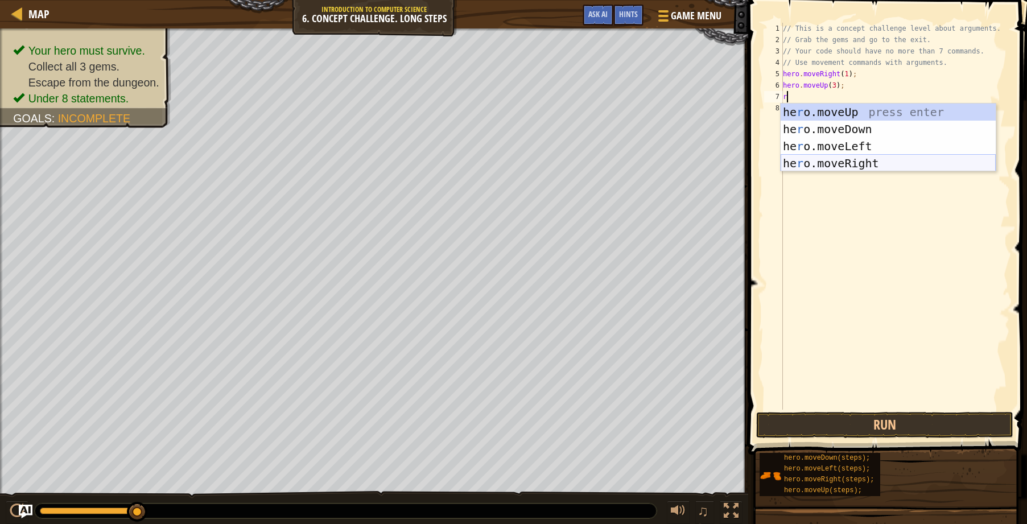
click at [809, 159] on div "he r o.moveUp press enter he r o.moveDown press enter he r o.moveLeft press ent…" at bounding box center [888, 155] width 215 height 102
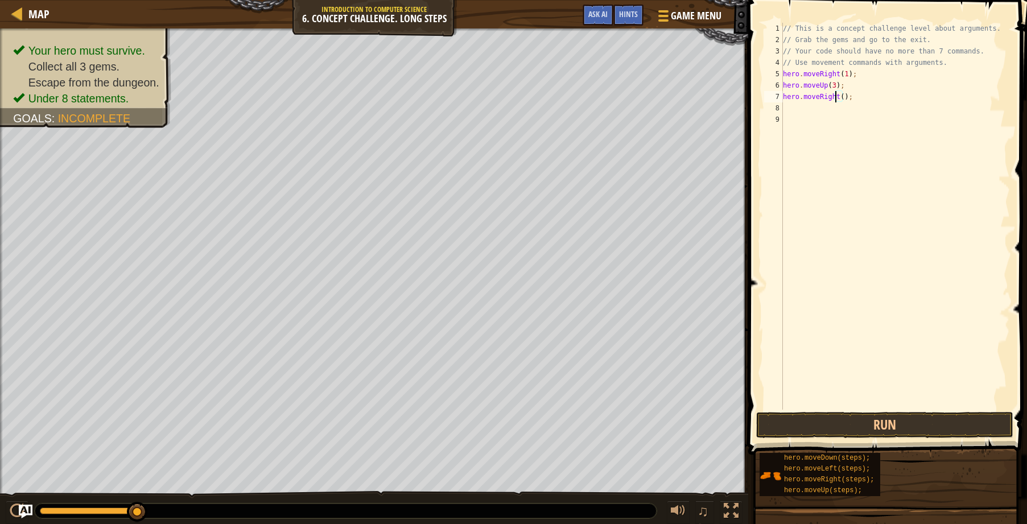
click at [837, 96] on div "// This is a concept challenge level about arguments. // Grab the gems and go t…" at bounding box center [895, 228] width 229 height 410
click at [839, 98] on div "// This is a concept challenge level about arguments. // Grab the gems and go t…" at bounding box center [895, 228] width 229 height 410
type textarea "hero.moveRight(2);"
click at [813, 111] on div "// This is a concept challenge level about arguments. // Grab the gems and go t…" at bounding box center [895, 228] width 229 height 410
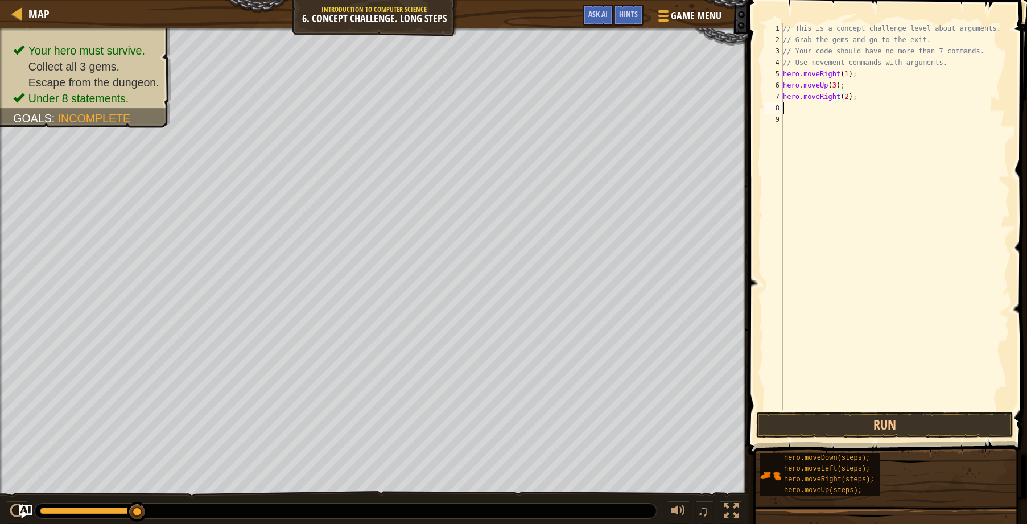
scroll to position [5, 0]
type textarea "d"
click at [789, 125] on div "hero.[PERSON_NAME] own press enter" at bounding box center [888, 140] width 215 height 51
click at [838, 109] on div "// This is a concept challenge level about arguments. // Grab the gems and go t…" at bounding box center [897, 228] width 226 height 410
type textarea "hero.moveDown(3);"
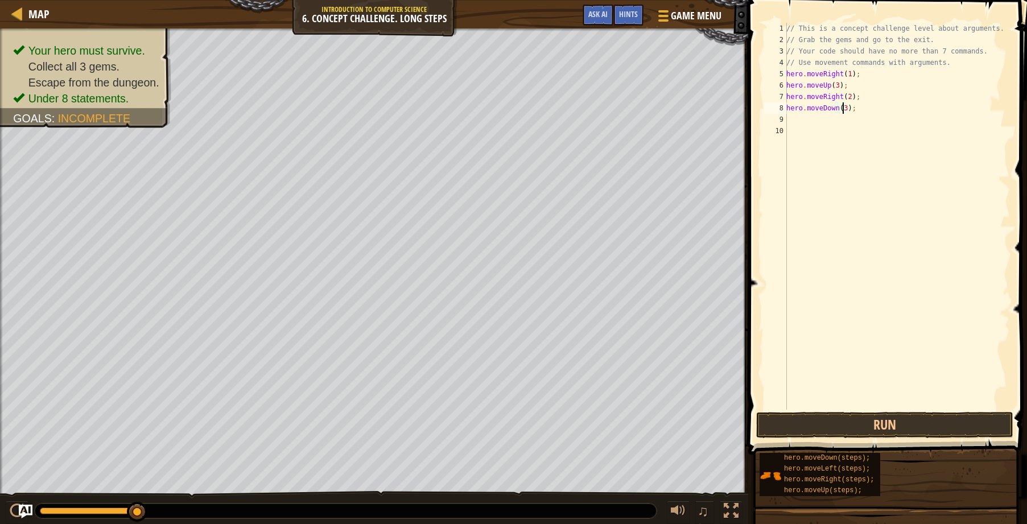
scroll to position [5, 5]
click at [793, 122] on div "// This is a concept challenge level about arguments. // Grab the gems and go t…" at bounding box center [897, 228] width 226 height 410
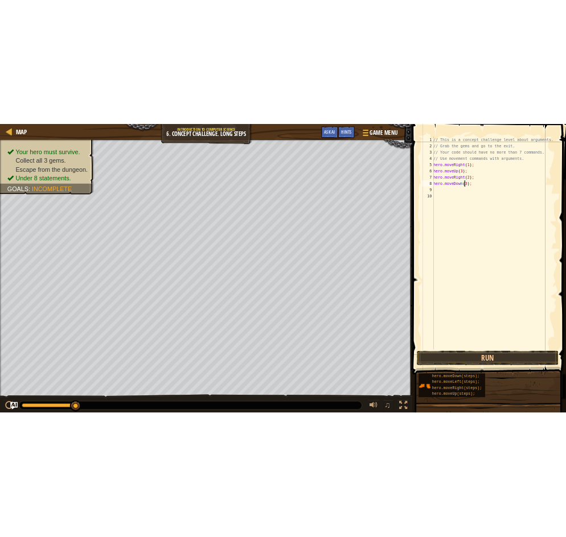
scroll to position [5, 0]
